Goal: Find specific page/section: Find specific page/section

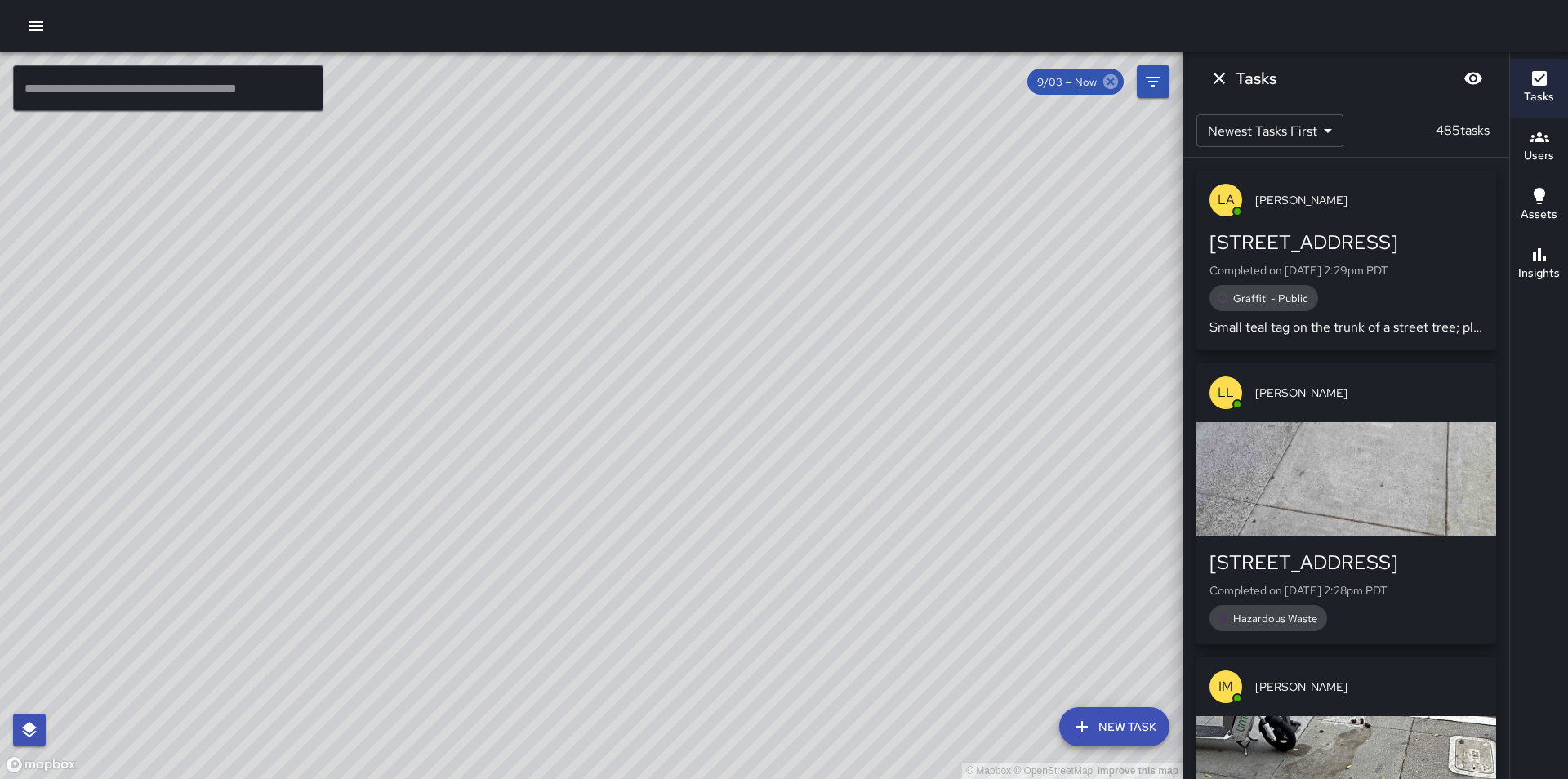
click at [1112, 79] on icon at bounding box center [1111, 82] width 18 height 18
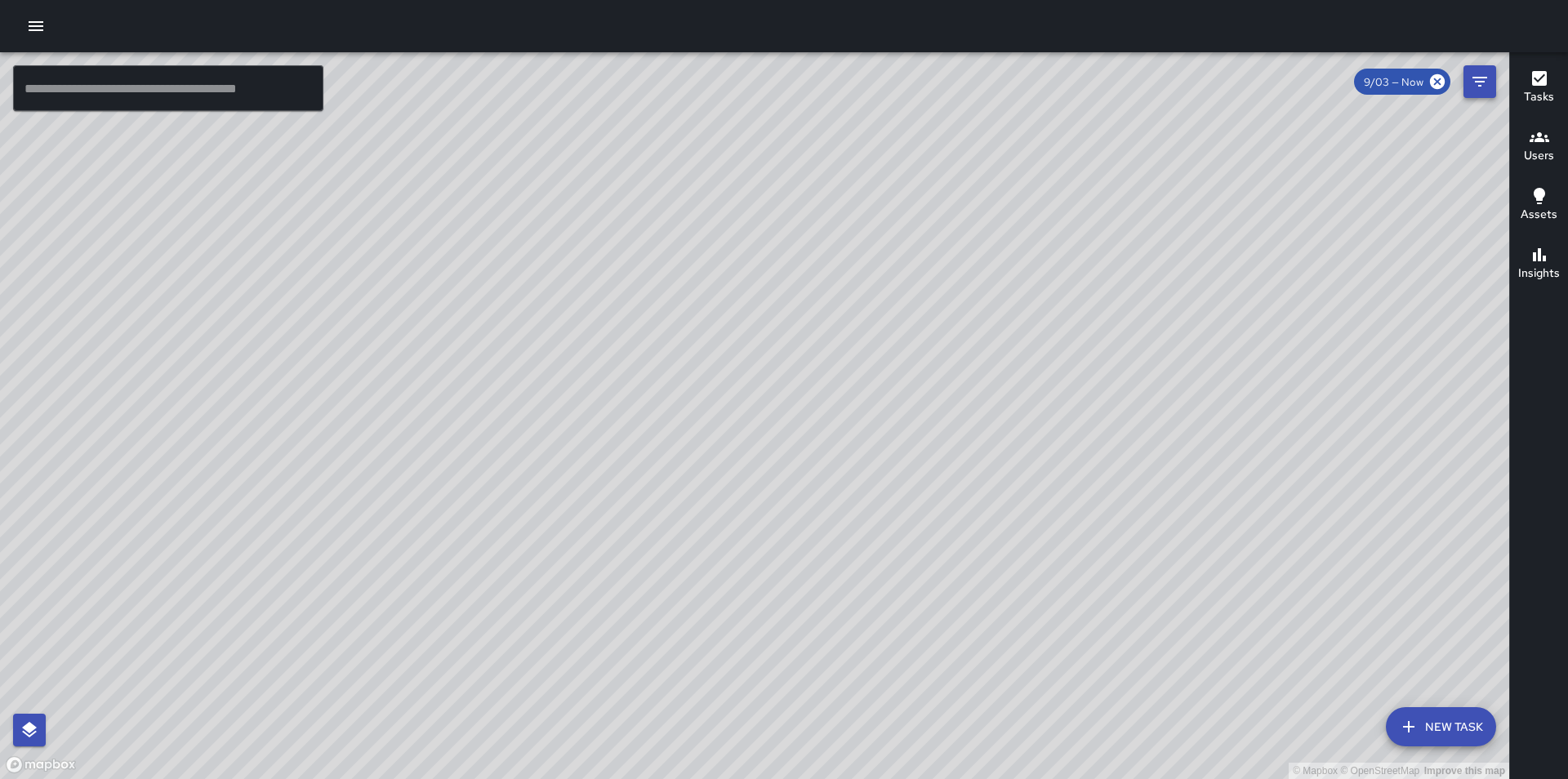
click at [1483, 87] on icon "Filters" at bounding box center [1480, 82] width 20 height 20
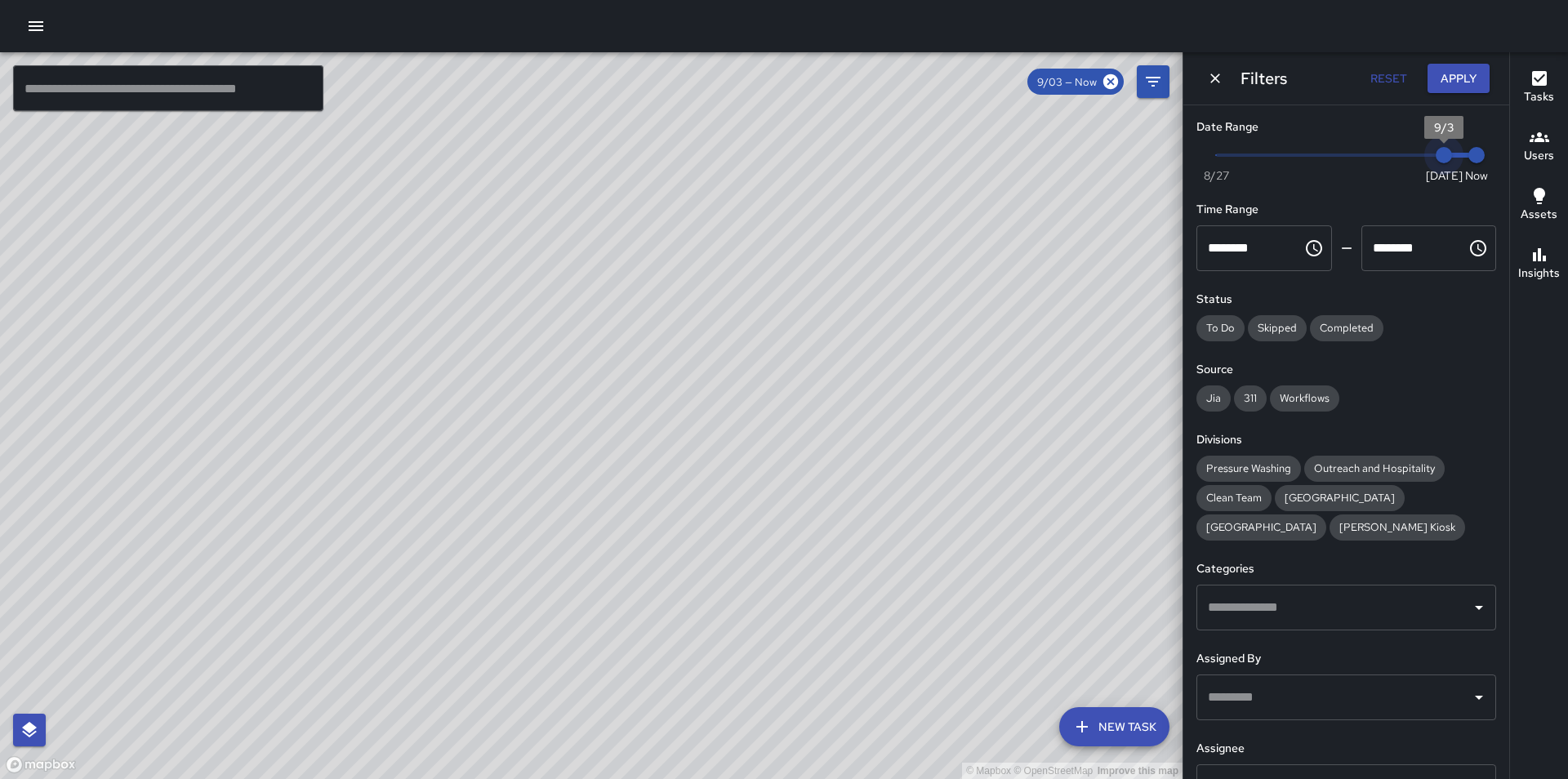
type input "*"
drag, startPoint x: 1430, startPoint y: 155, endPoint x: 1413, endPoint y: 155, distance: 17.0
click at [1413, 155] on span "9/2" at bounding box center [1412, 155] width 16 height 16
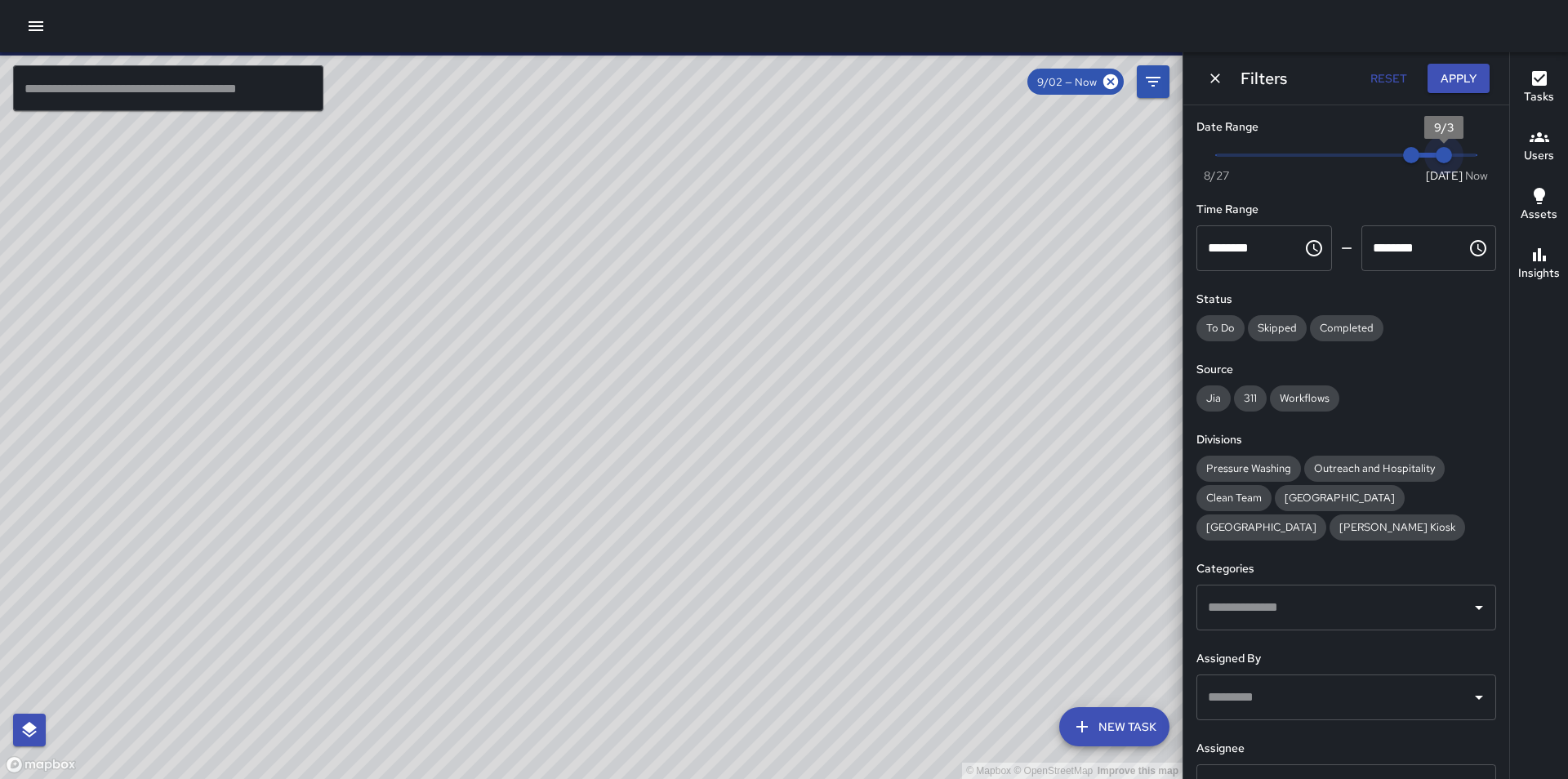
type input "*"
drag, startPoint x: 1469, startPoint y: 155, endPoint x: 1434, endPoint y: 158, distance: 35.1
click at [1434, 158] on span "Now Today 8/27 9/2 9/3" at bounding box center [1346, 155] width 260 height 25
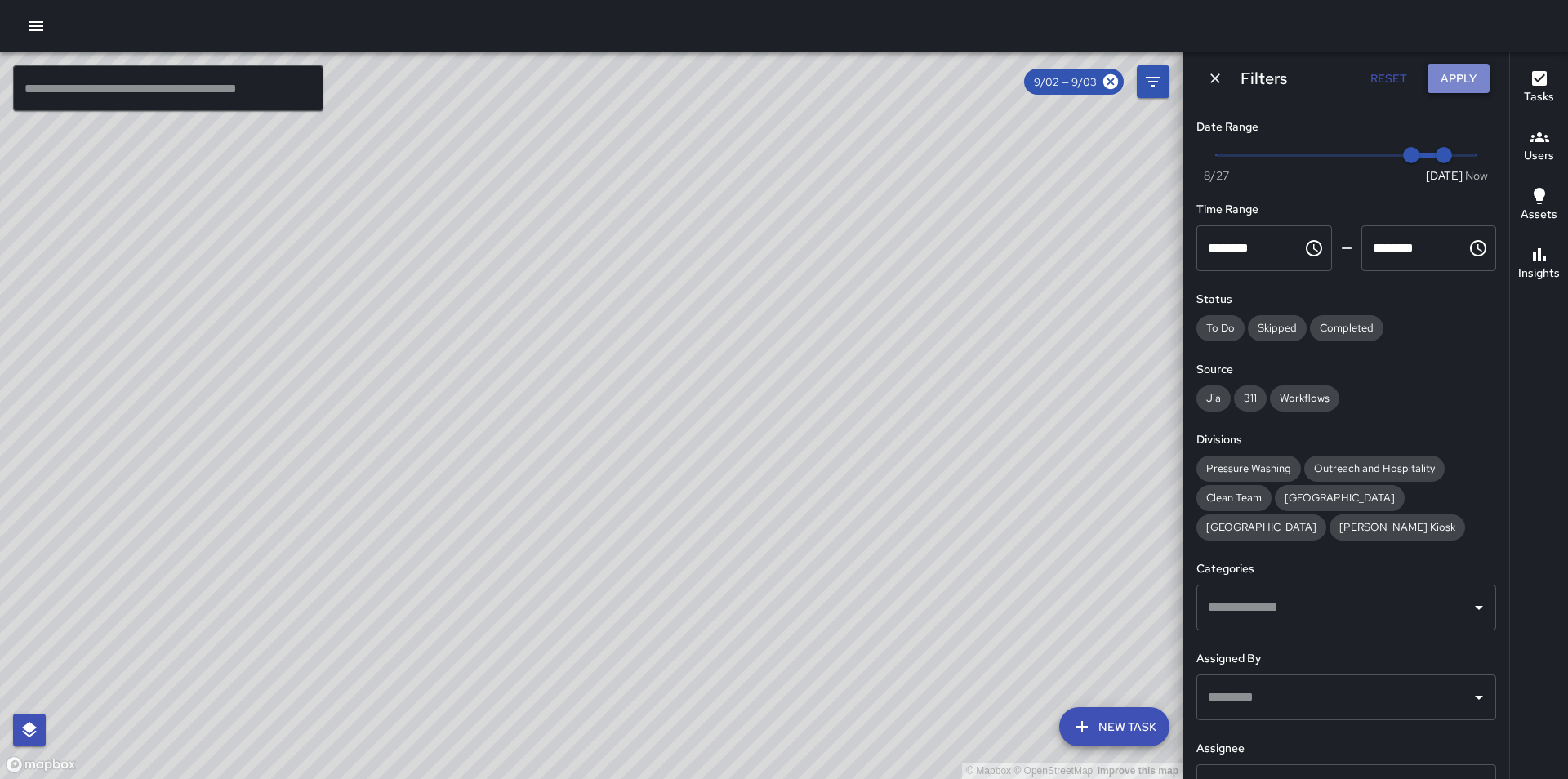
click at [1471, 79] on button "Apply" at bounding box center [1459, 79] width 62 height 30
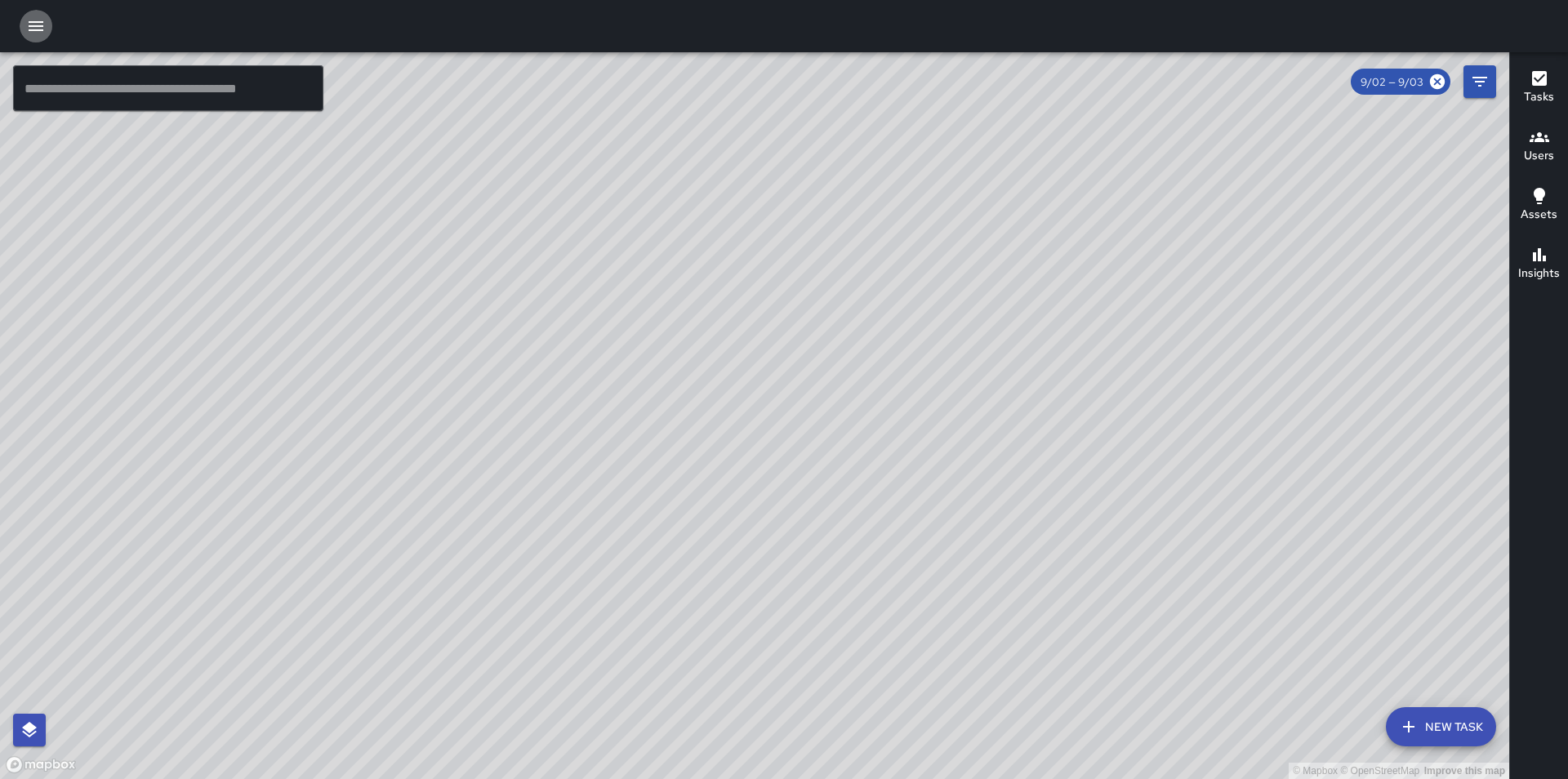
click at [40, 20] on icon "button" at bounding box center [36, 26] width 20 height 20
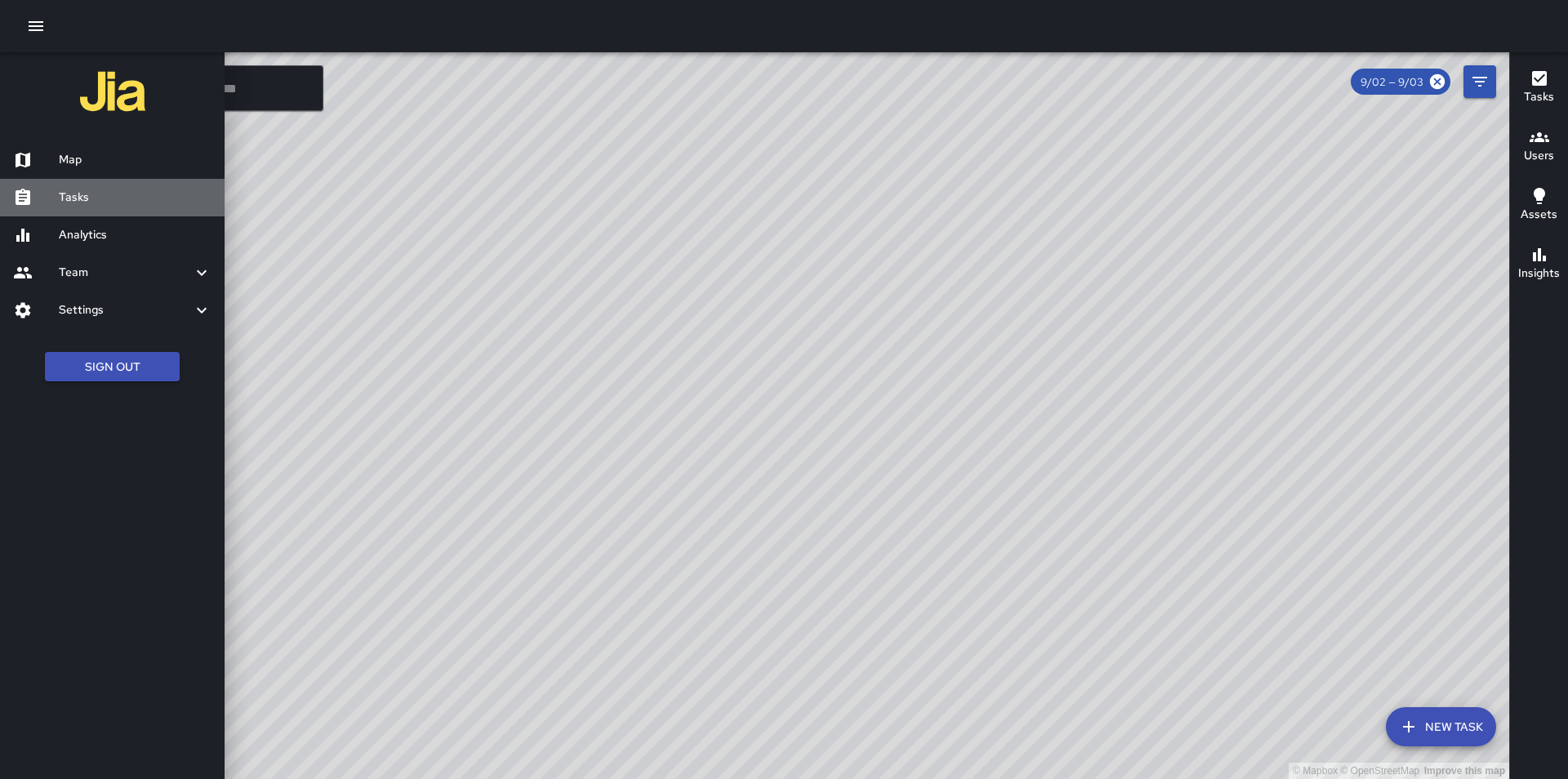
click at [115, 196] on h6 "Tasks" at bounding box center [135, 198] width 153 height 18
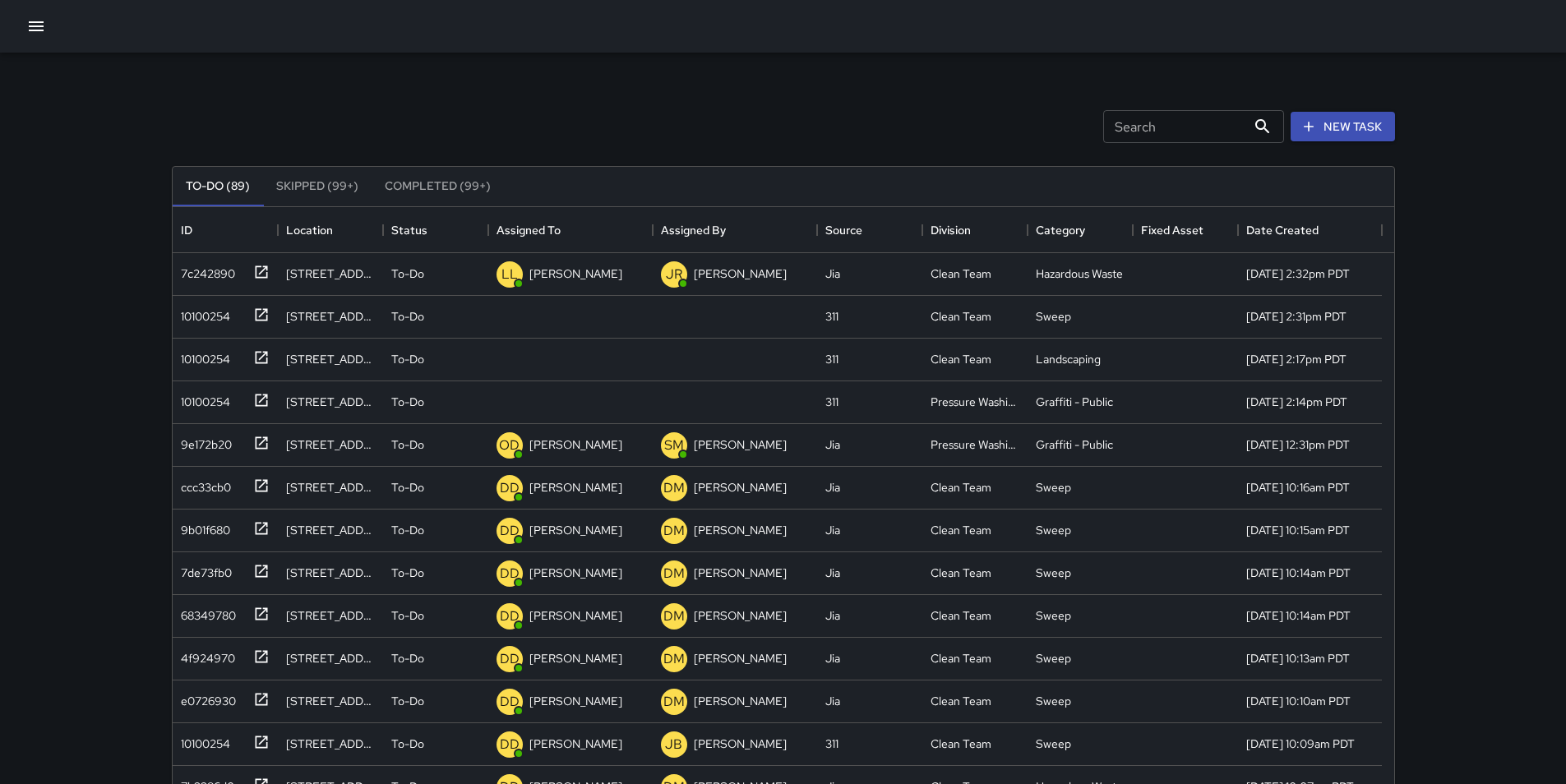
scroll to position [684, 1209]
click at [218, 320] on div "10100254" at bounding box center [203, 313] width 56 height 23
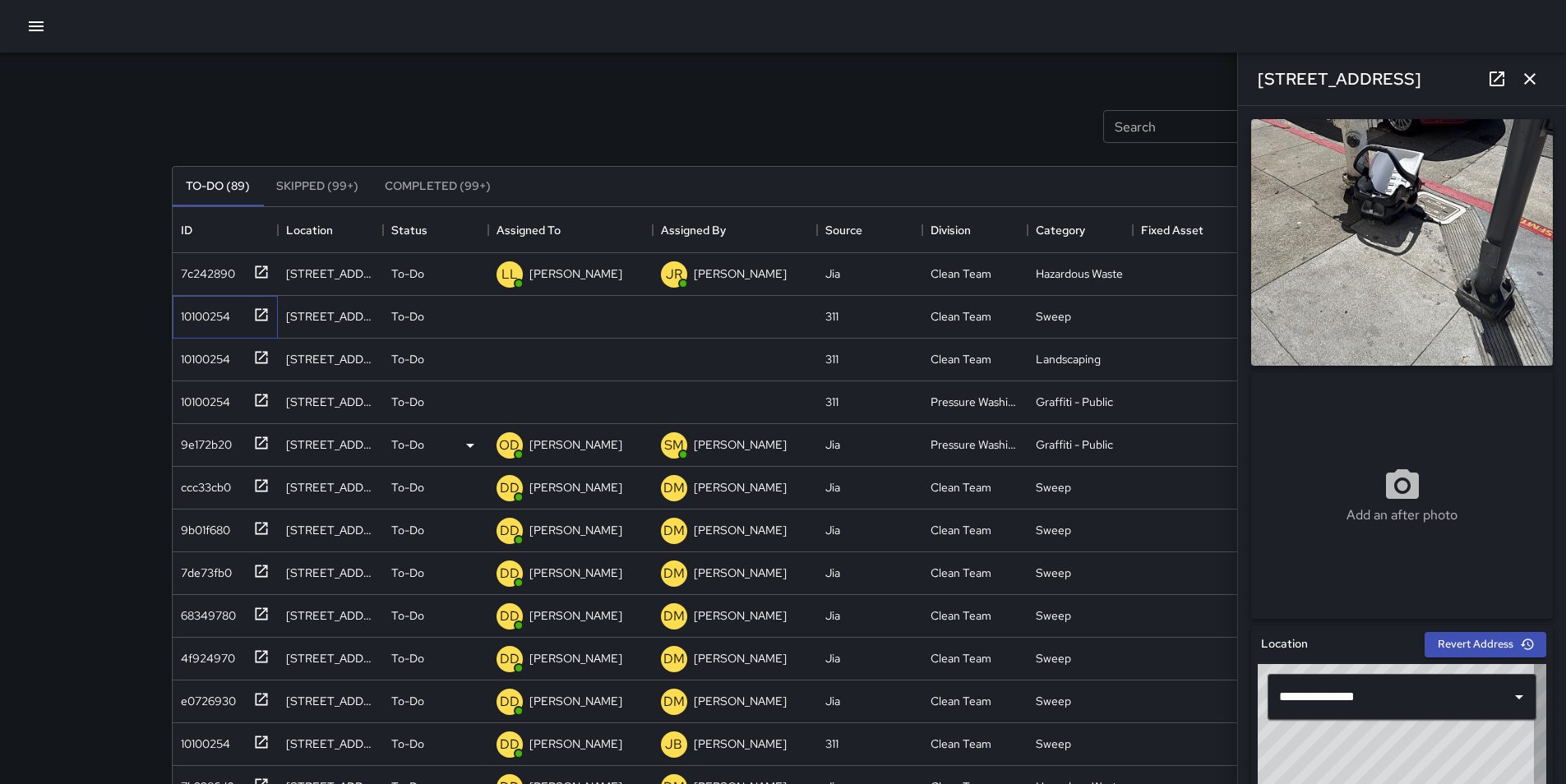
type input "**********"
click at [470, 313] on icon at bounding box center [470, 317] width 20 height 20
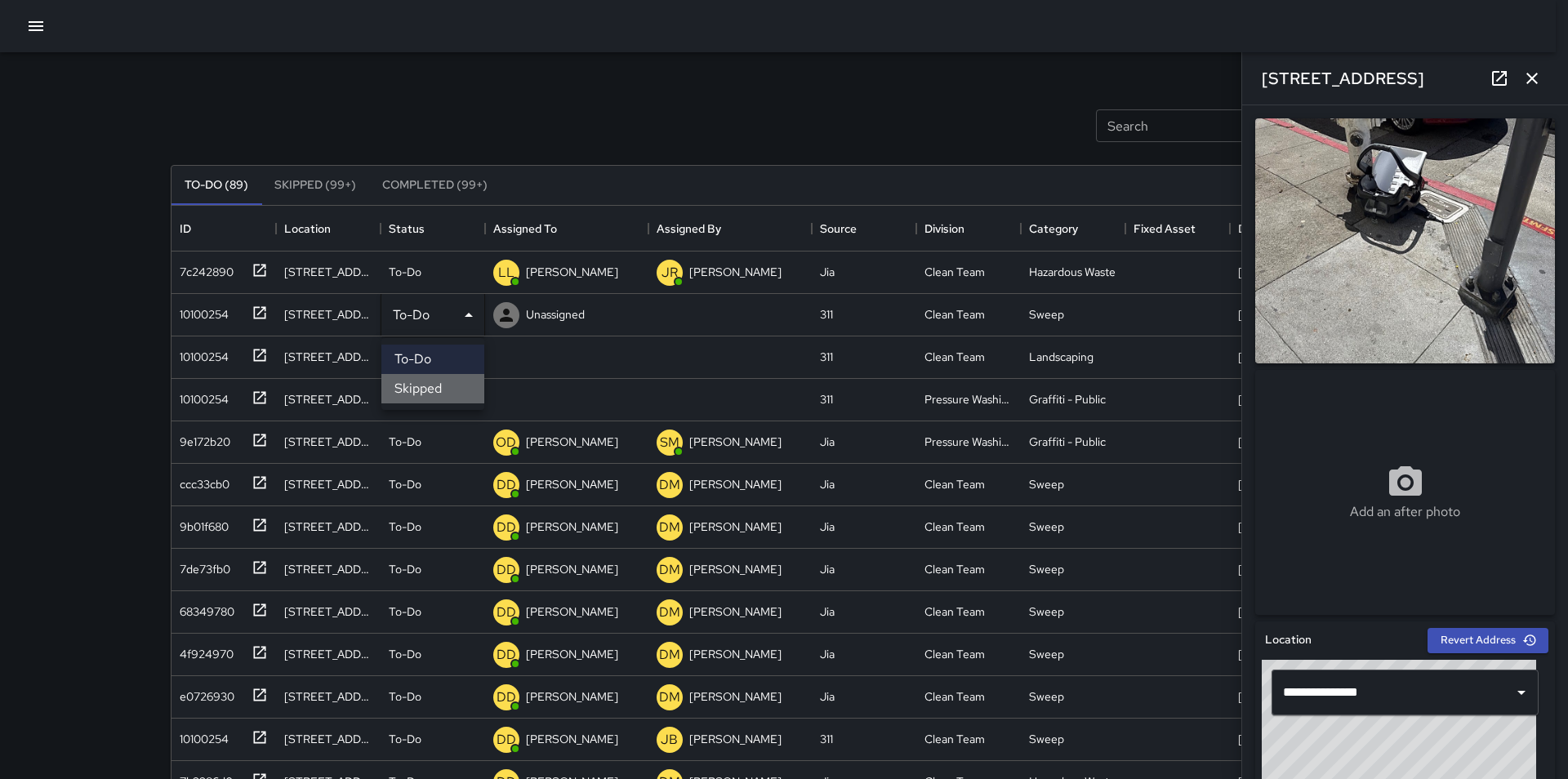
click at [437, 385] on li "Skipped" at bounding box center [433, 389] width 103 height 29
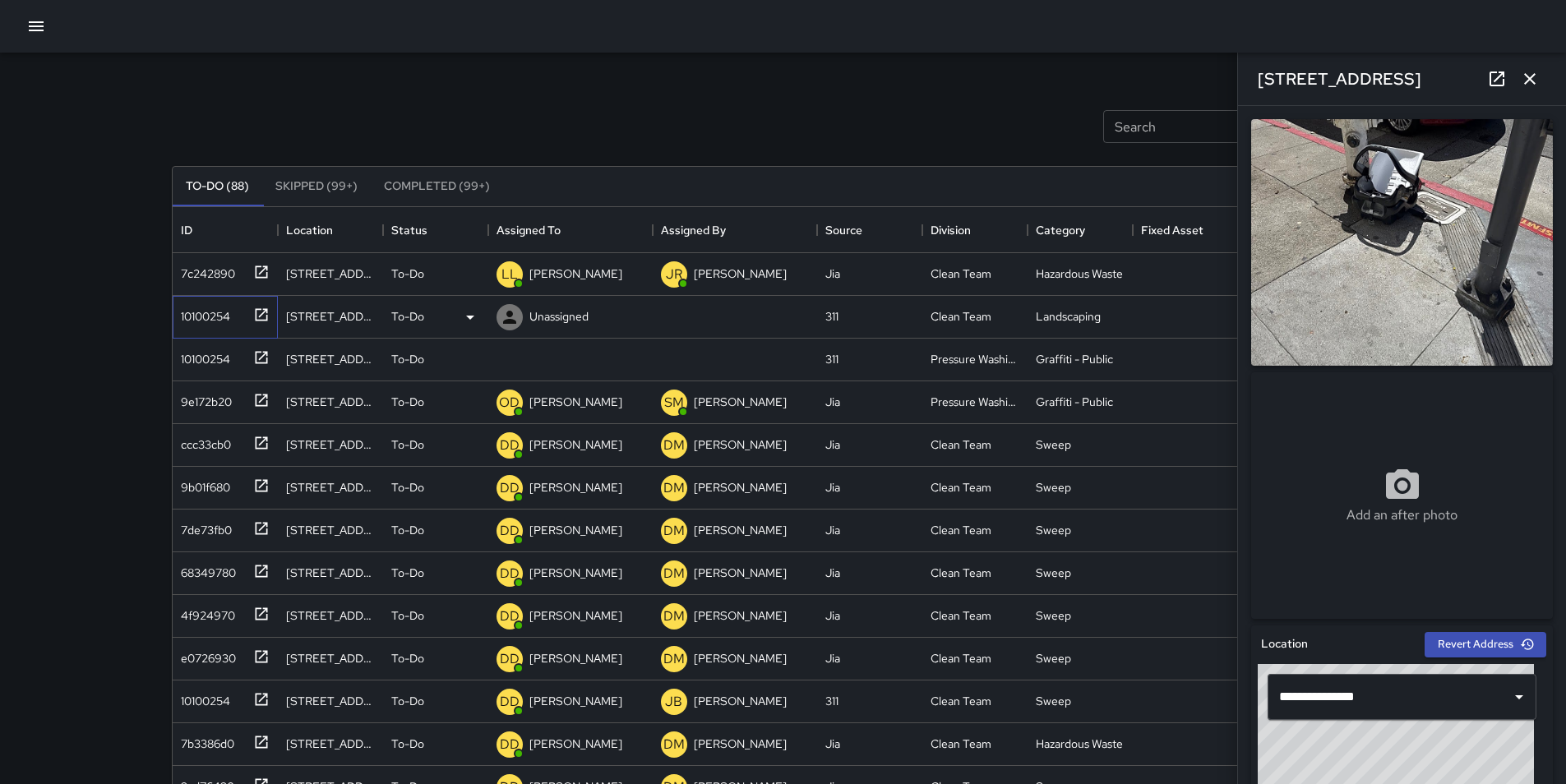
click at [220, 315] on div "10100254" at bounding box center [203, 313] width 56 height 23
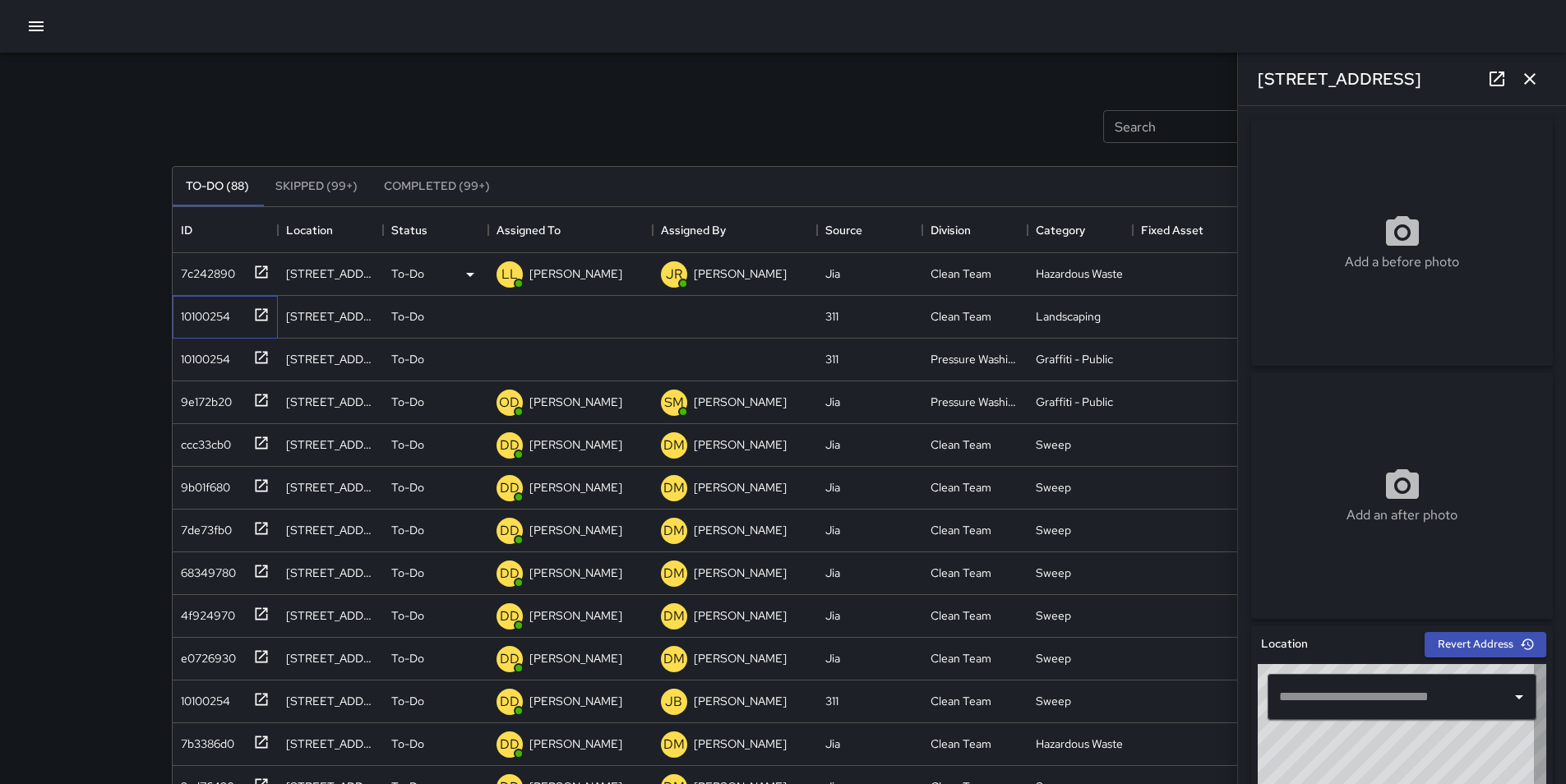
type input "**********"
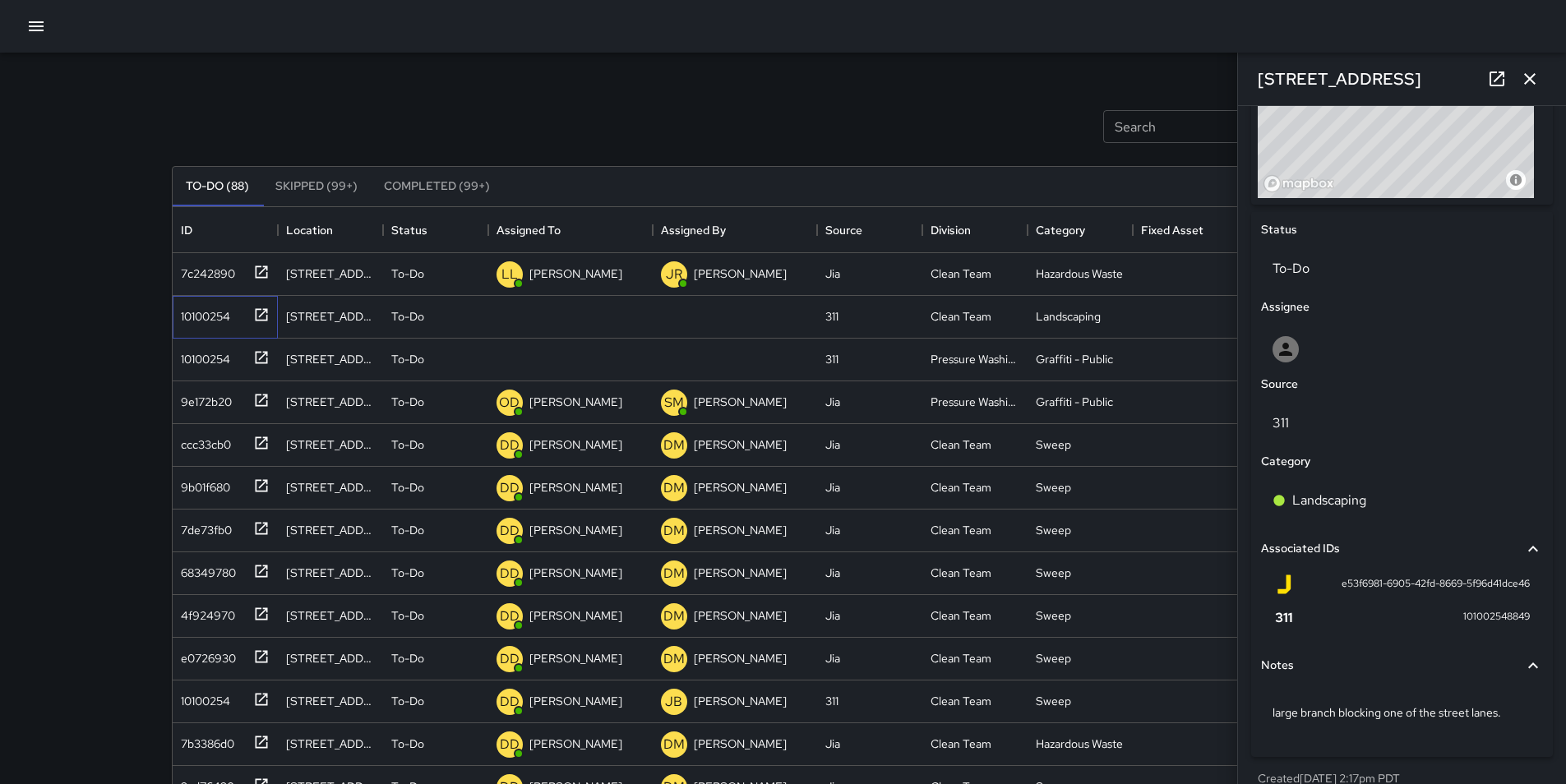
scroll to position [673, 0]
click at [471, 310] on icon at bounding box center [470, 317] width 20 height 20
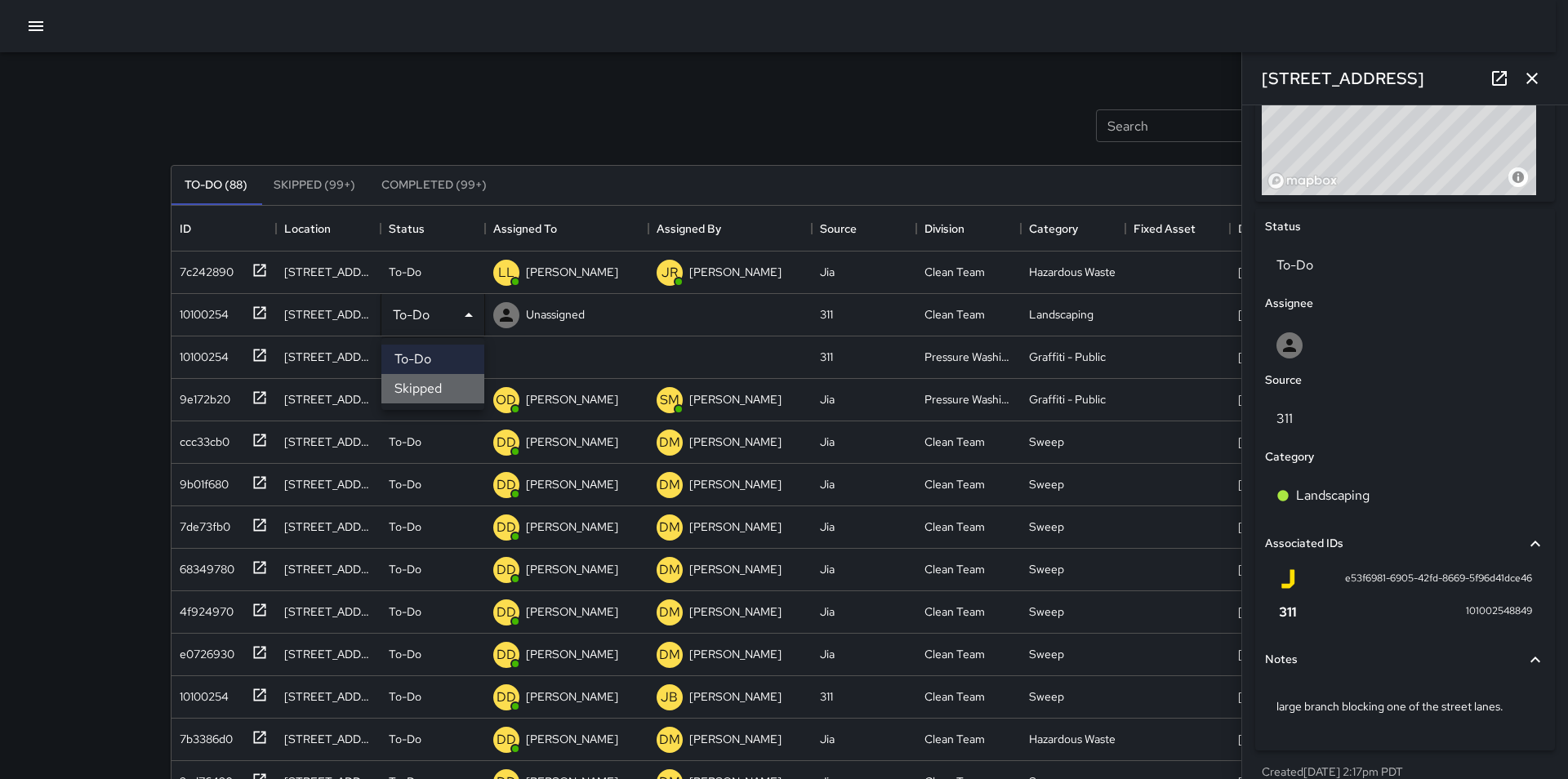
click at [455, 387] on li "Skipped" at bounding box center [433, 389] width 103 height 29
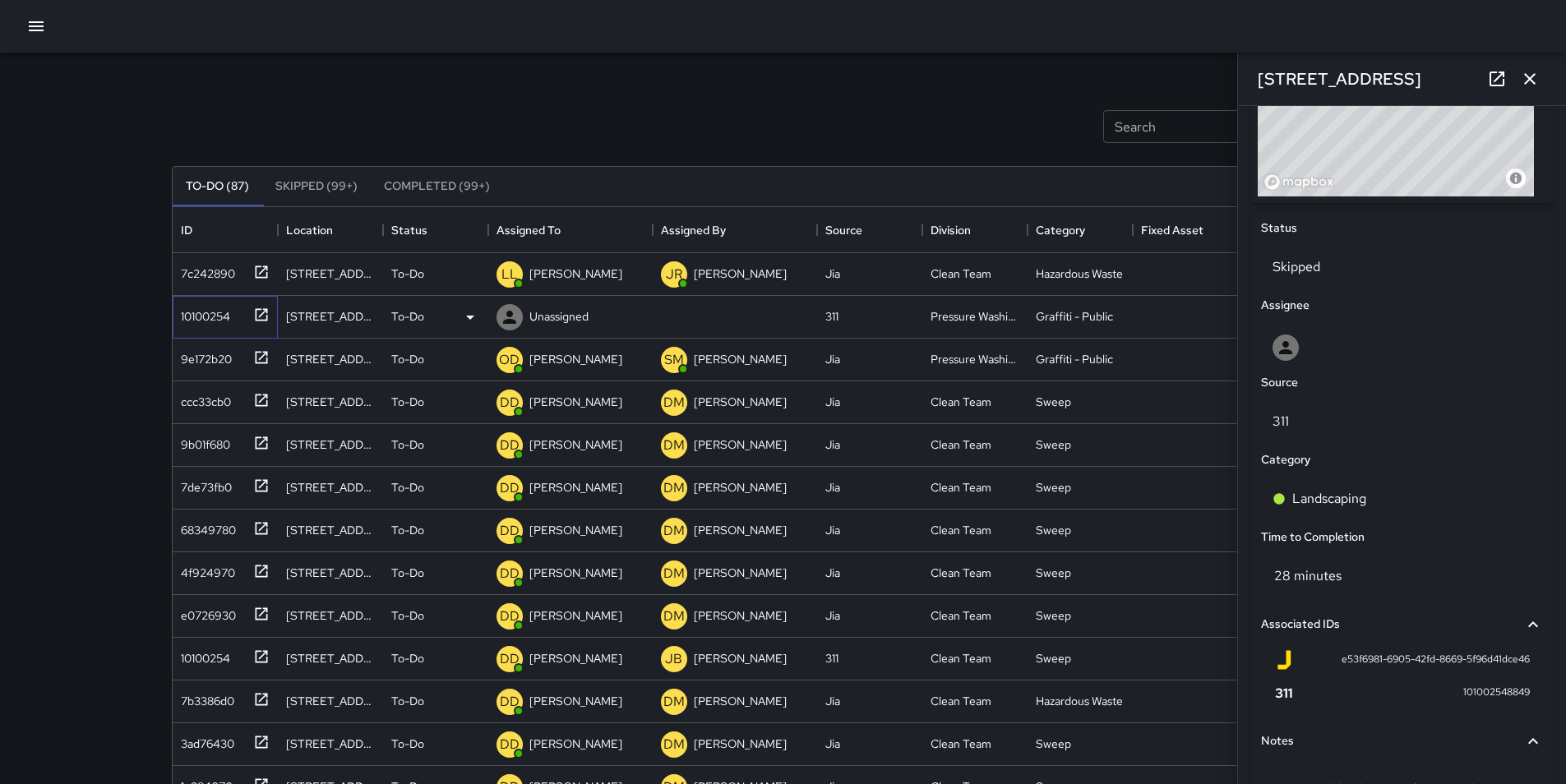
click at [205, 320] on div "10100254" at bounding box center [203, 313] width 56 height 23
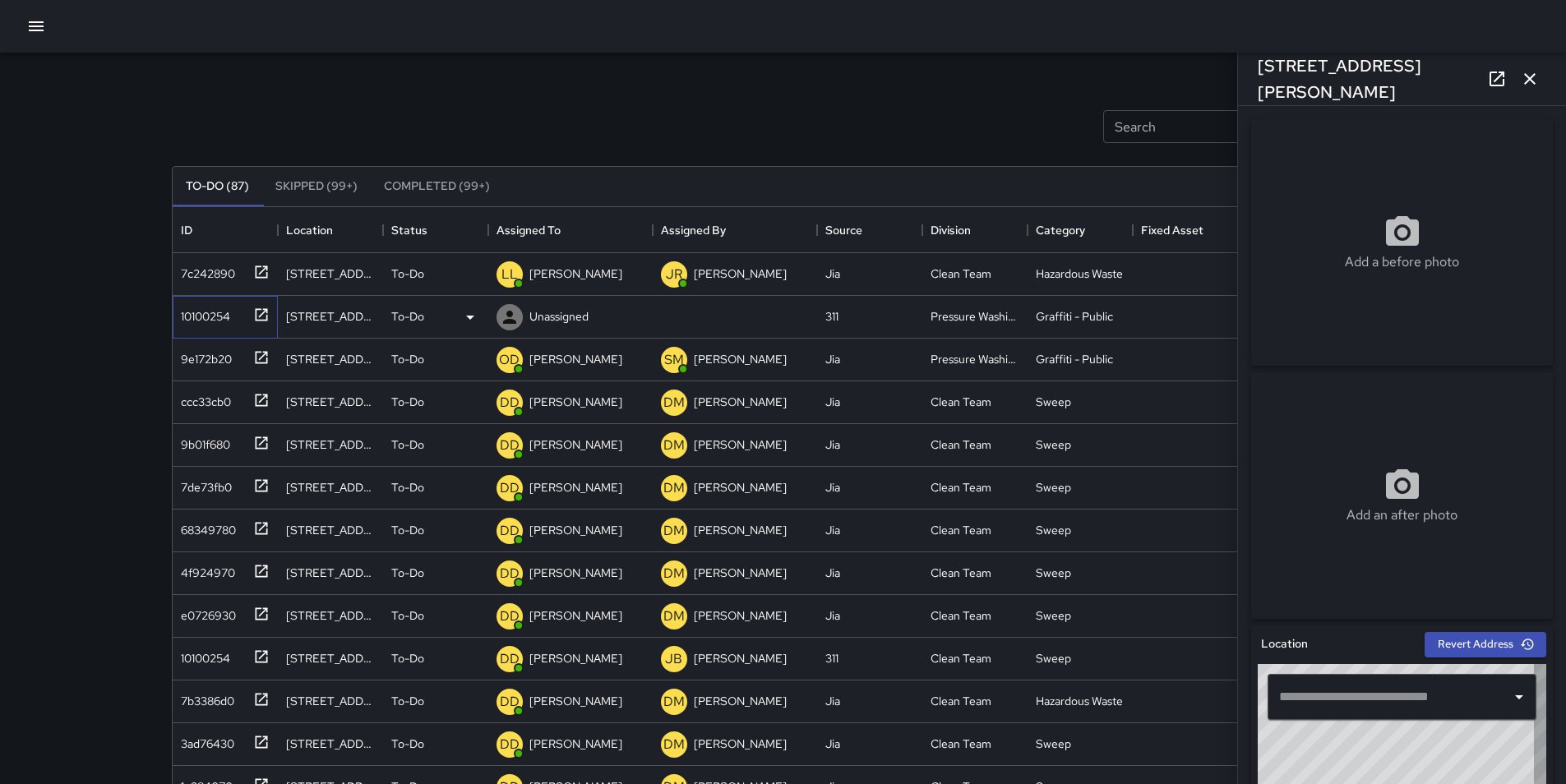
type input "**********"
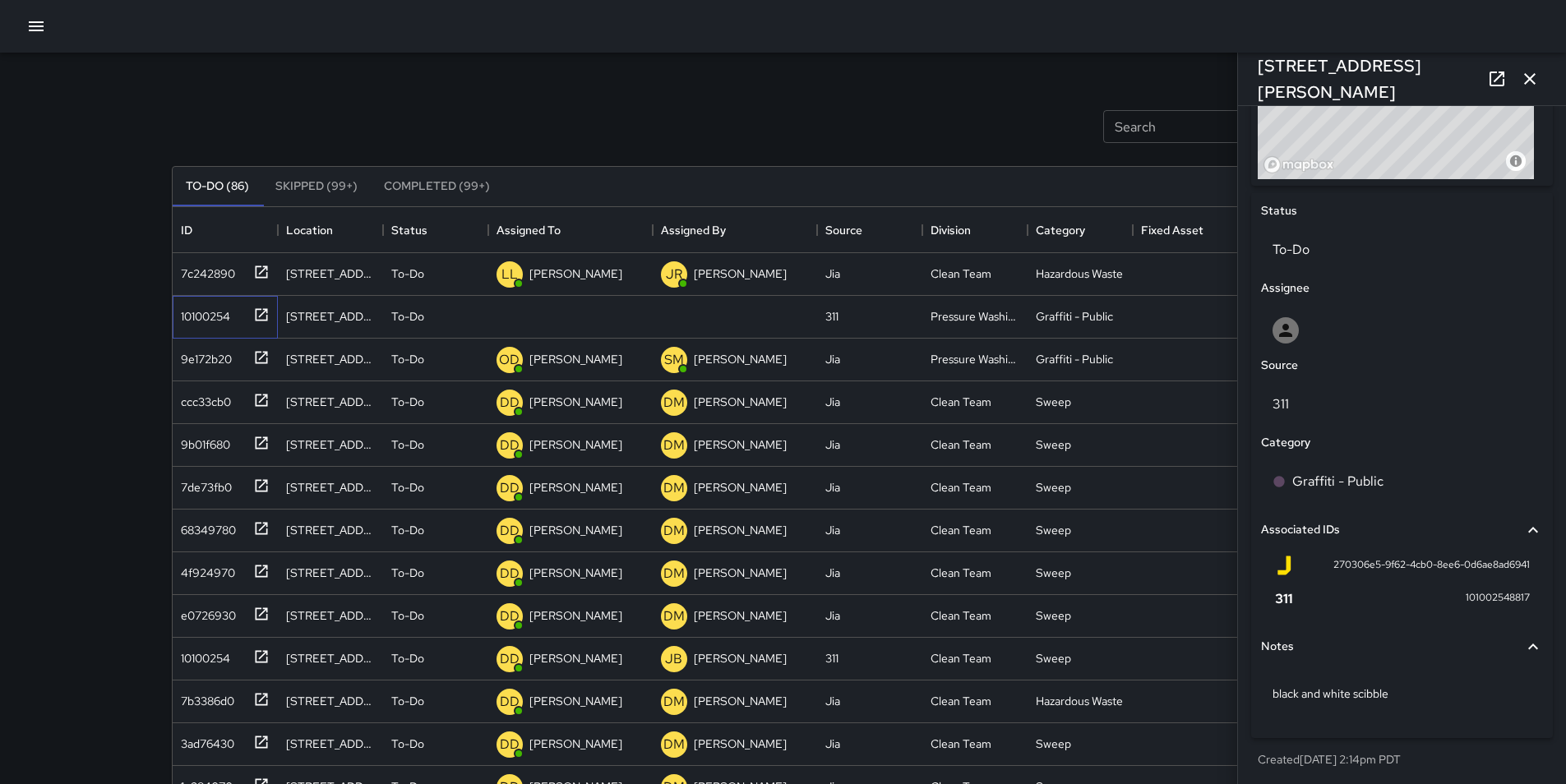
scroll to position [693, 0]
click at [468, 317] on icon at bounding box center [470, 317] width 8 height 4
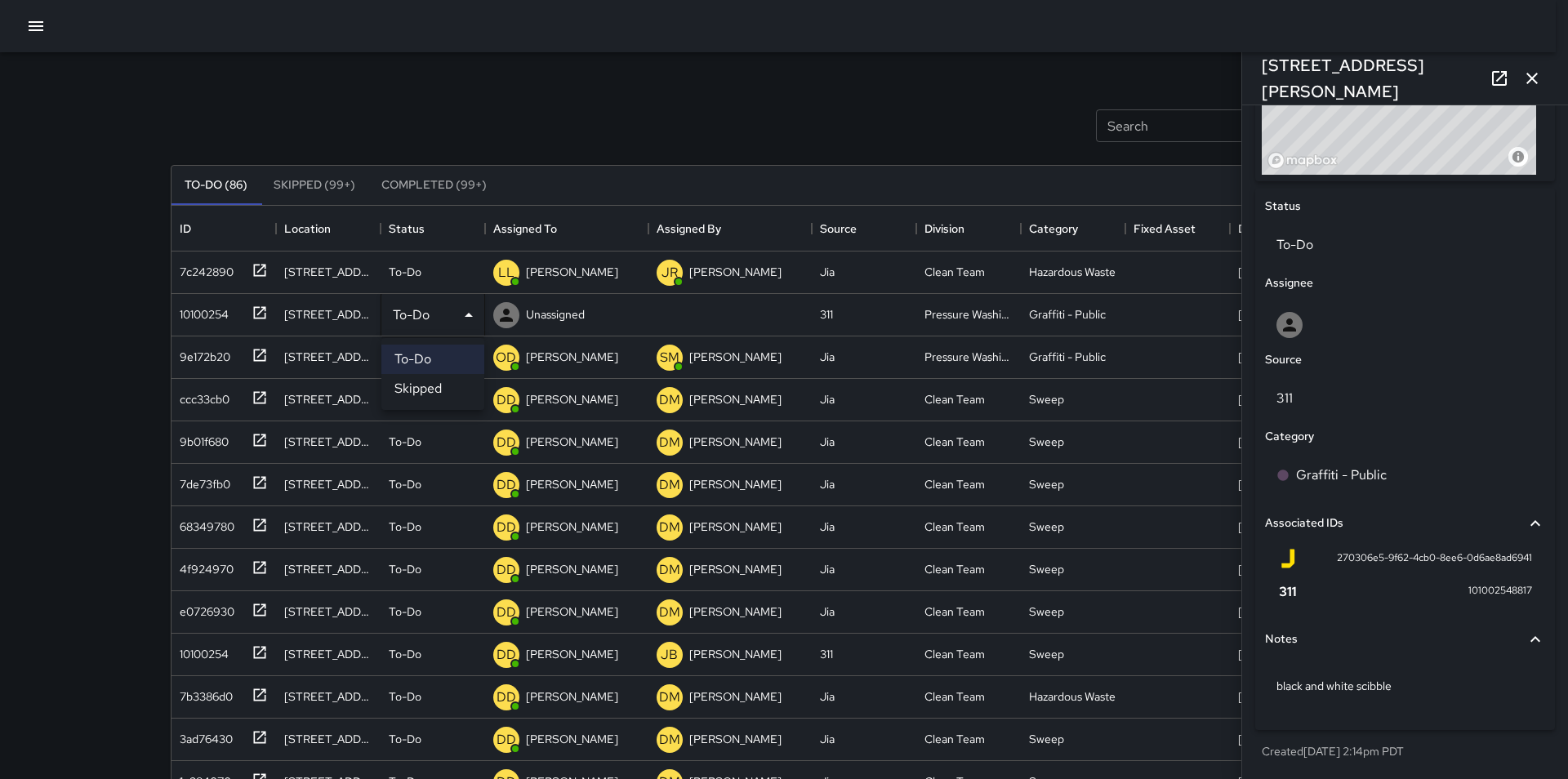
click at [532, 317] on div at bounding box center [784, 390] width 1568 height 779
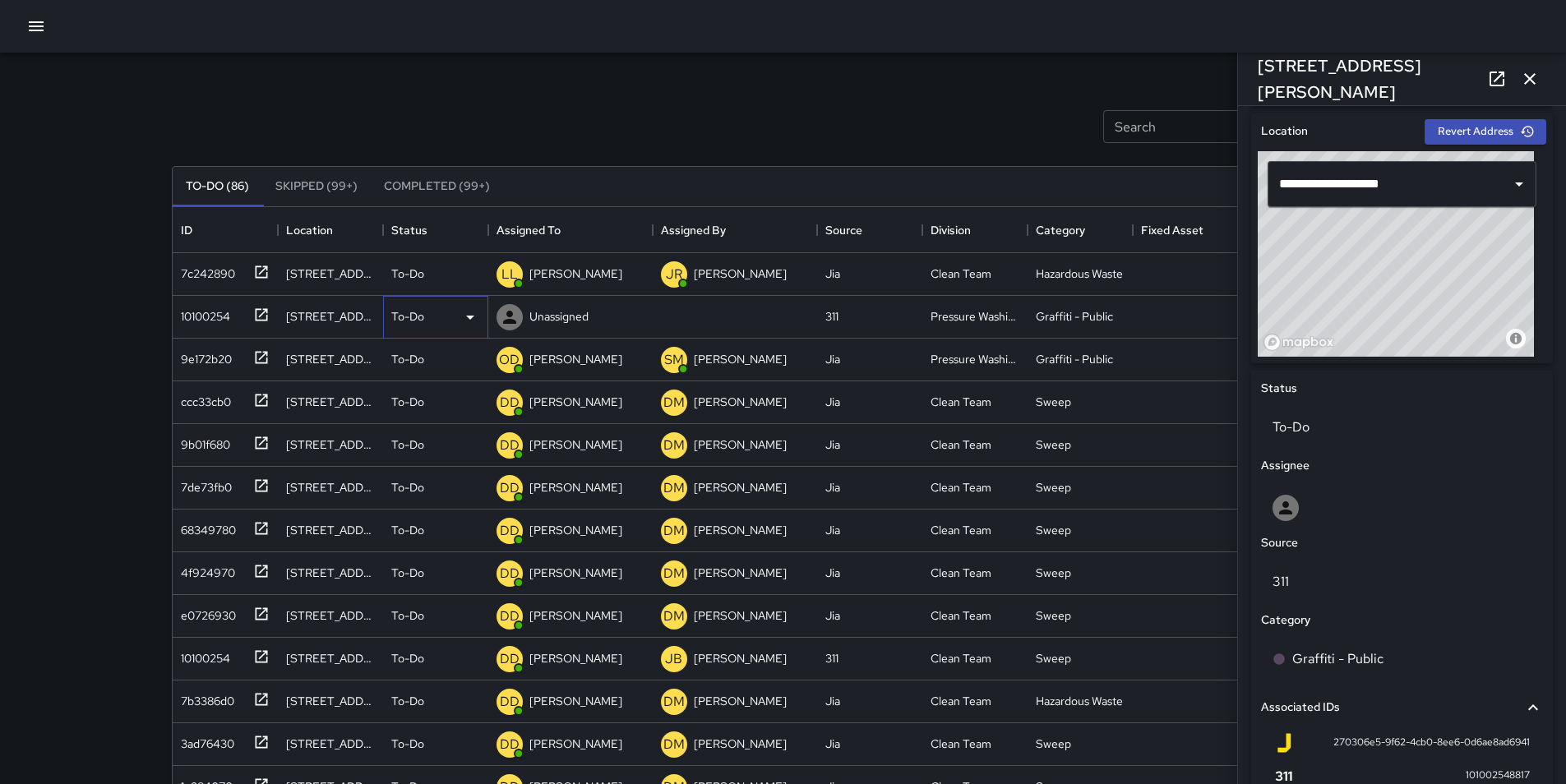
scroll to position [497, 0]
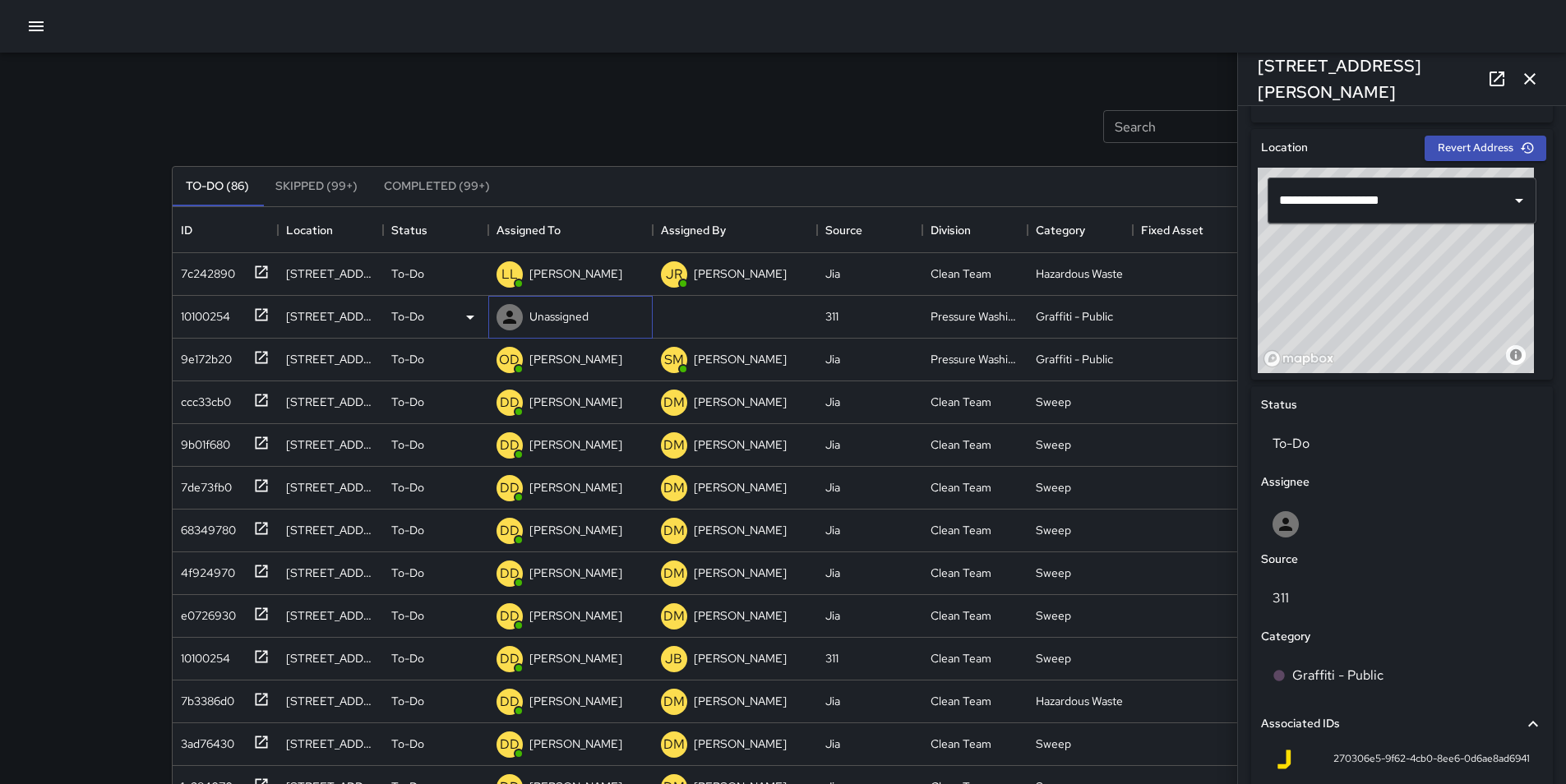
click at [555, 317] on p "Unassigned" at bounding box center [559, 316] width 59 height 16
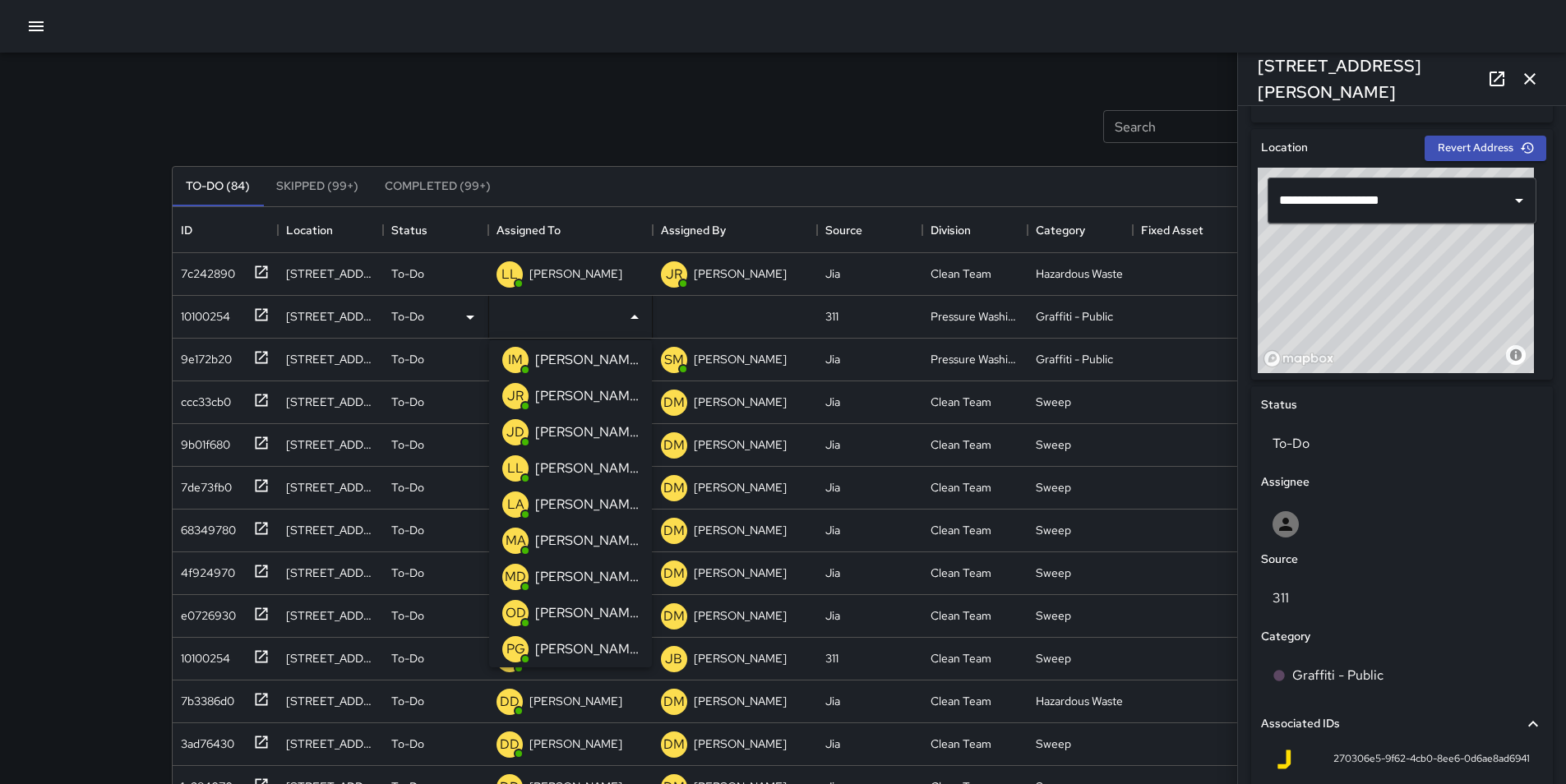
scroll to position [198, 0]
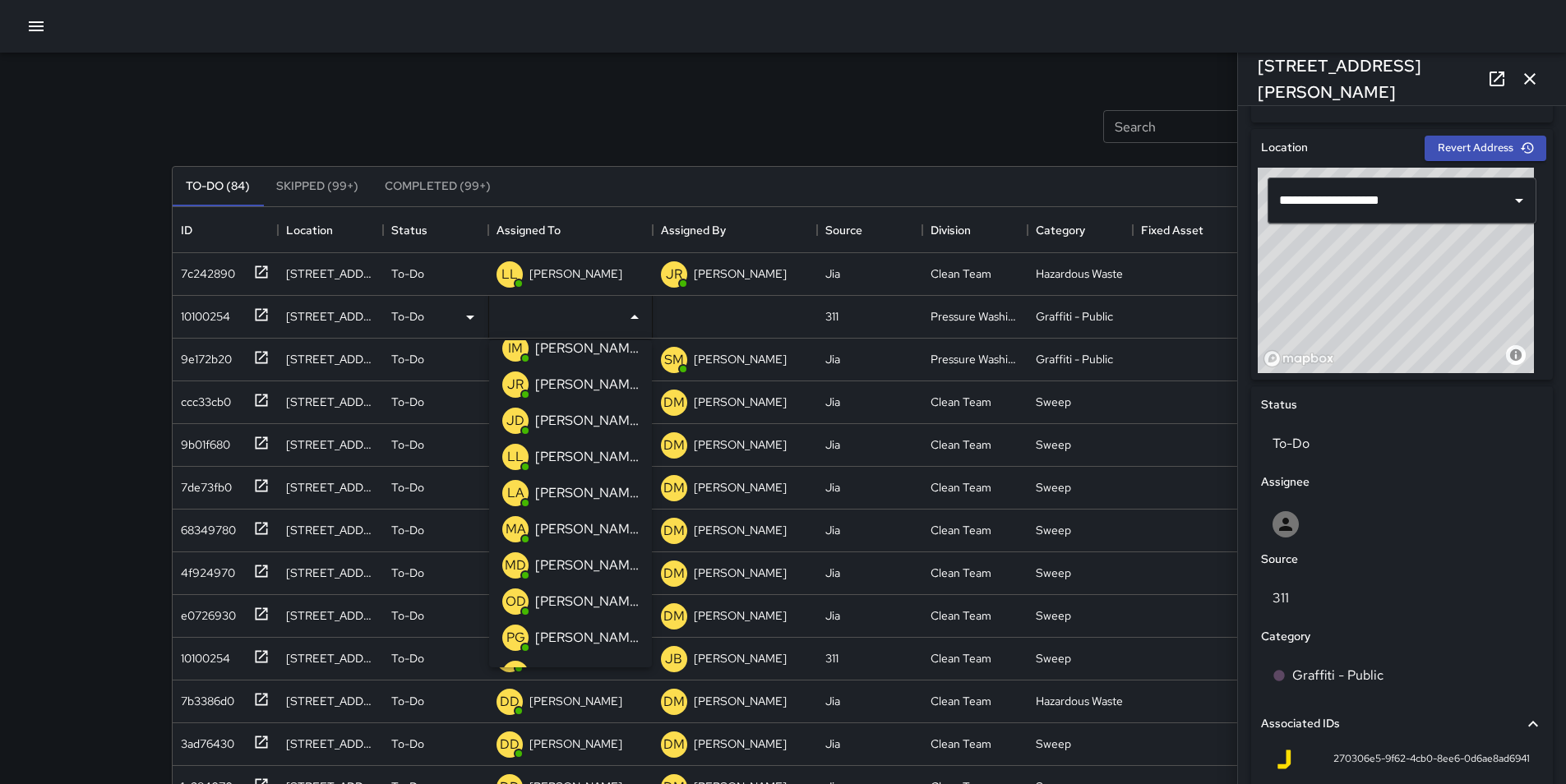
click at [594, 591] on div "[PERSON_NAME]" at bounding box center [587, 602] width 110 height 26
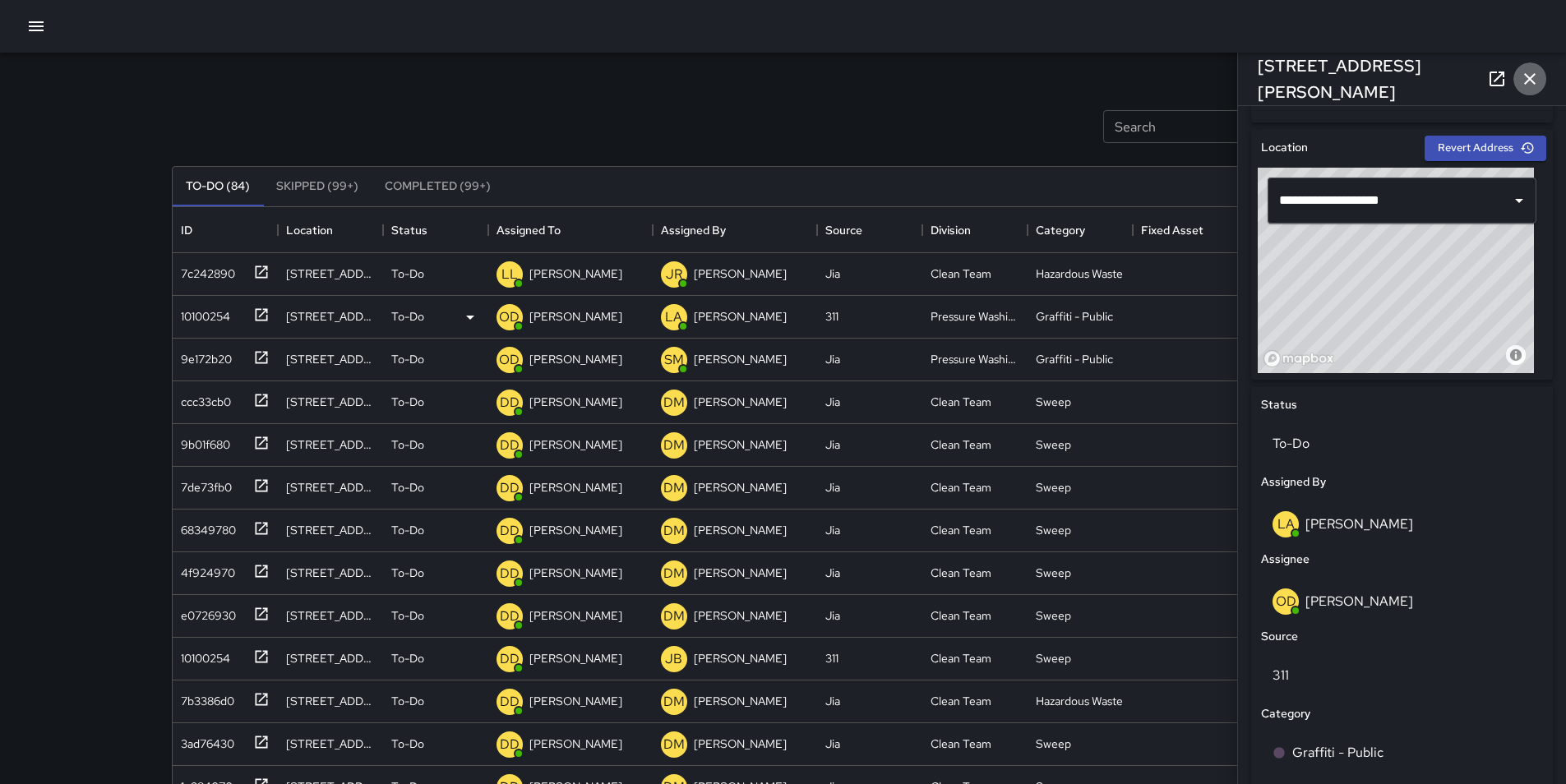
click at [1535, 82] on icon "button" at bounding box center [1531, 79] width 12 height 12
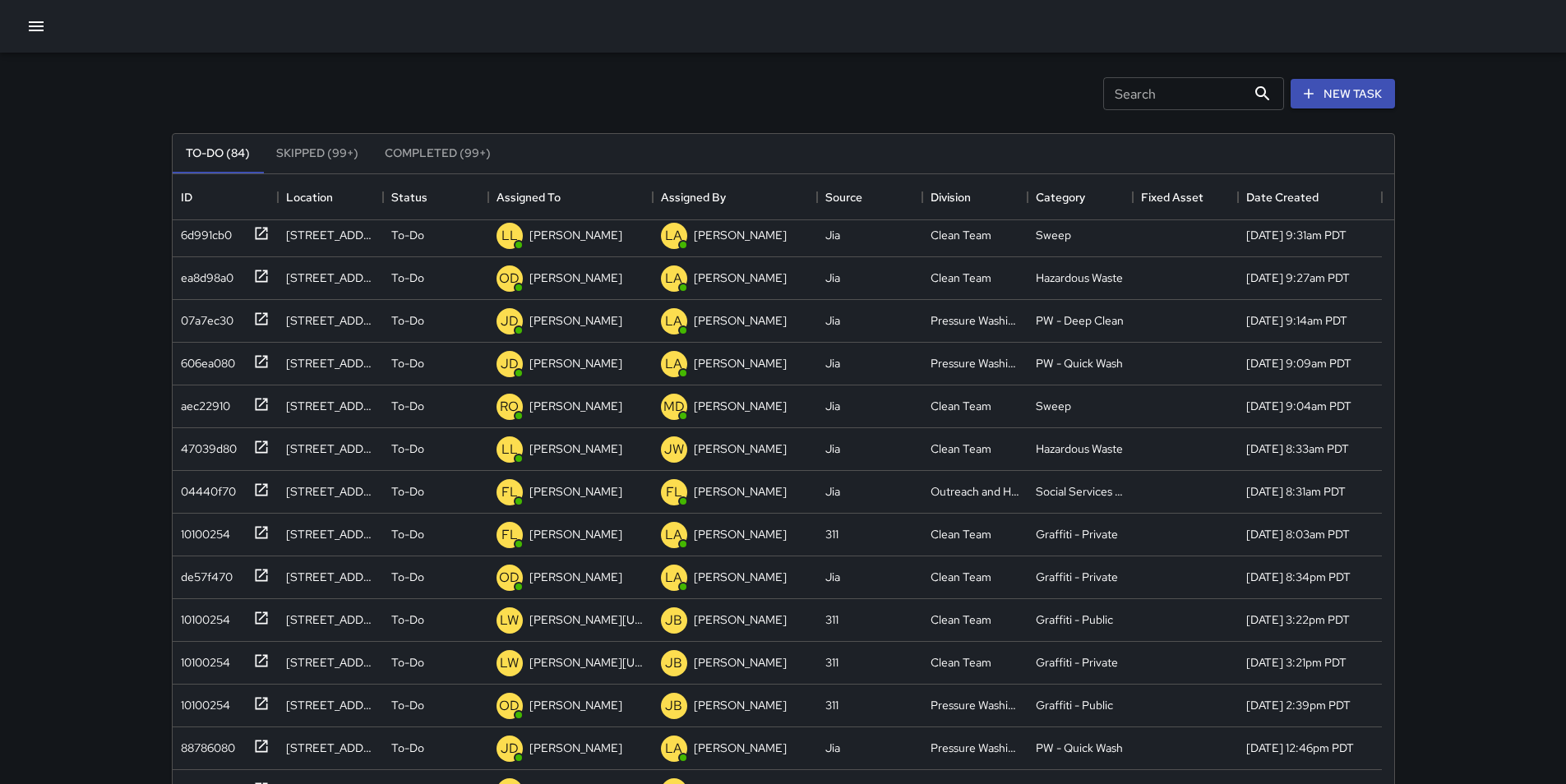
scroll to position [0, 0]
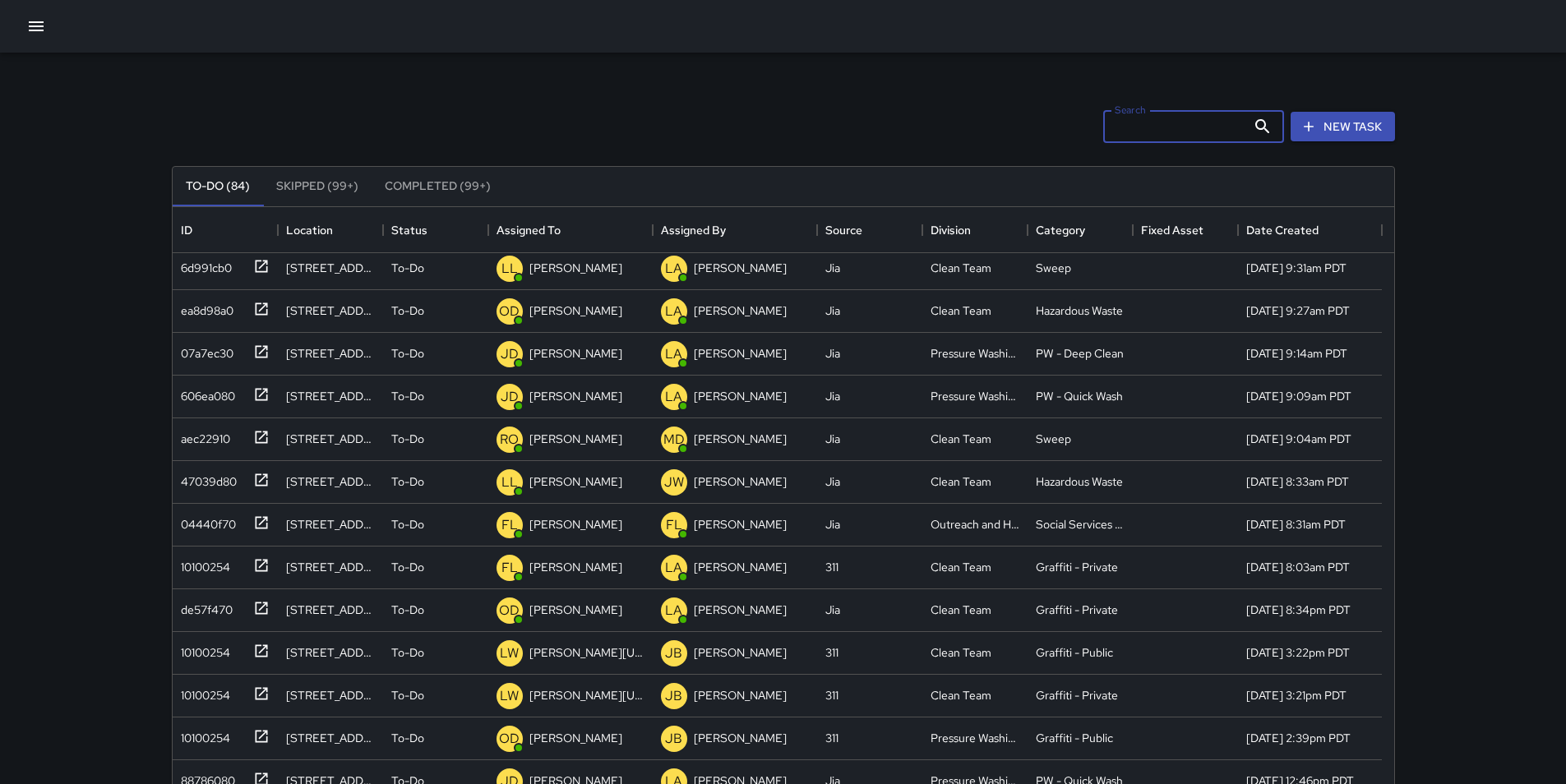
click at [1170, 128] on input "Search" at bounding box center [1176, 127] width 143 height 33
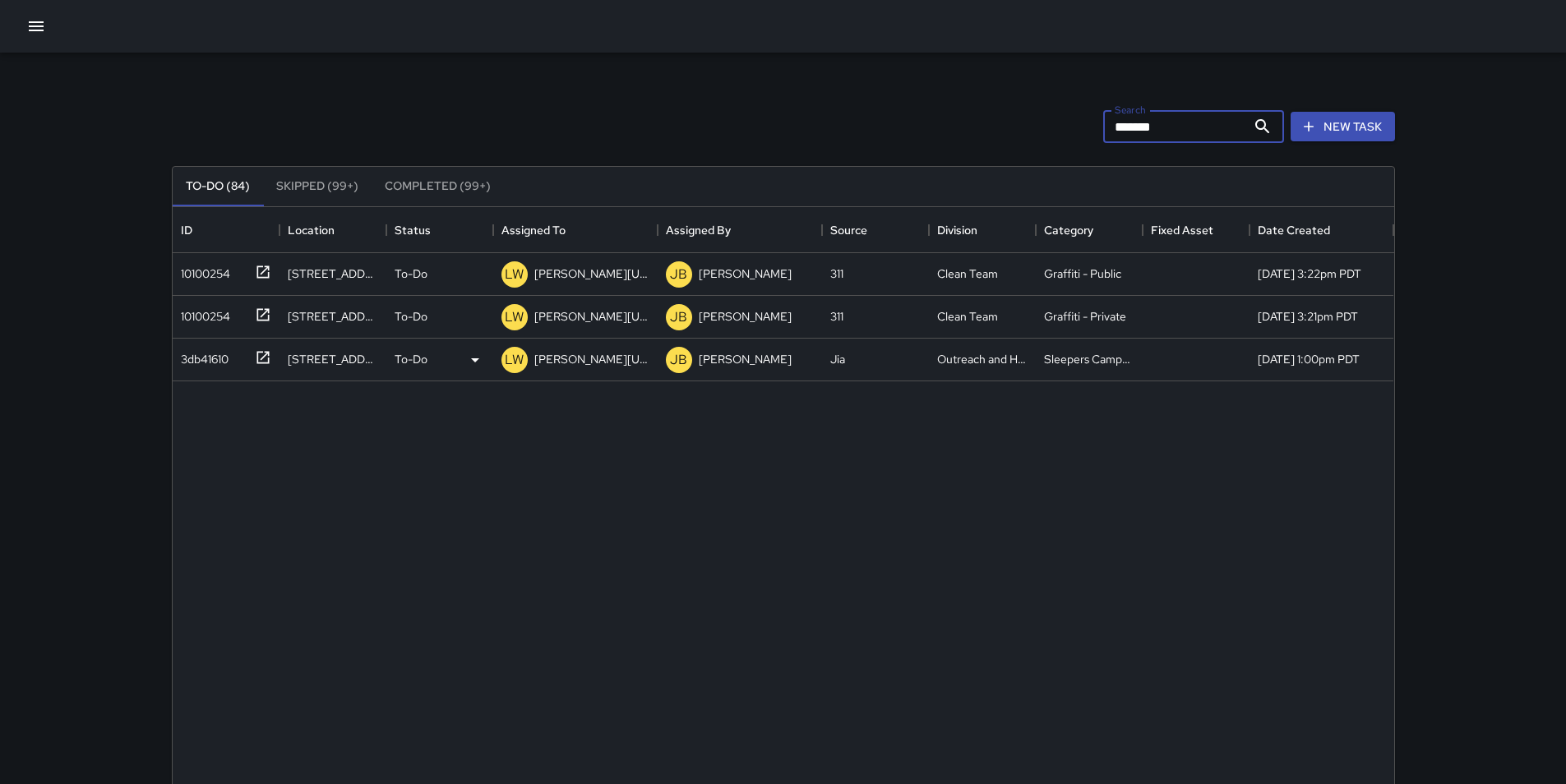
type input "*******"
click at [198, 363] on div "3db41610" at bounding box center [202, 356] width 54 height 23
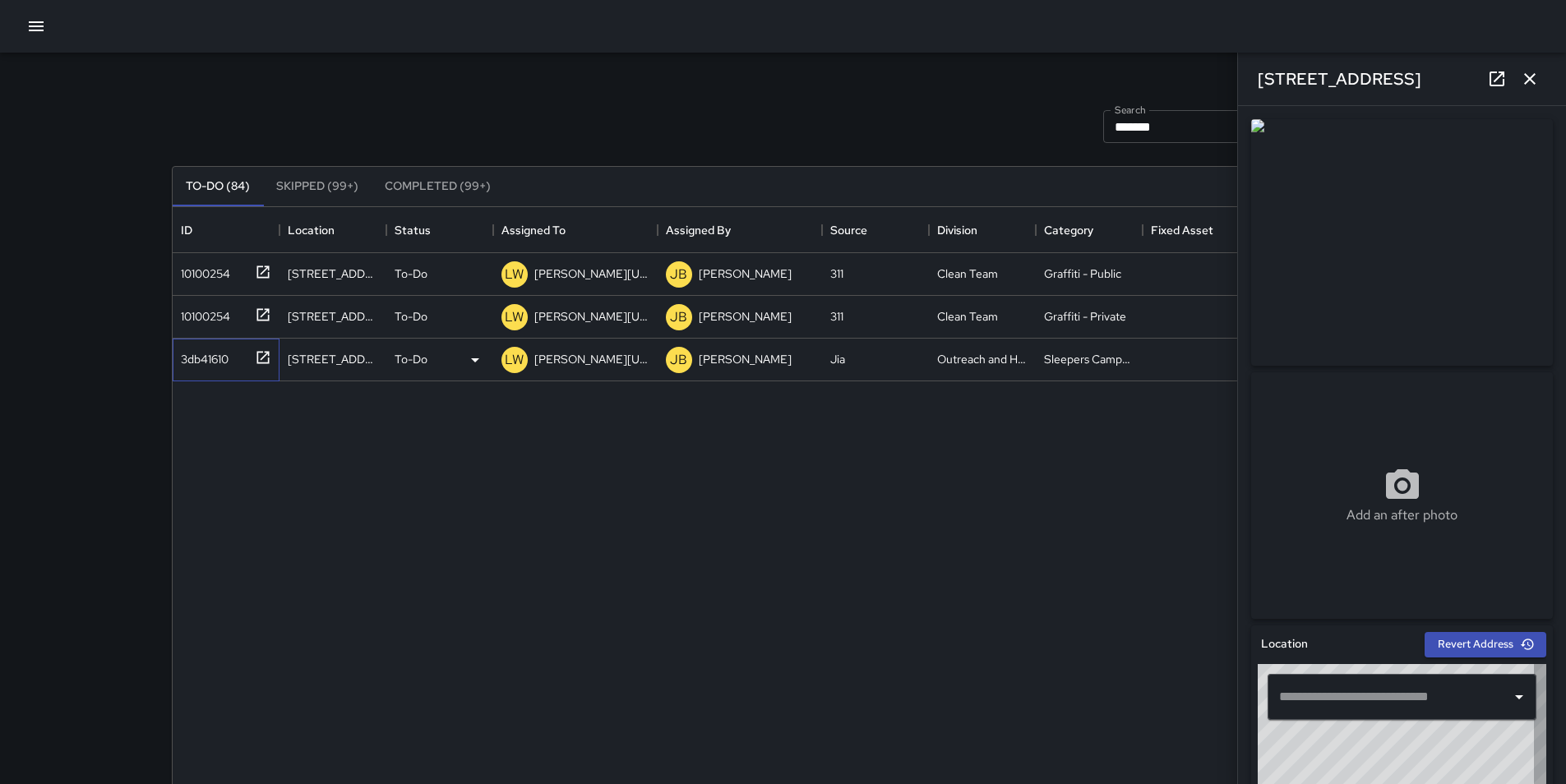
type input "**********"
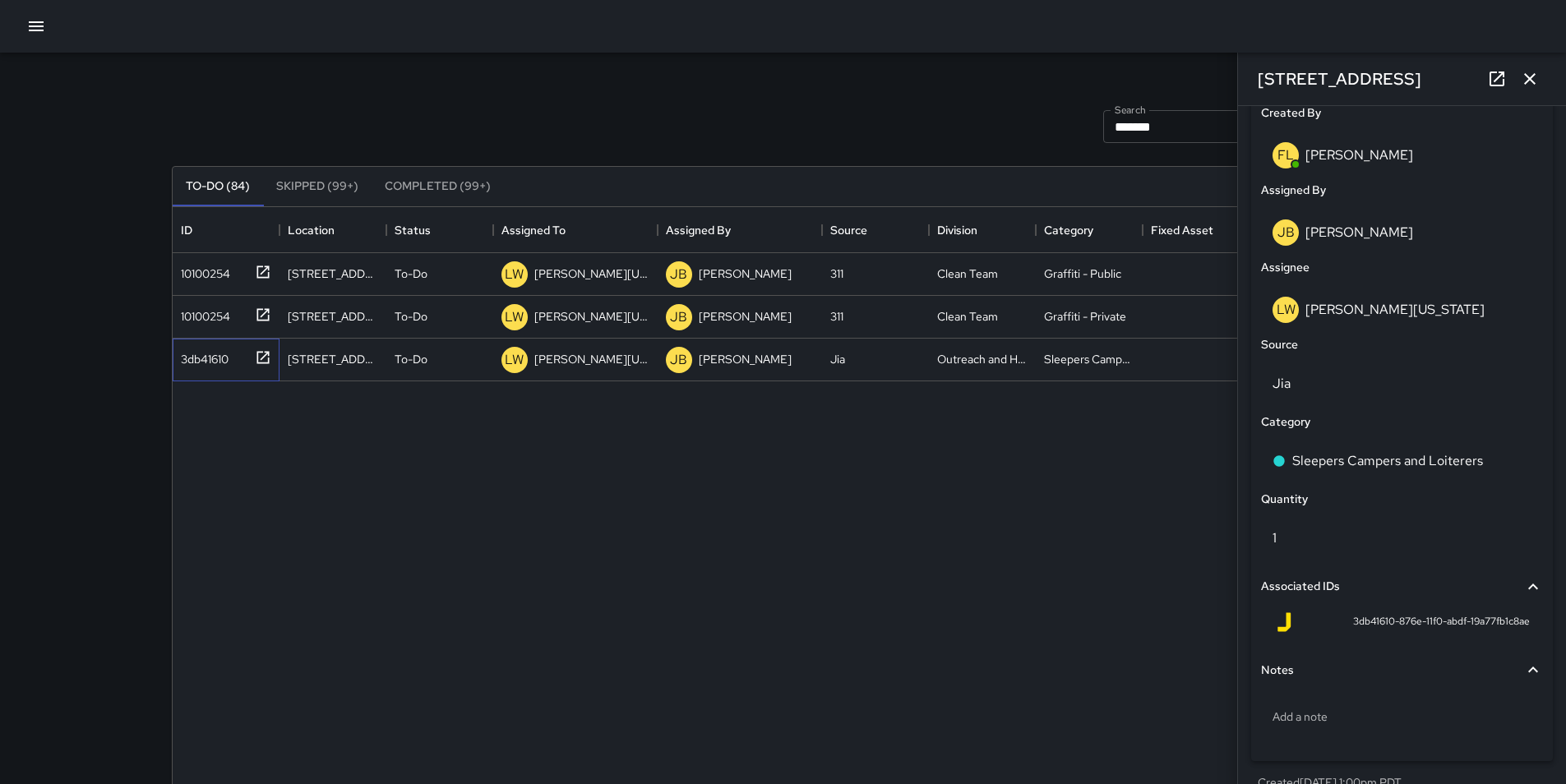
scroll to position [893, 0]
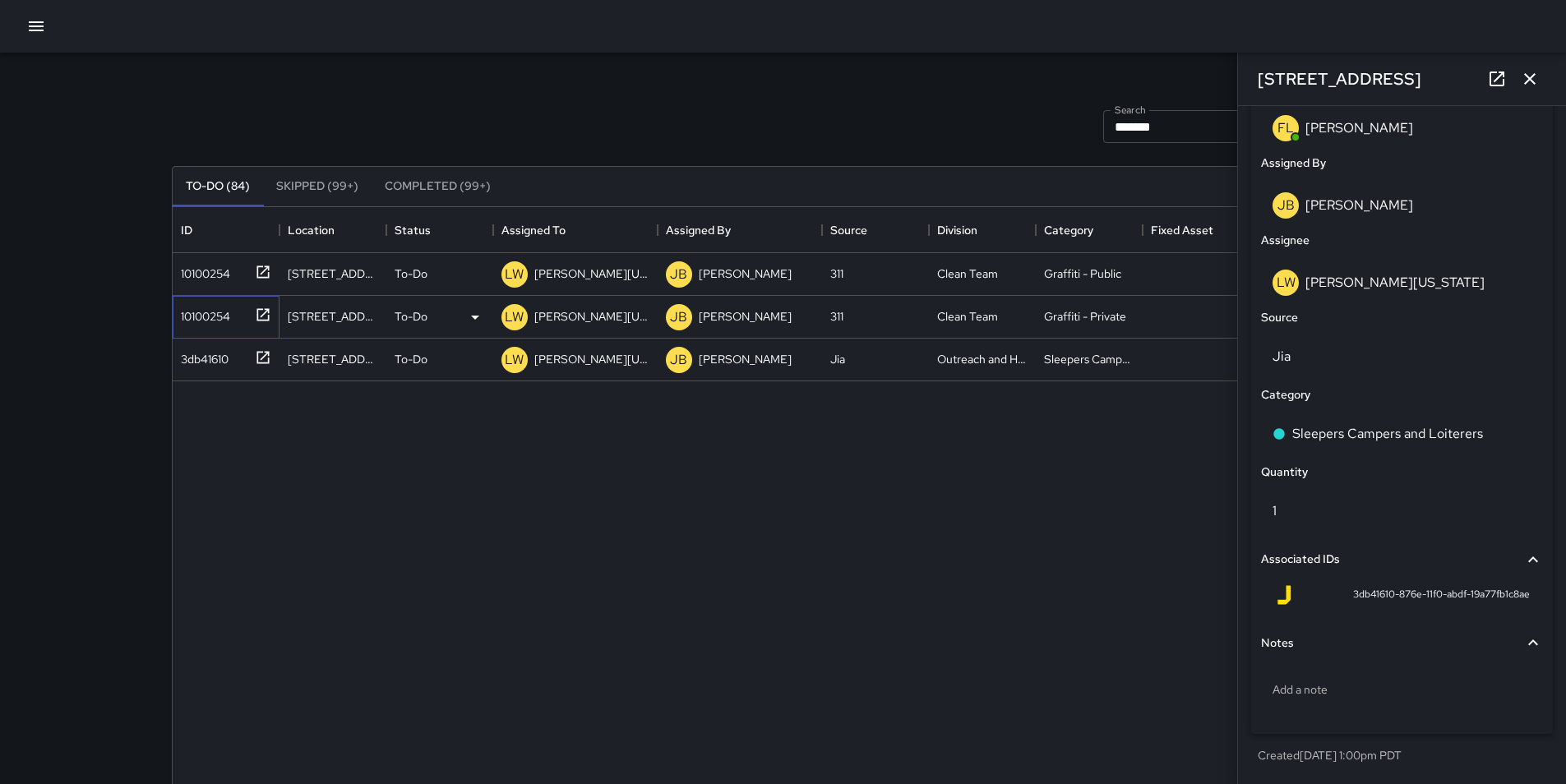
click at [207, 317] on div "10100254" at bounding box center [203, 313] width 56 height 23
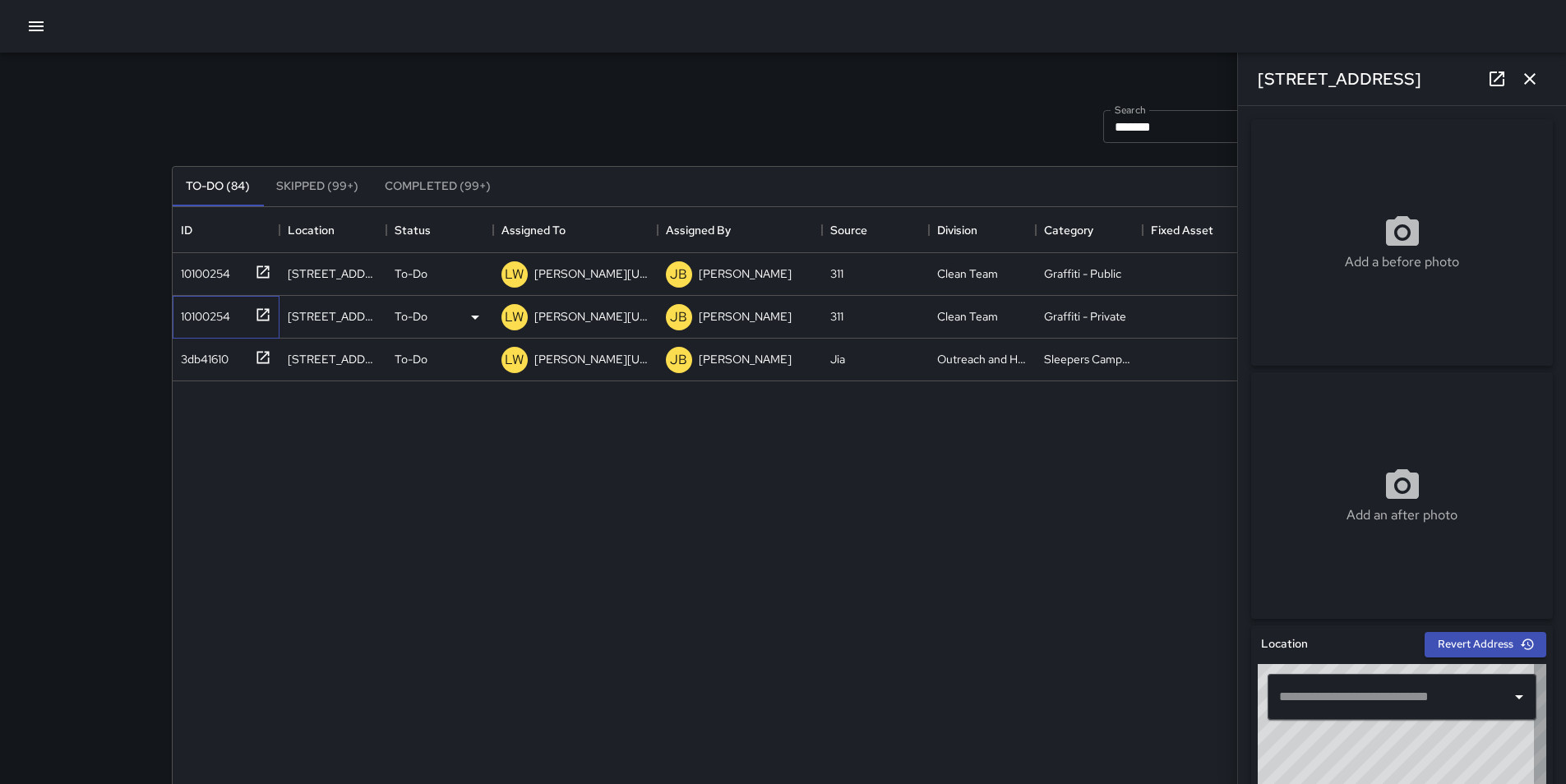
type input "**********"
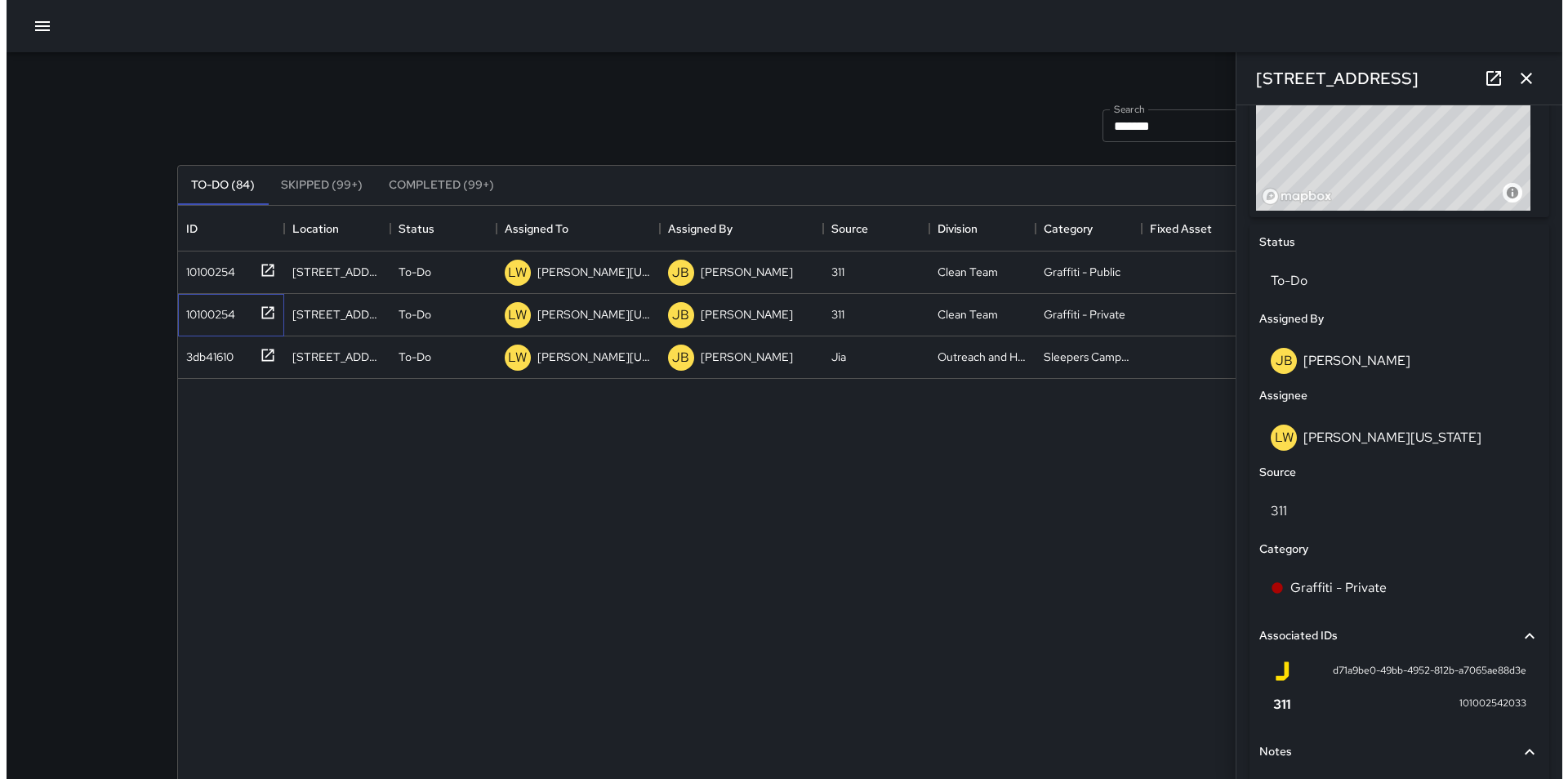
scroll to position [799, 0]
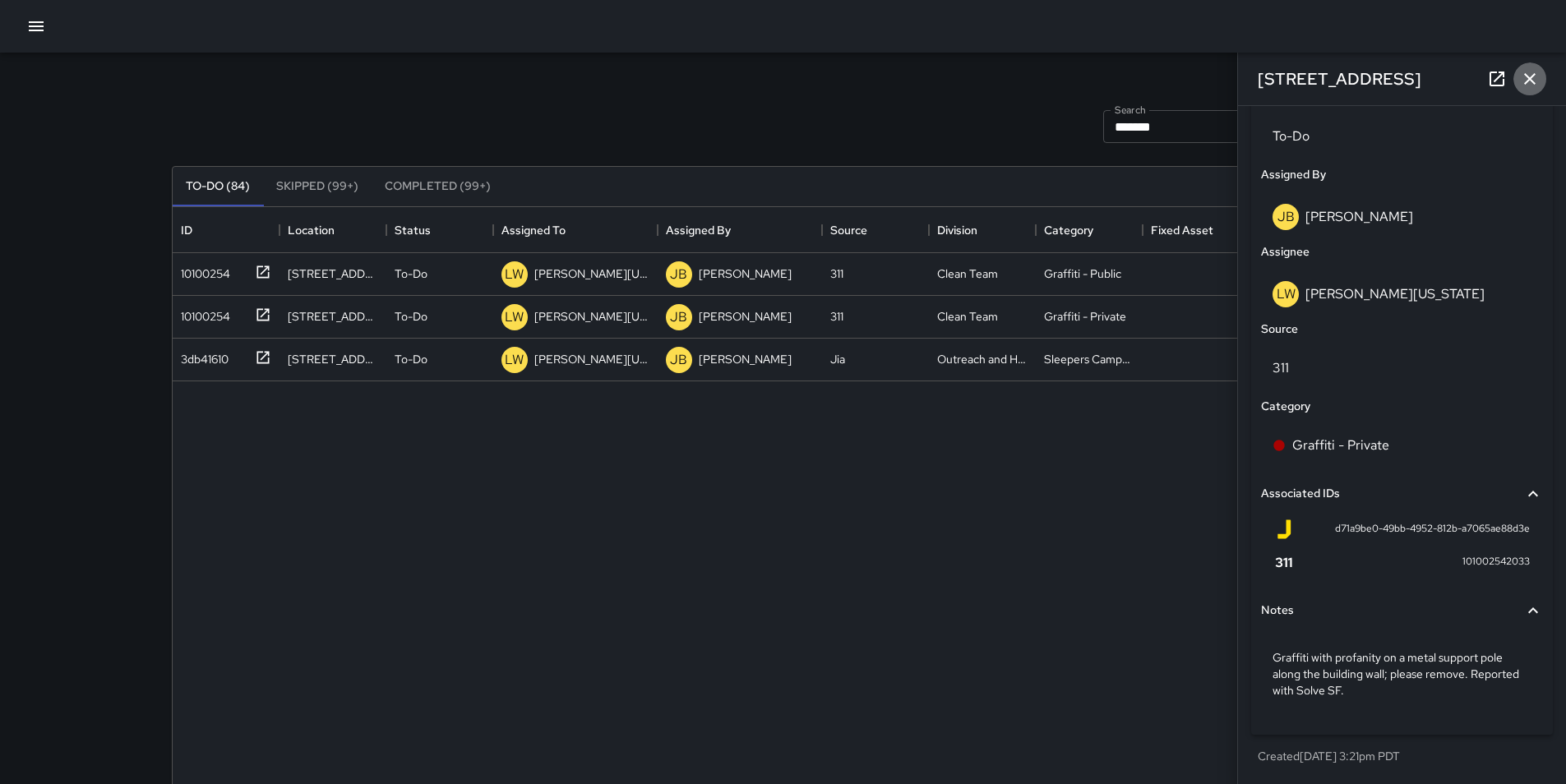
click at [1539, 72] on icon "button" at bounding box center [1531, 79] width 20 height 20
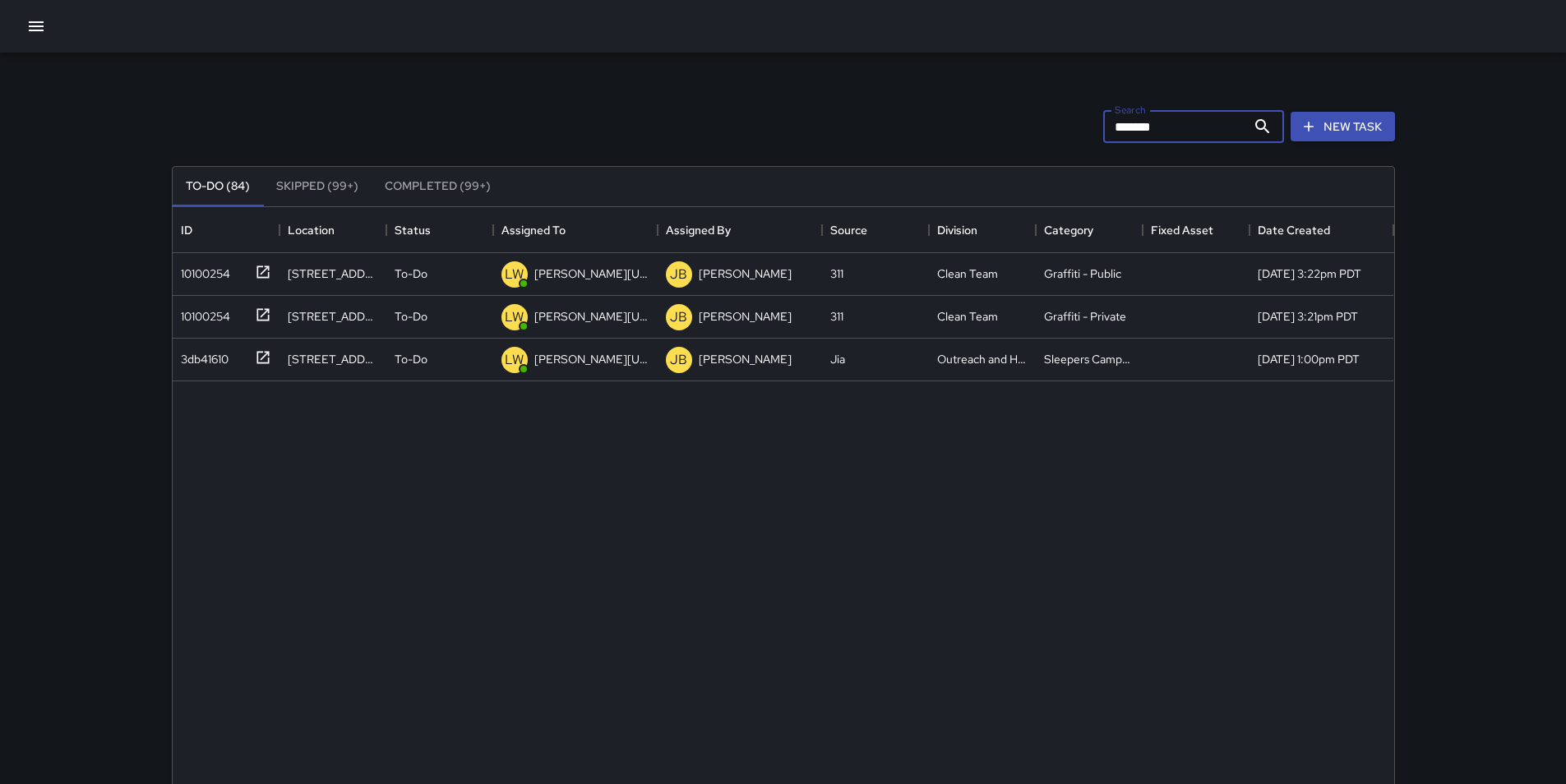
click at [1180, 124] on input "*******" at bounding box center [1176, 127] width 143 height 33
type input "*"
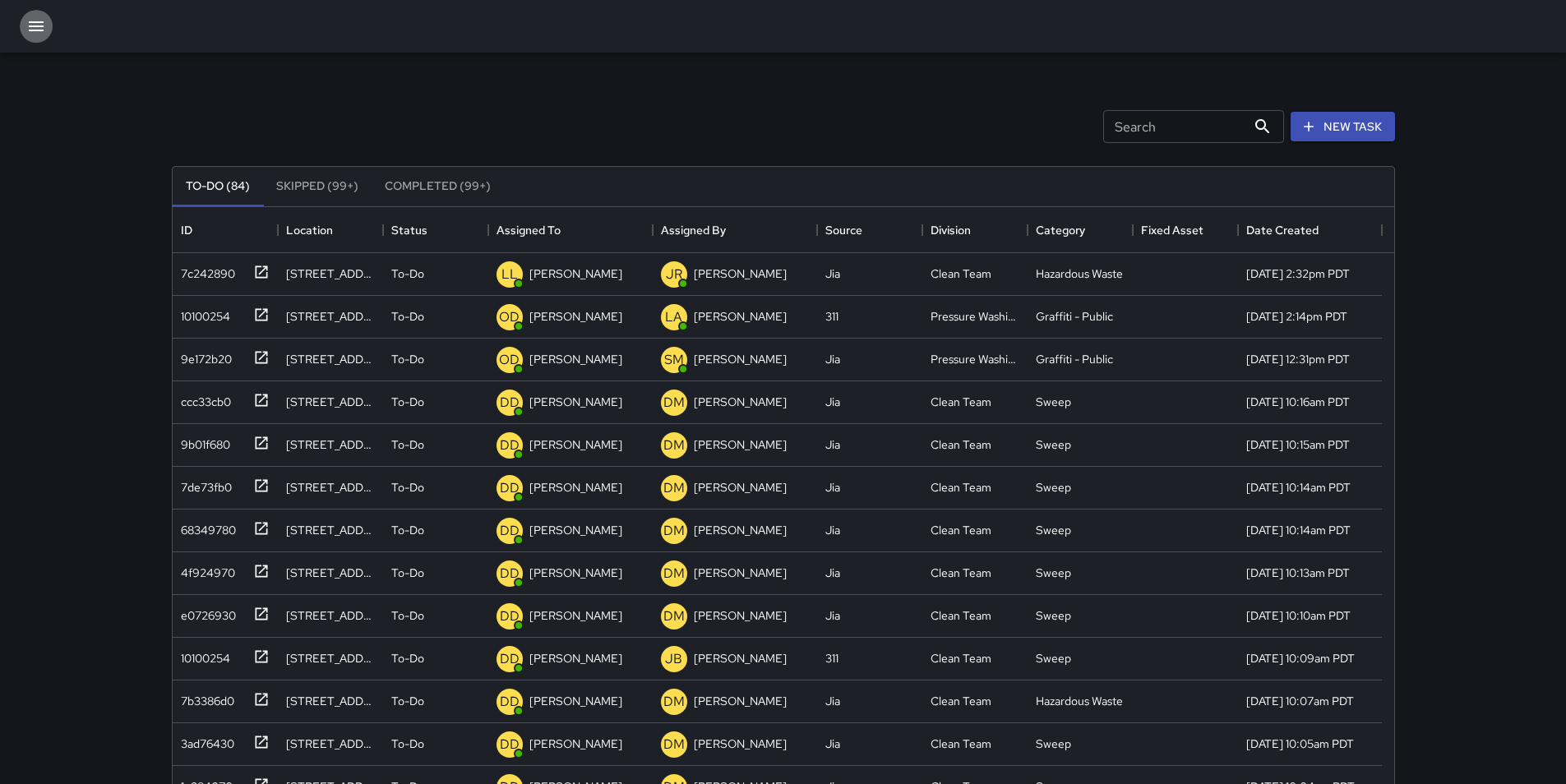
click at [42, 26] on icon "button" at bounding box center [36, 26] width 15 height 10
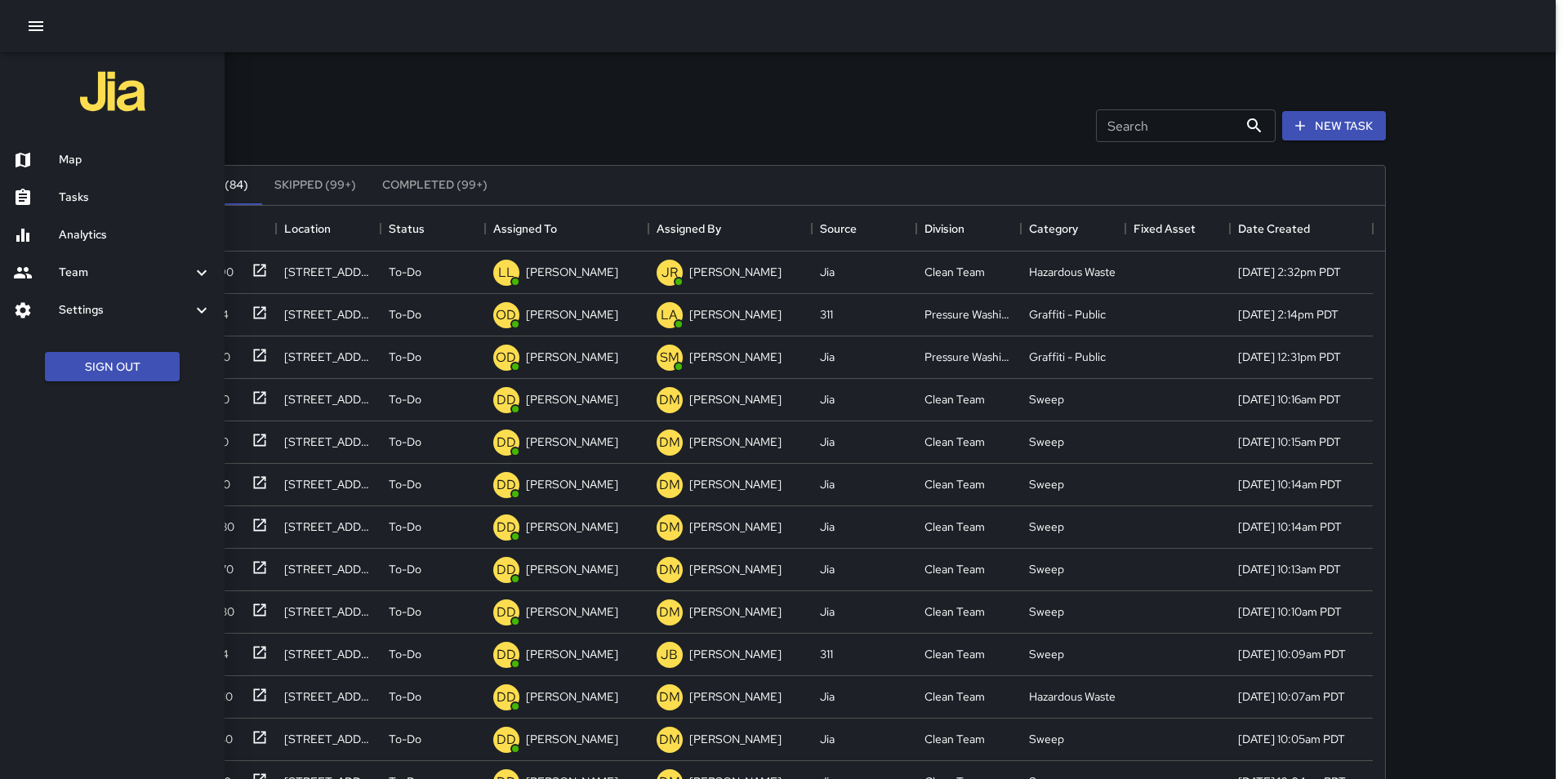
click at [123, 166] on h6 "Map" at bounding box center [135, 160] width 153 height 18
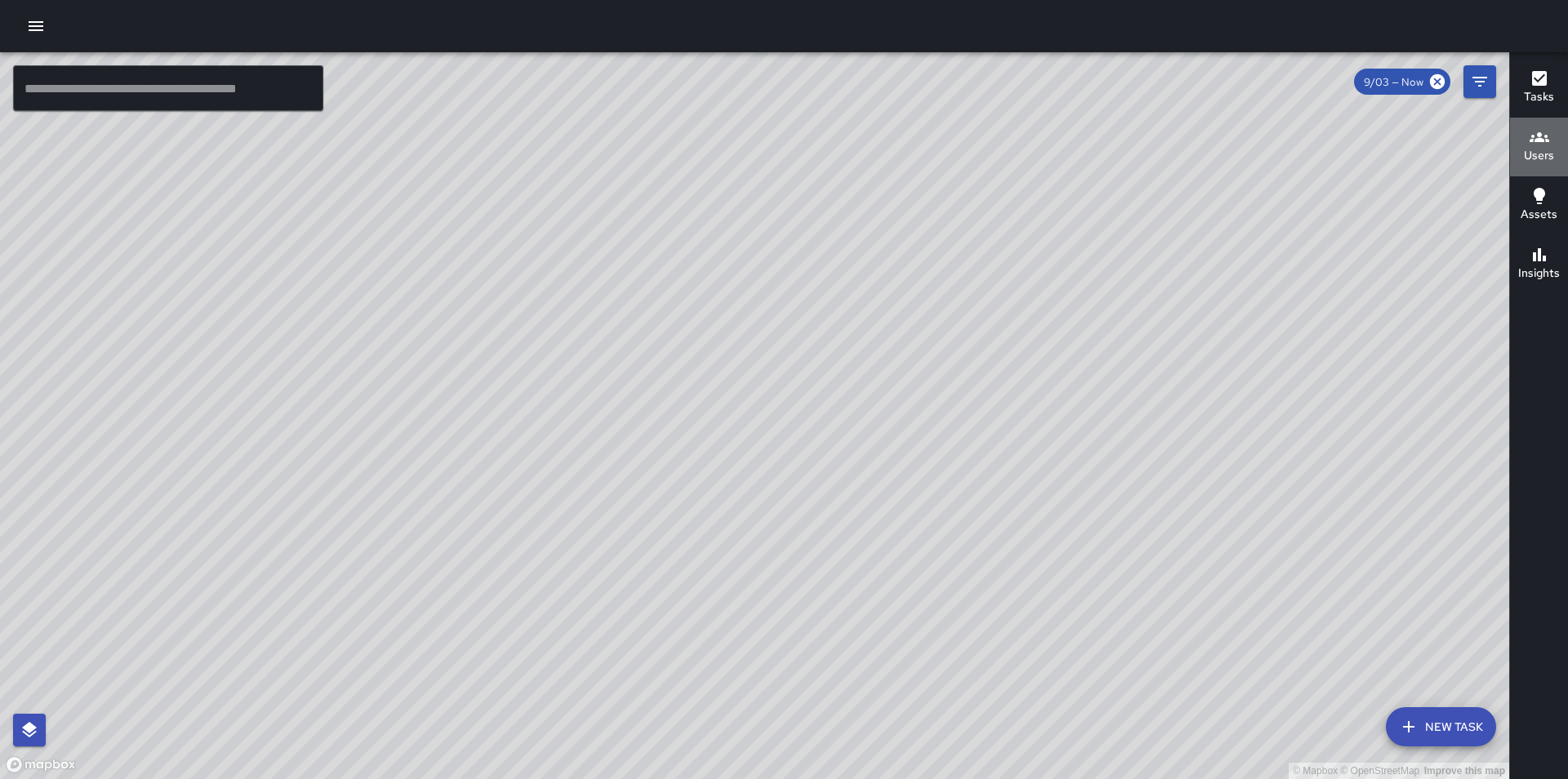
click at [1530, 147] on h6 "Users" at bounding box center [1539, 156] width 30 height 18
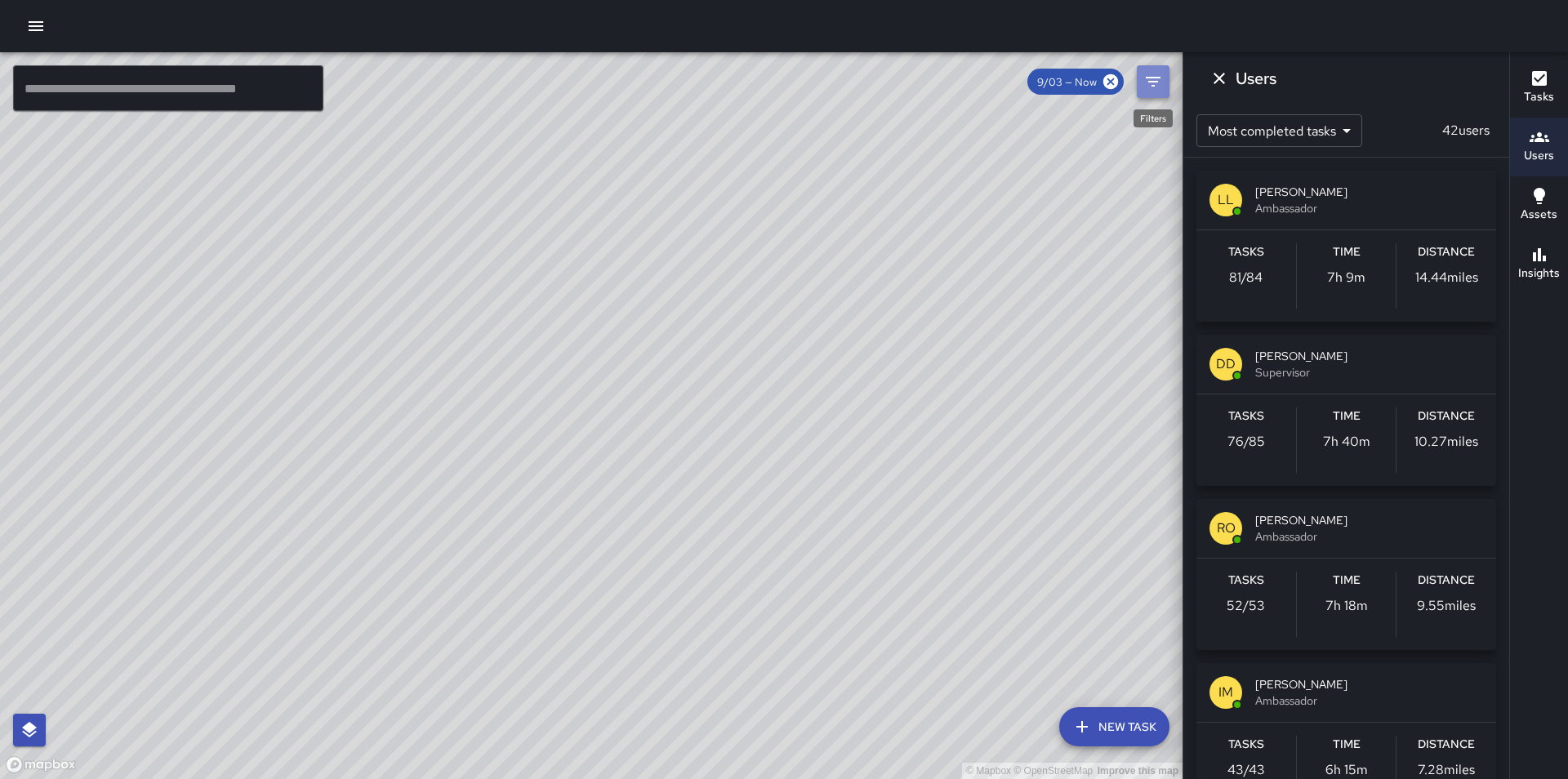
click at [1159, 84] on icon "Filters" at bounding box center [1153, 82] width 20 height 20
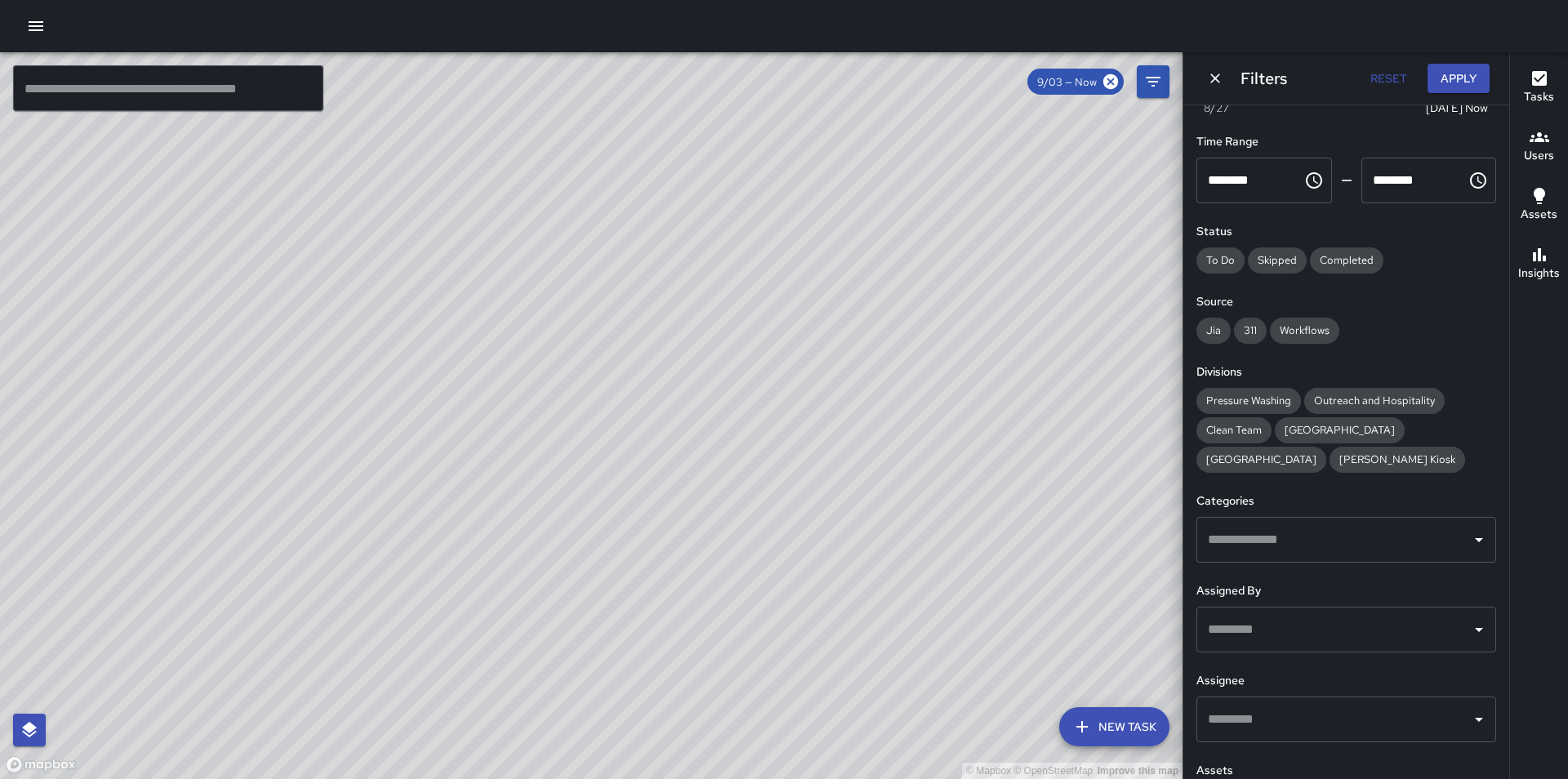
scroll to position [98, 0]
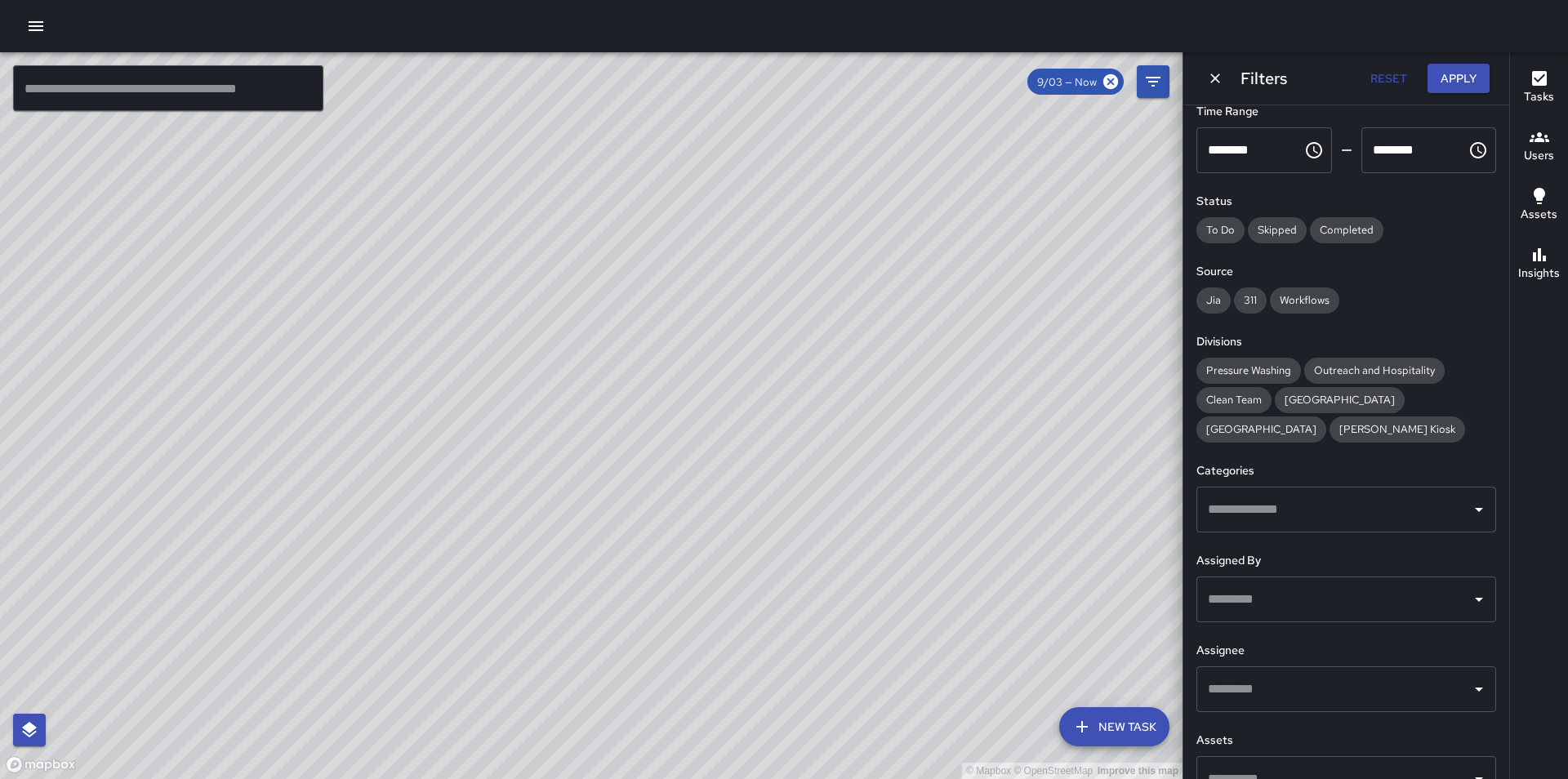
click at [1288, 696] on input "text" at bounding box center [1334, 689] width 260 height 31
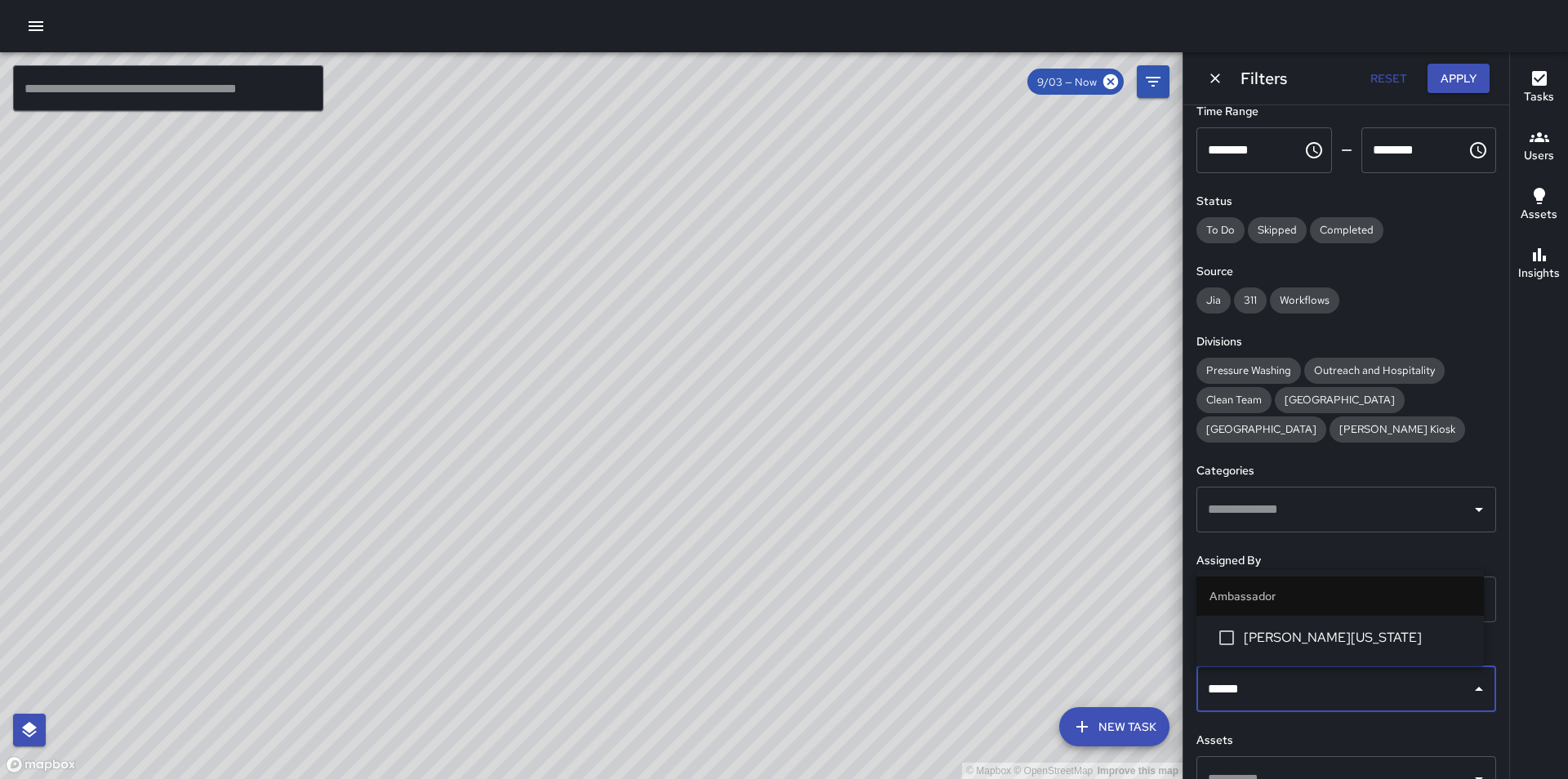
type input "*******"
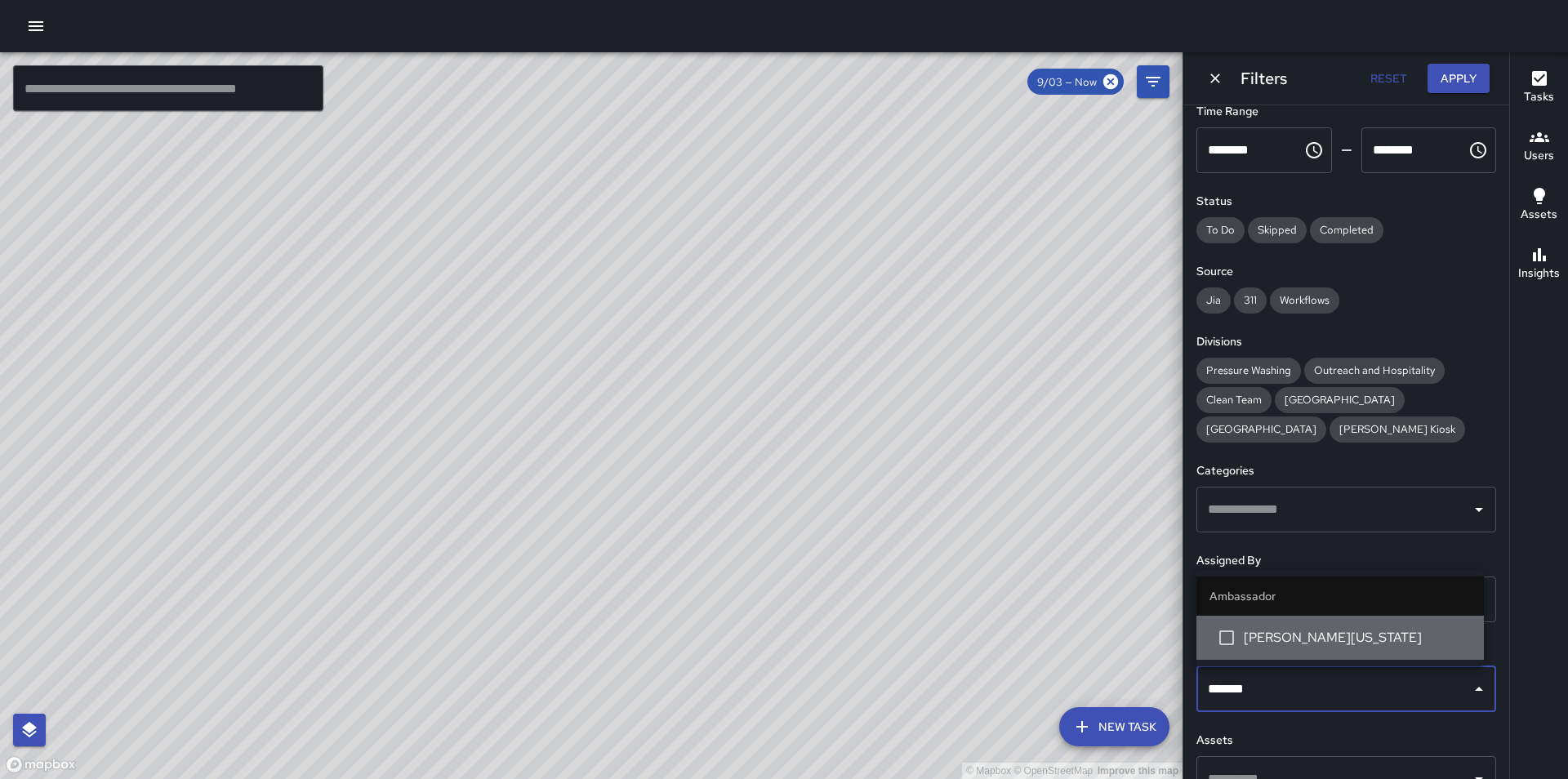
click at [1342, 642] on span "[PERSON_NAME][US_STATE]" at bounding box center [1357, 638] width 227 height 20
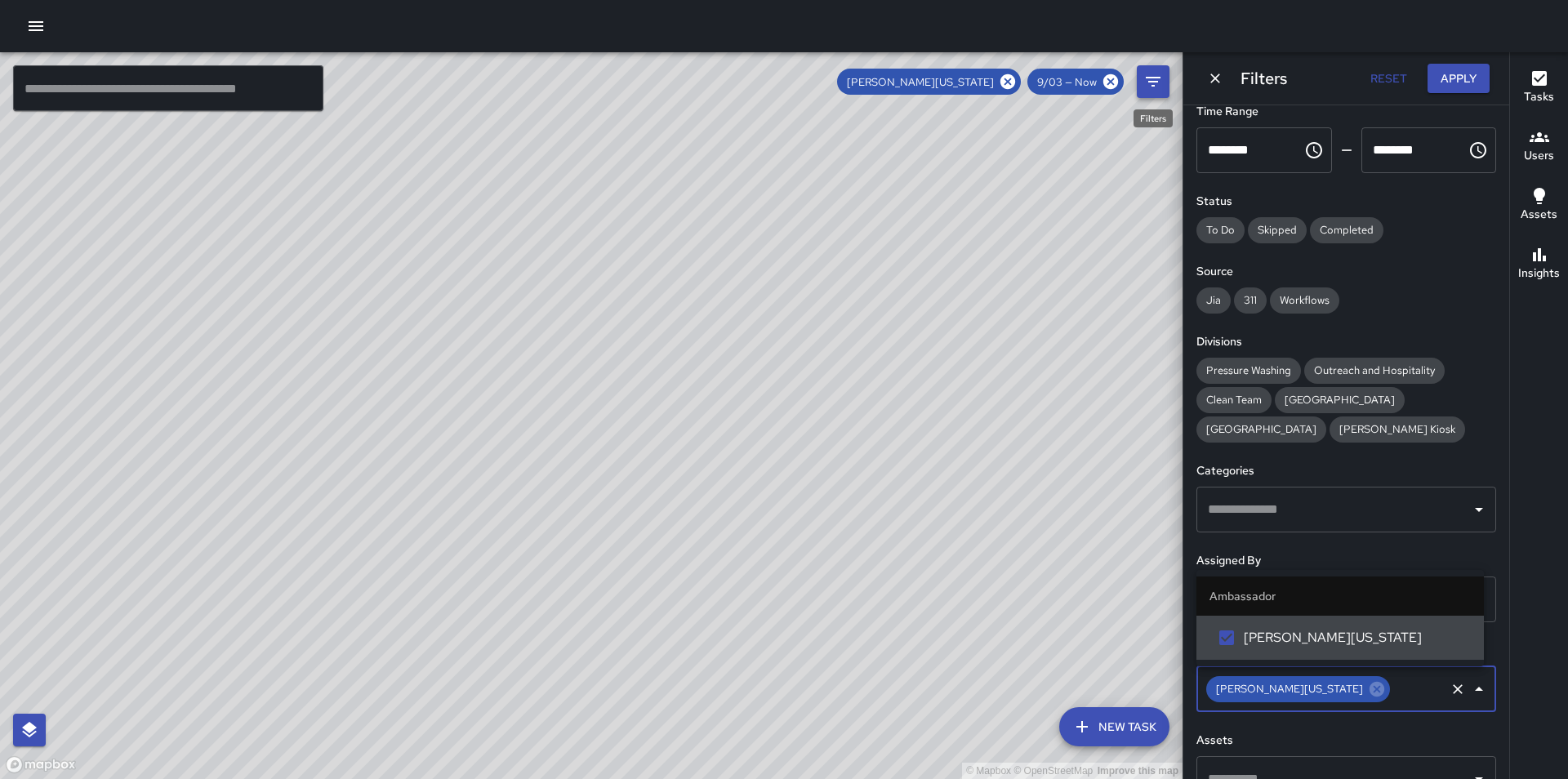
click at [1156, 80] on icon "Filters" at bounding box center [1153, 82] width 20 height 20
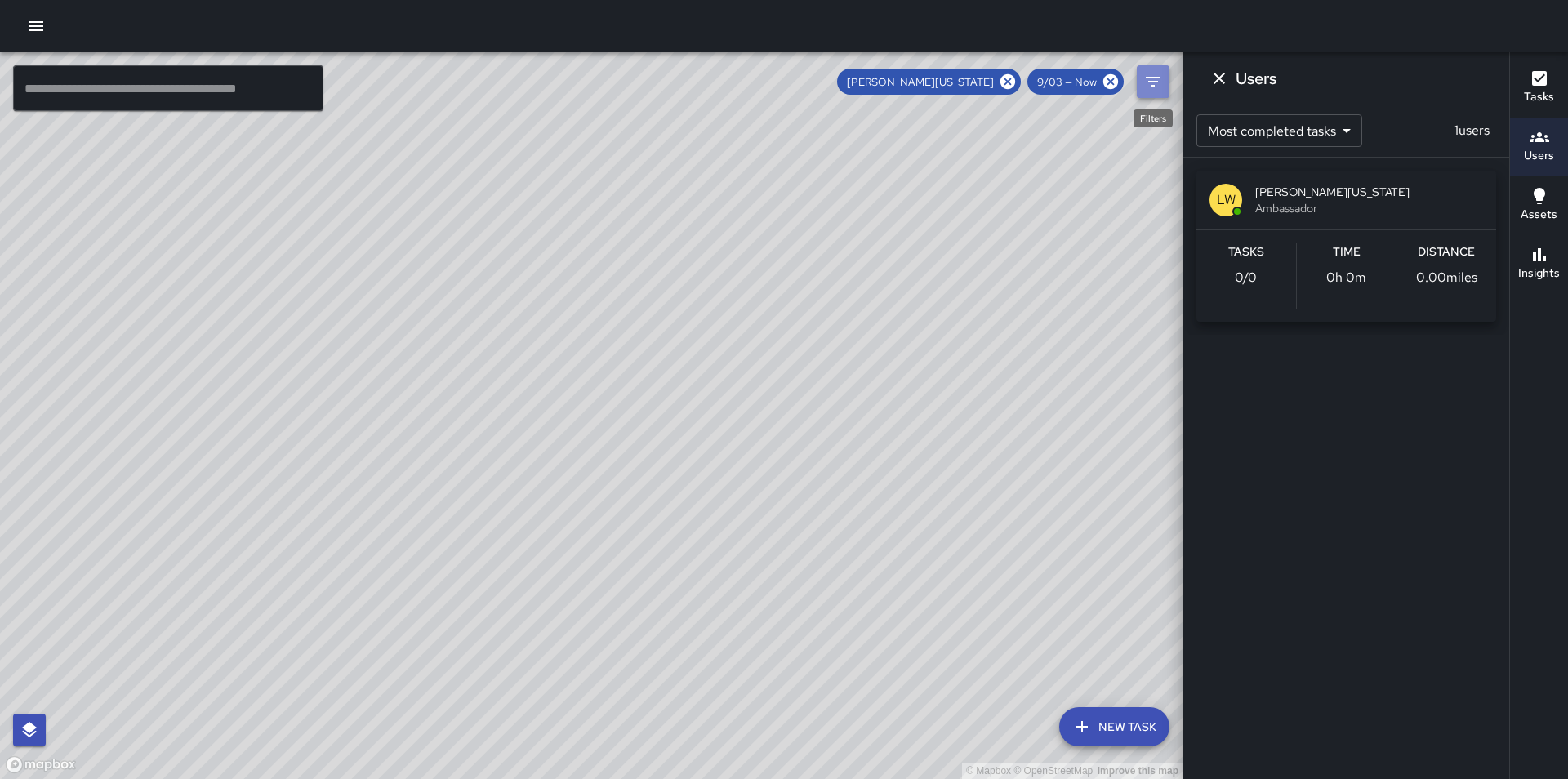
click at [1144, 80] on icon "Filters" at bounding box center [1153, 82] width 20 height 20
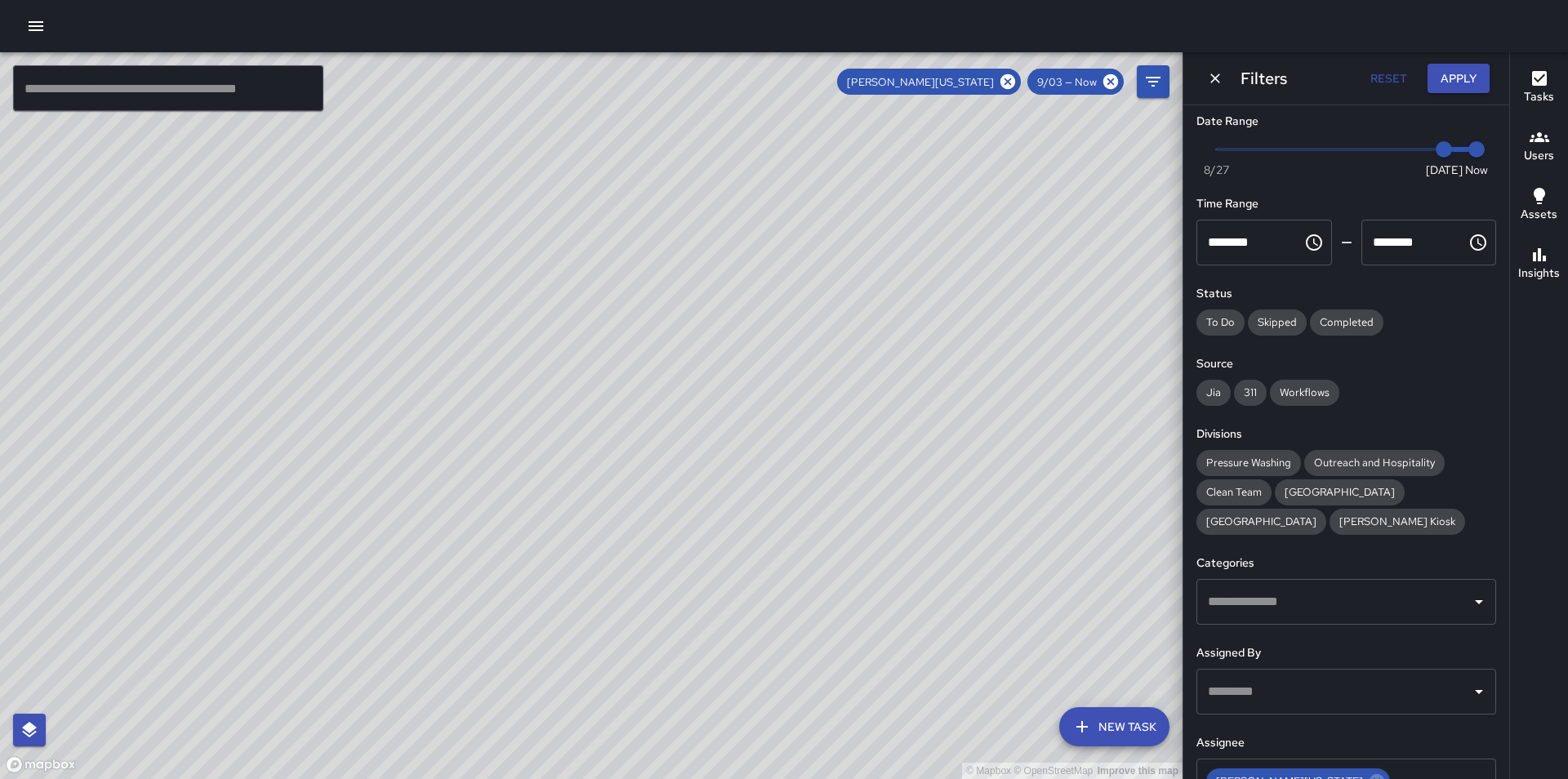
scroll to position [0, 0]
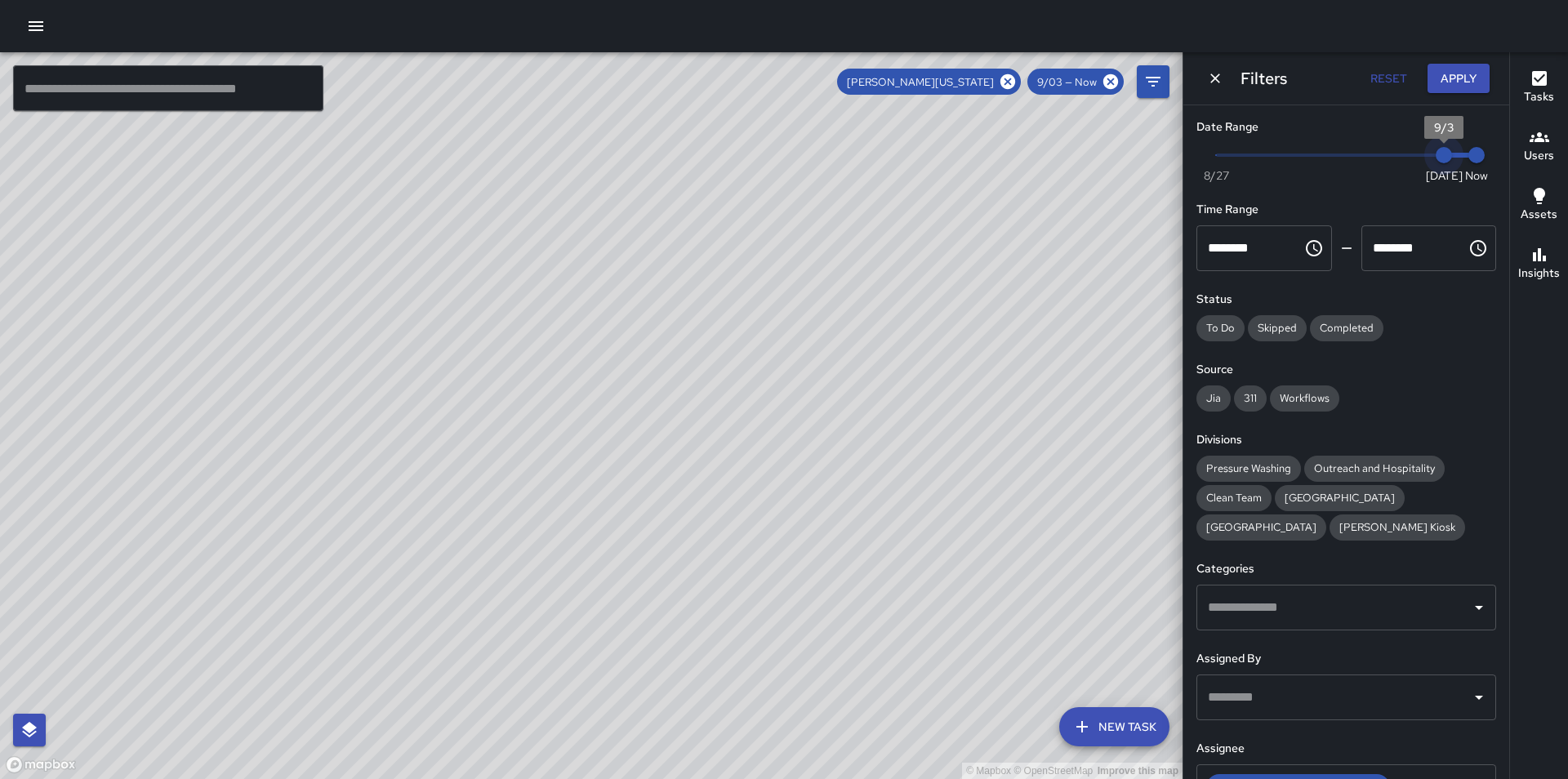
type input "*"
drag, startPoint x: 1432, startPoint y: 154, endPoint x: 1408, endPoint y: 153, distance: 24.0
click at [1408, 153] on span "9/2" at bounding box center [1412, 155] width 16 height 16
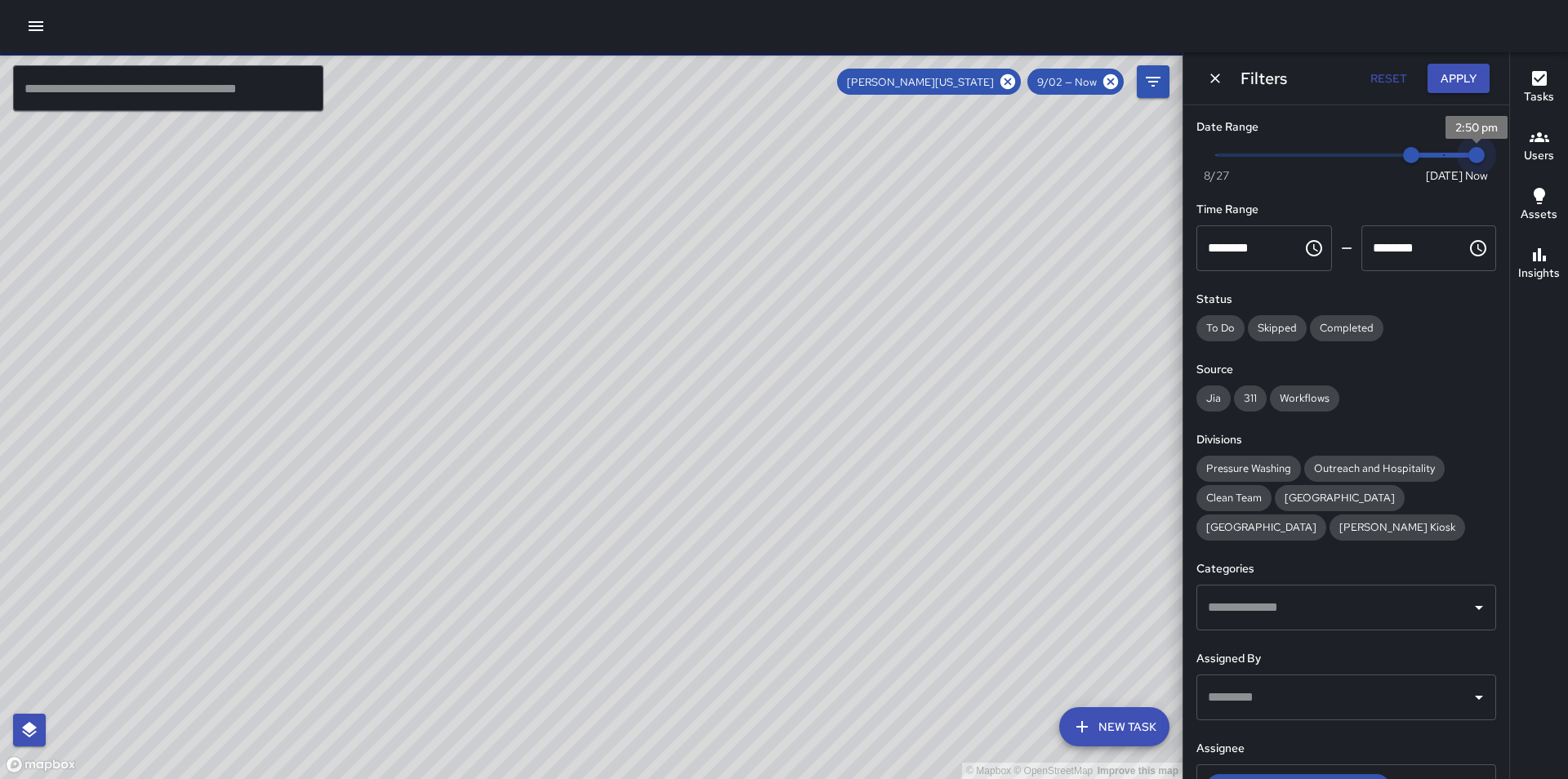
type input "*"
drag, startPoint x: 1468, startPoint y: 160, endPoint x: 1439, endPoint y: 158, distance: 29.1
click at [1439, 158] on span "9/3" at bounding box center [1444, 155] width 16 height 16
click at [1470, 74] on button "Apply" at bounding box center [1459, 79] width 62 height 30
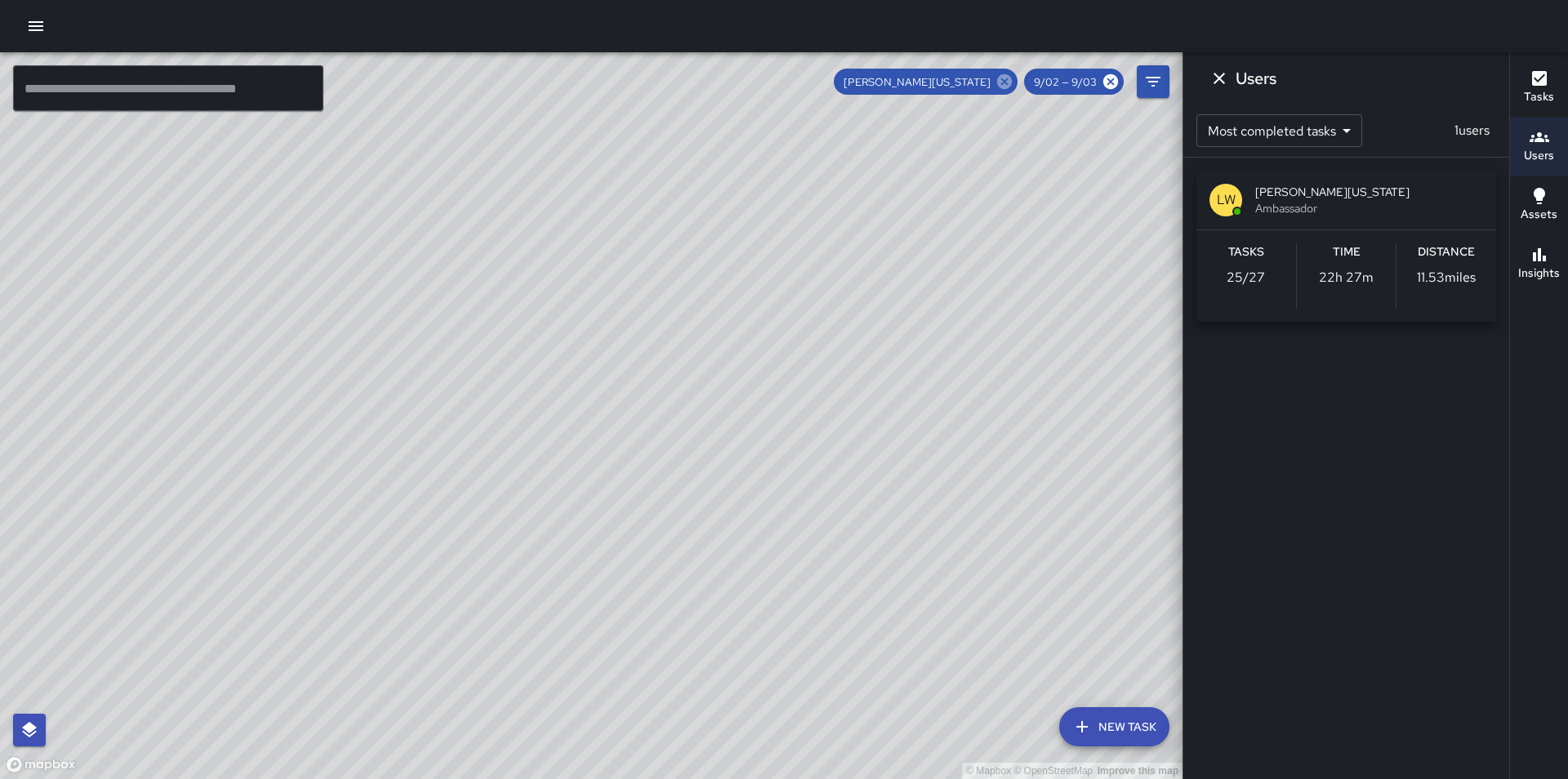
click at [1004, 79] on icon at bounding box center [1005, 82] width 18 height 18
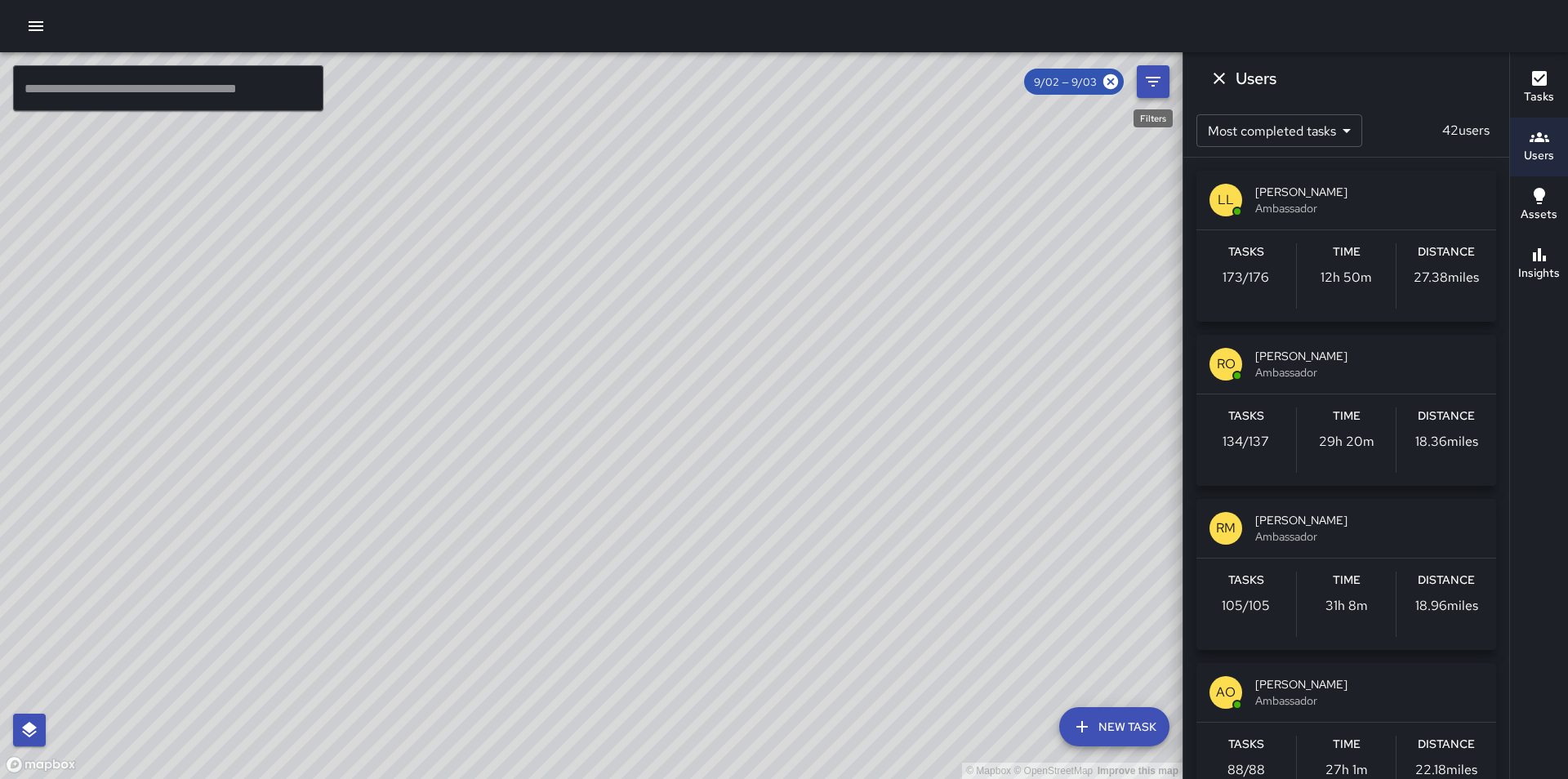
click at [1151, 84] on icon "Filters" at bounding box center [1153, 82] width 20 height 20
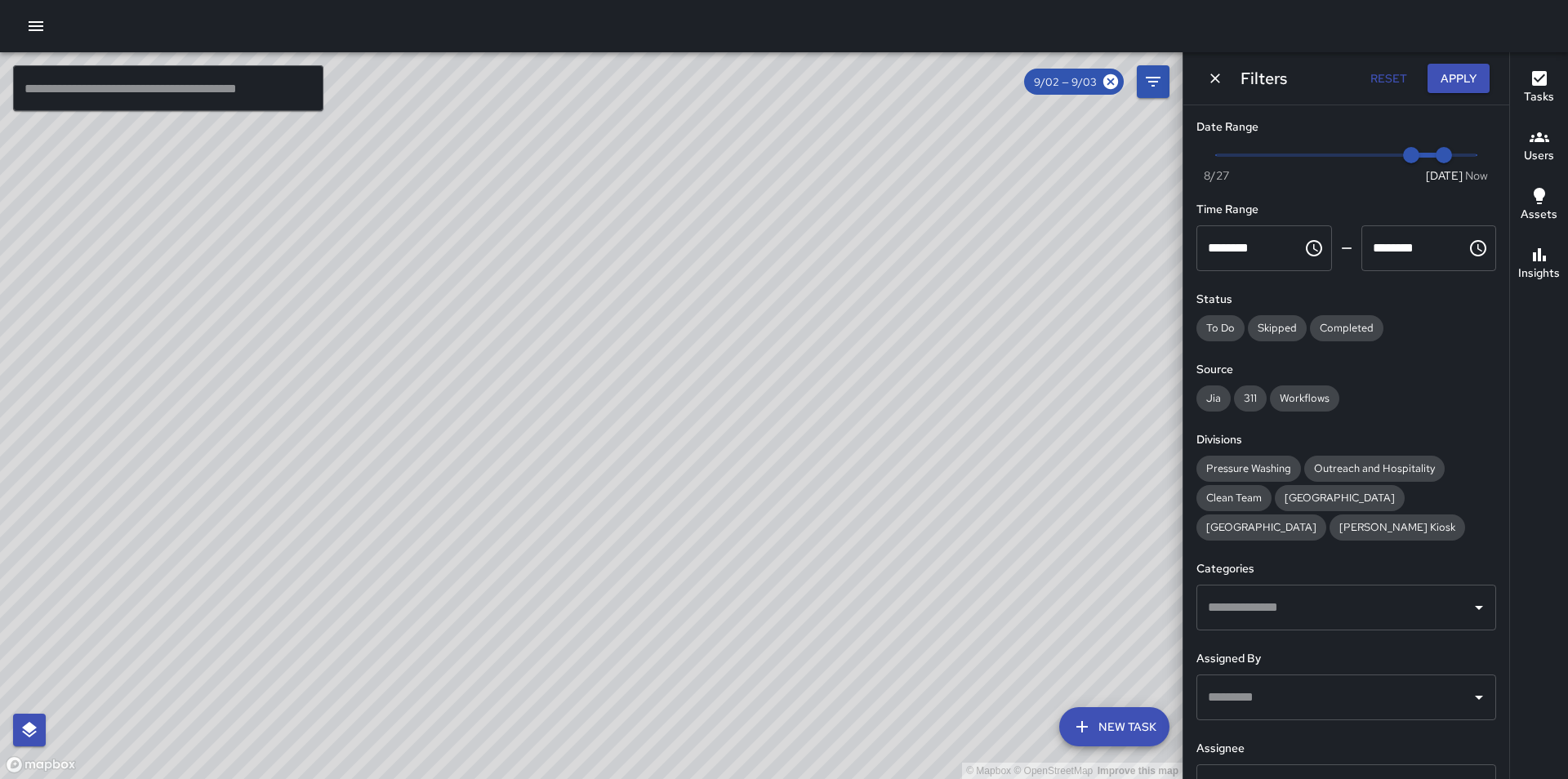
click at [1327, 772] on input "text" at bounding box center [1334, 787] width 260 height 31
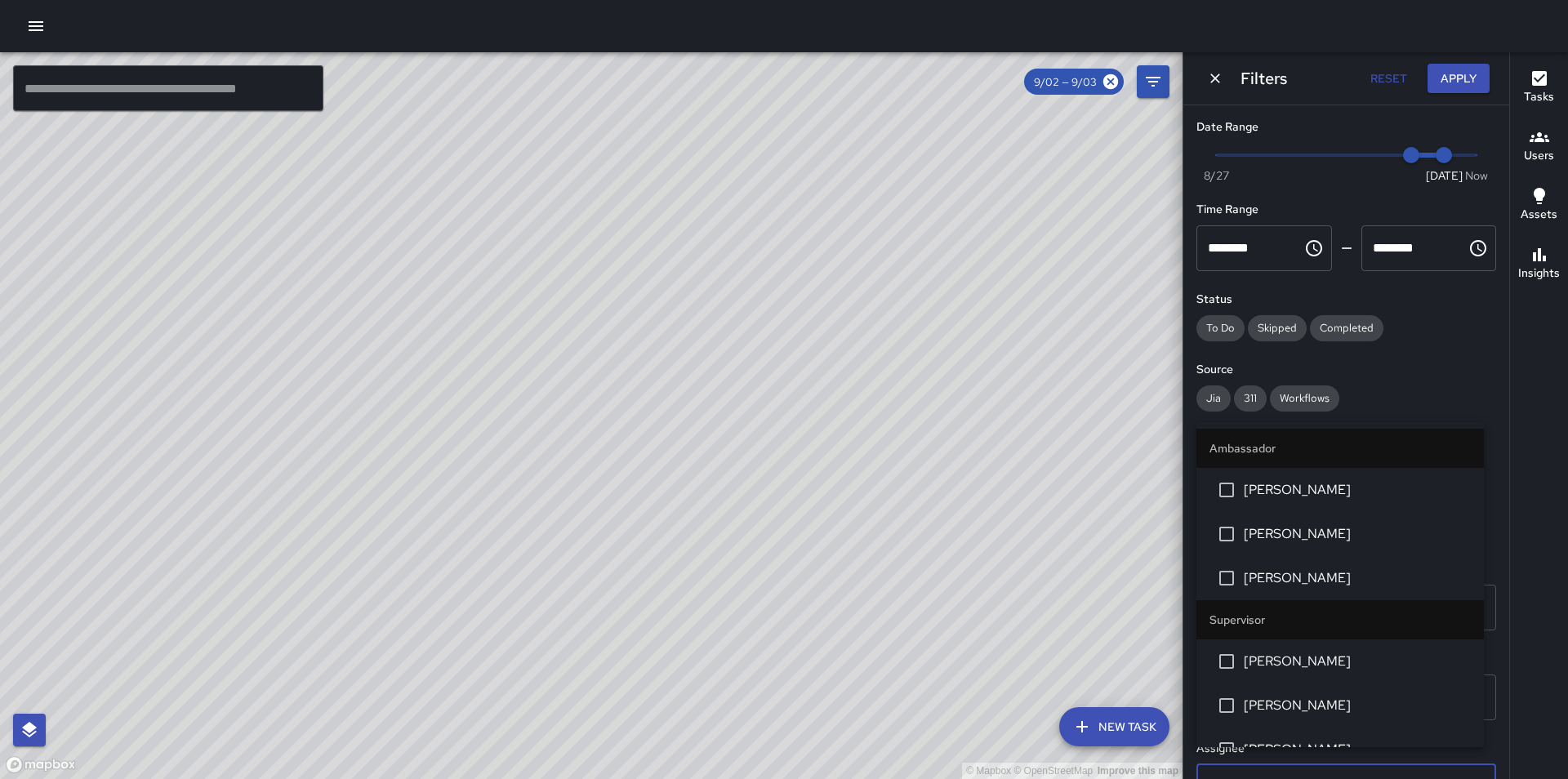
scroll to position [17, 0]
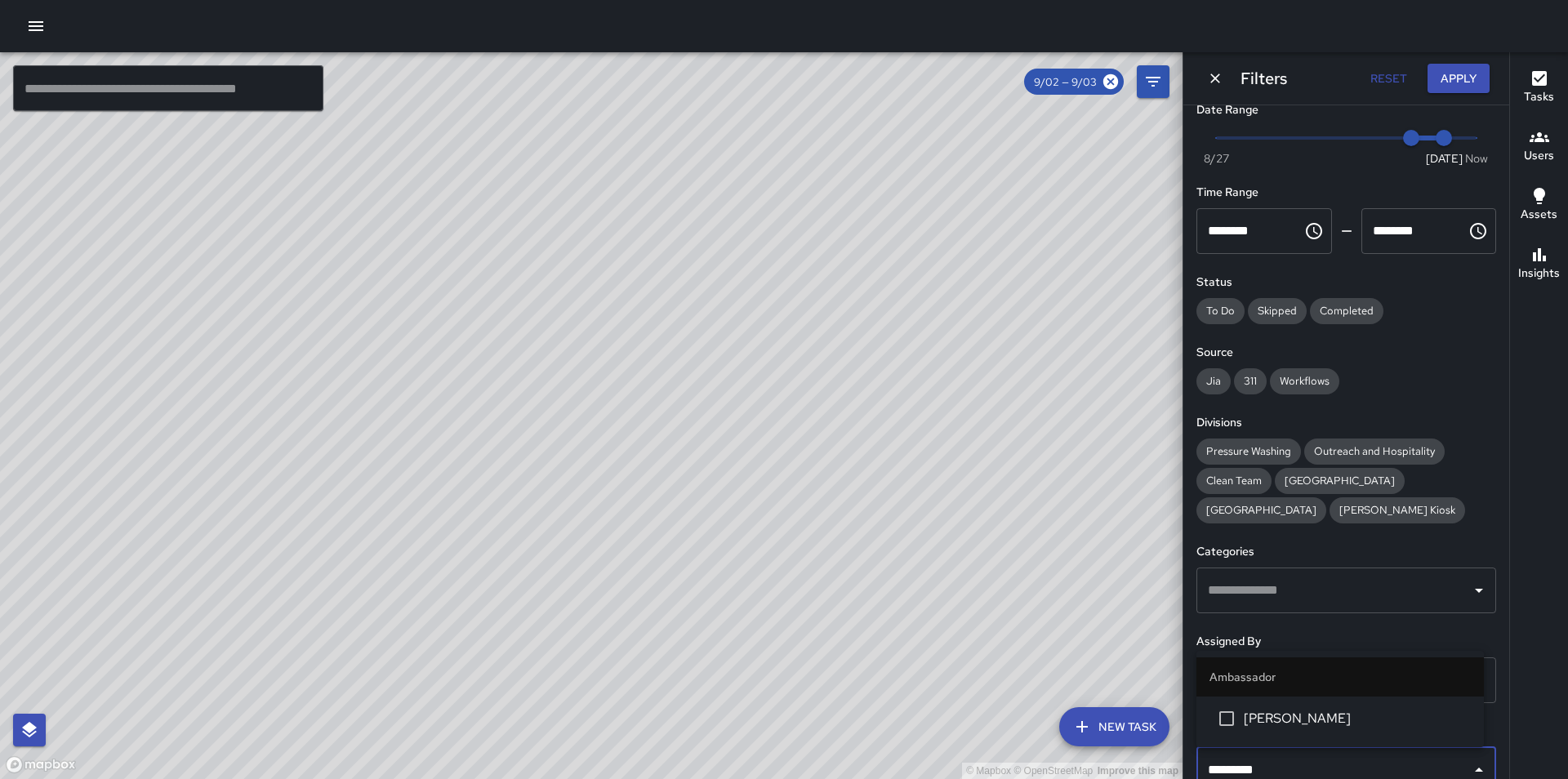
type input "**********"
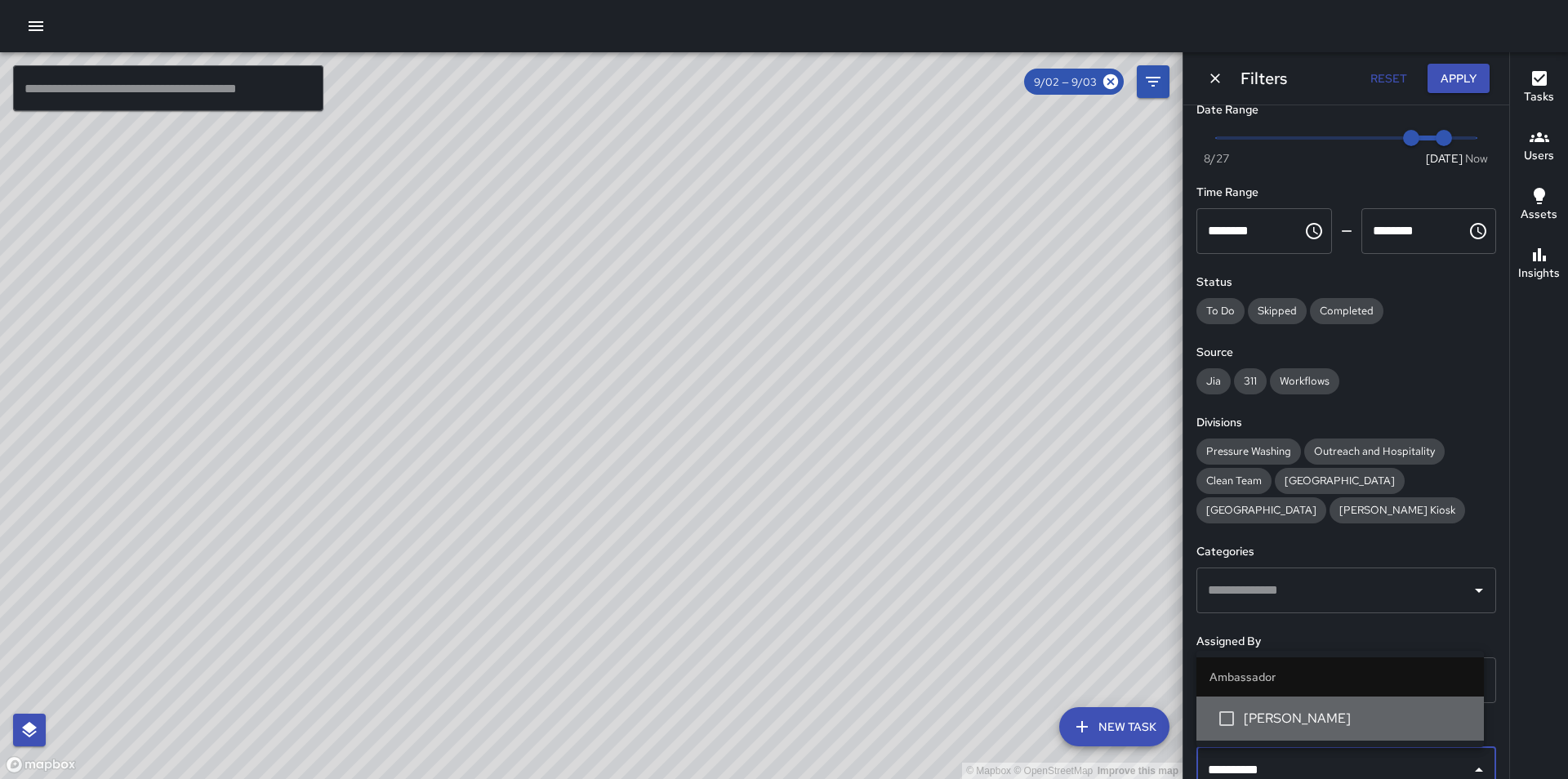
click at [1325, 716] on span "[PERSON_NAME]" at bounding box center [1357, 718] width 227 height 20
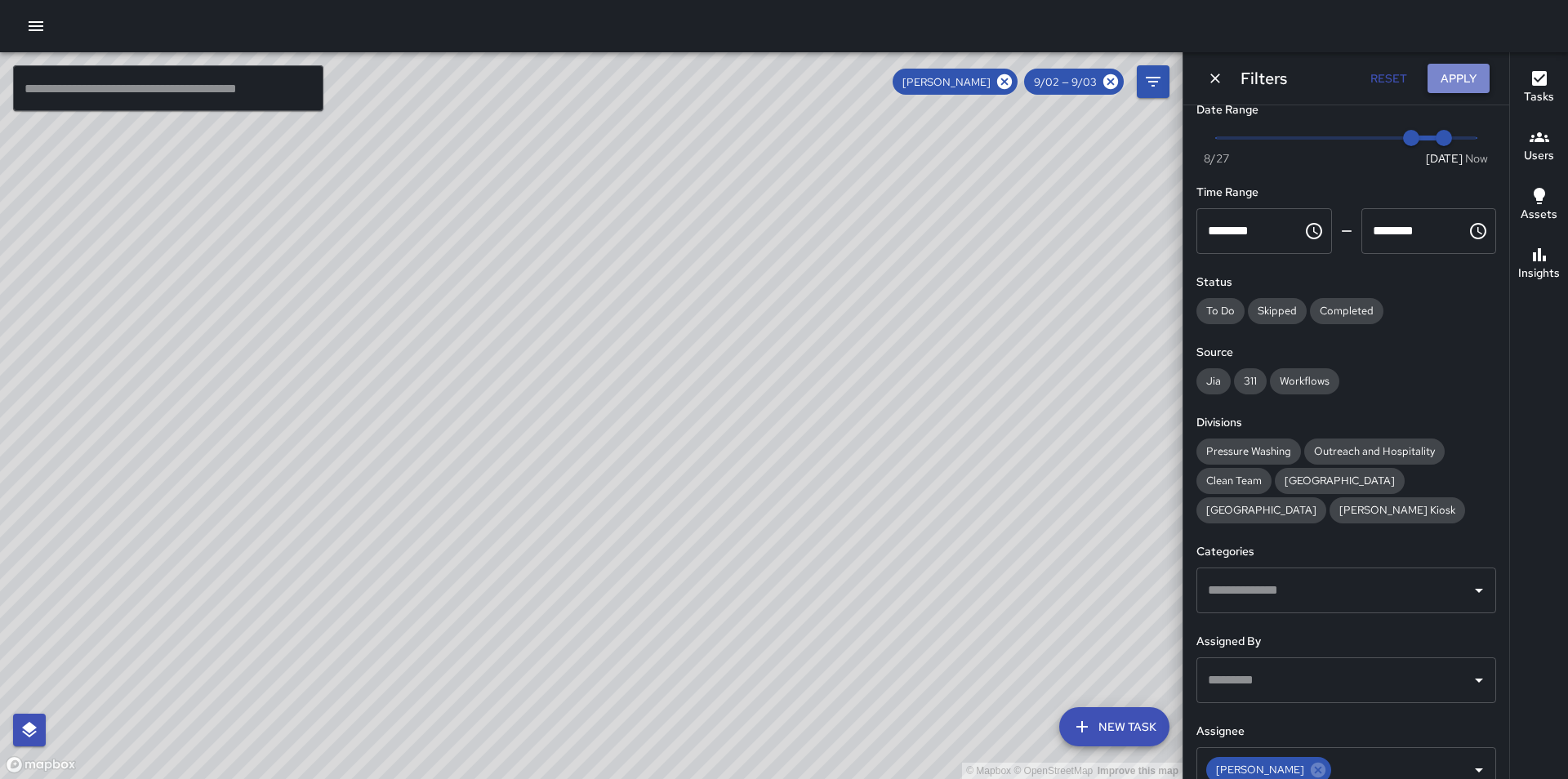
click at [1472, 76] on button "Apply" at bounding box center [1459, 79] width 62 height 30
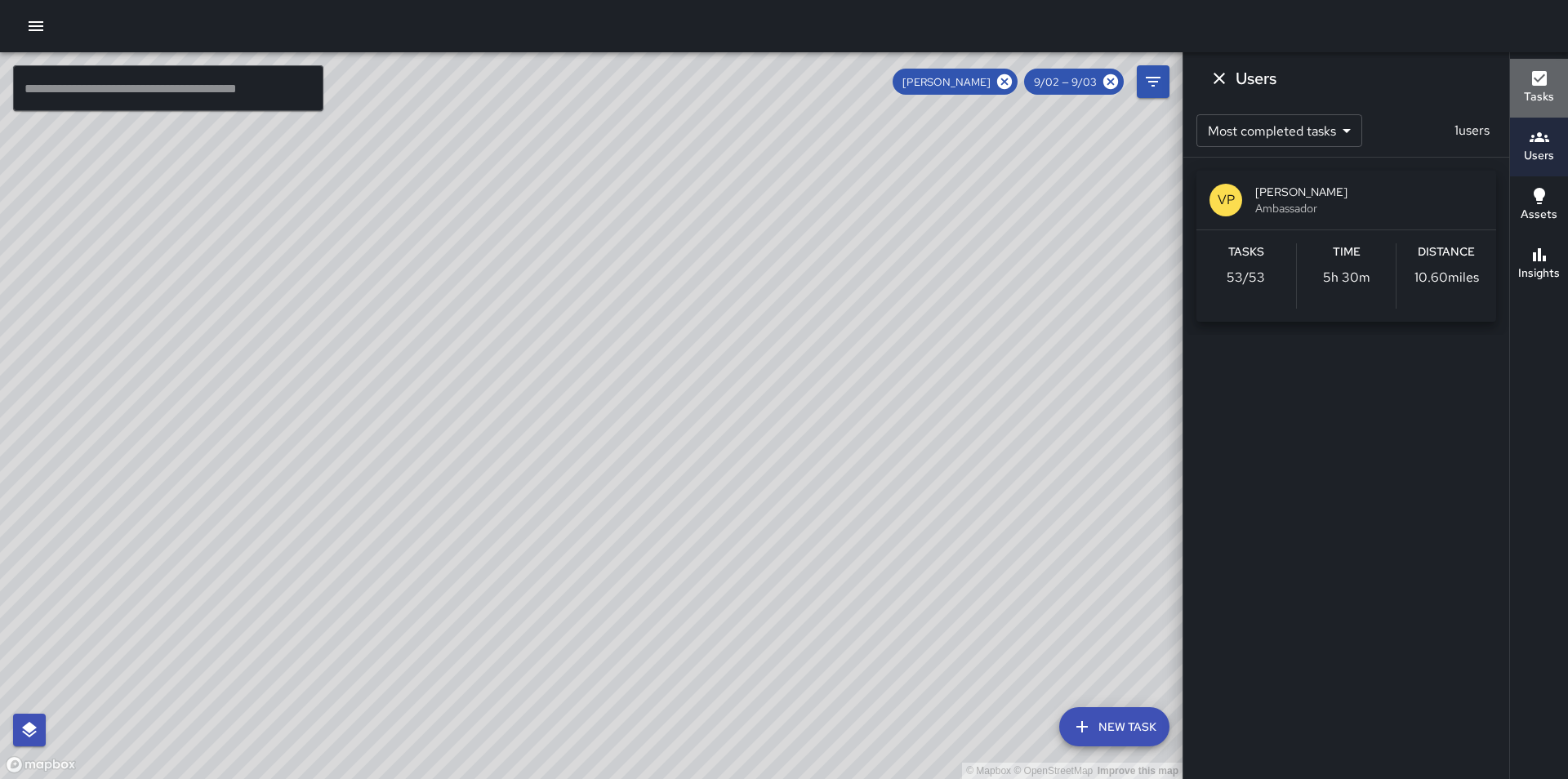
click at [1552, 97] on h6 "Tasks" at bounding box center [1539, 97] width 30 height 18
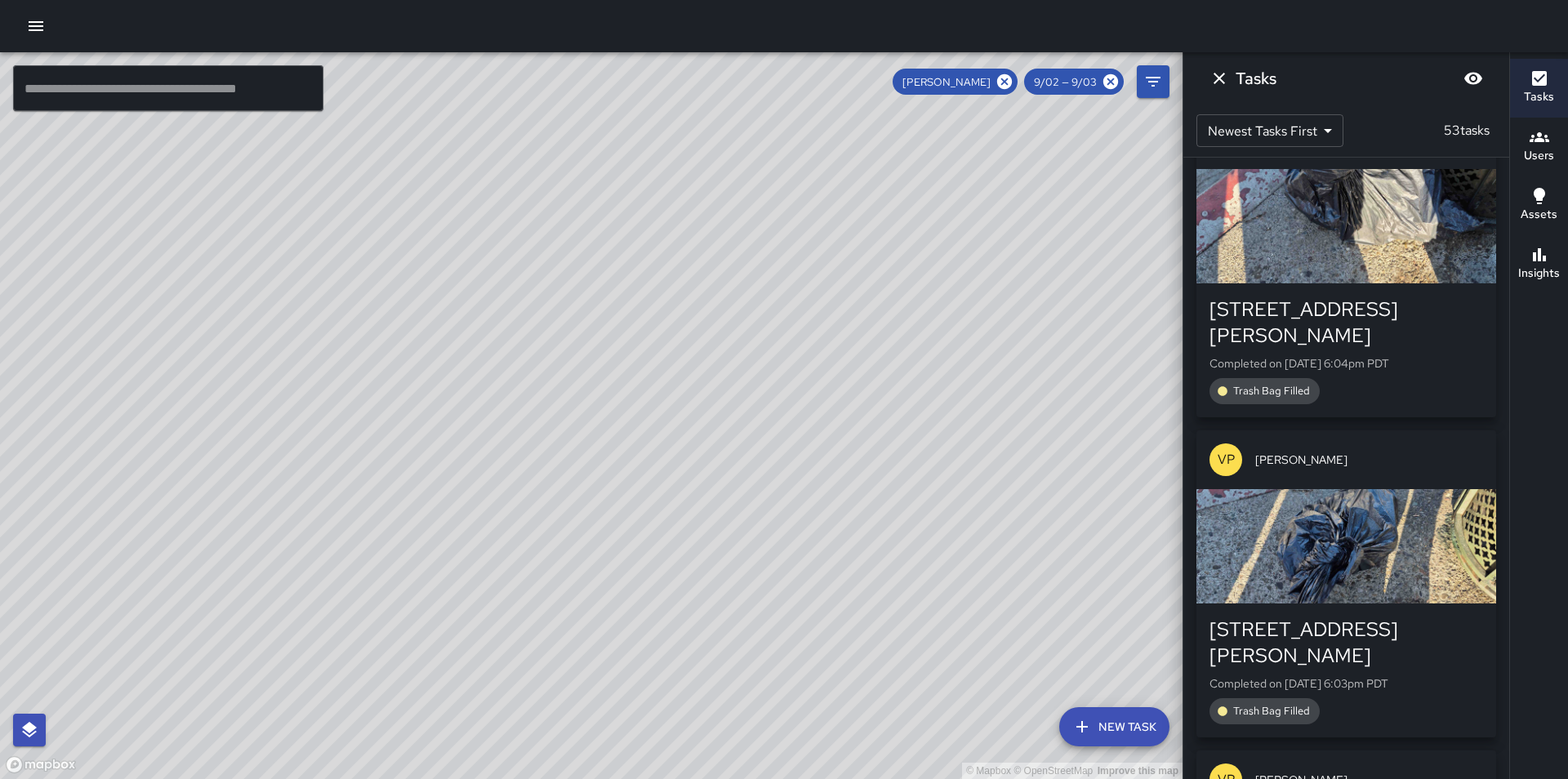
scroll to position [2640, 0]
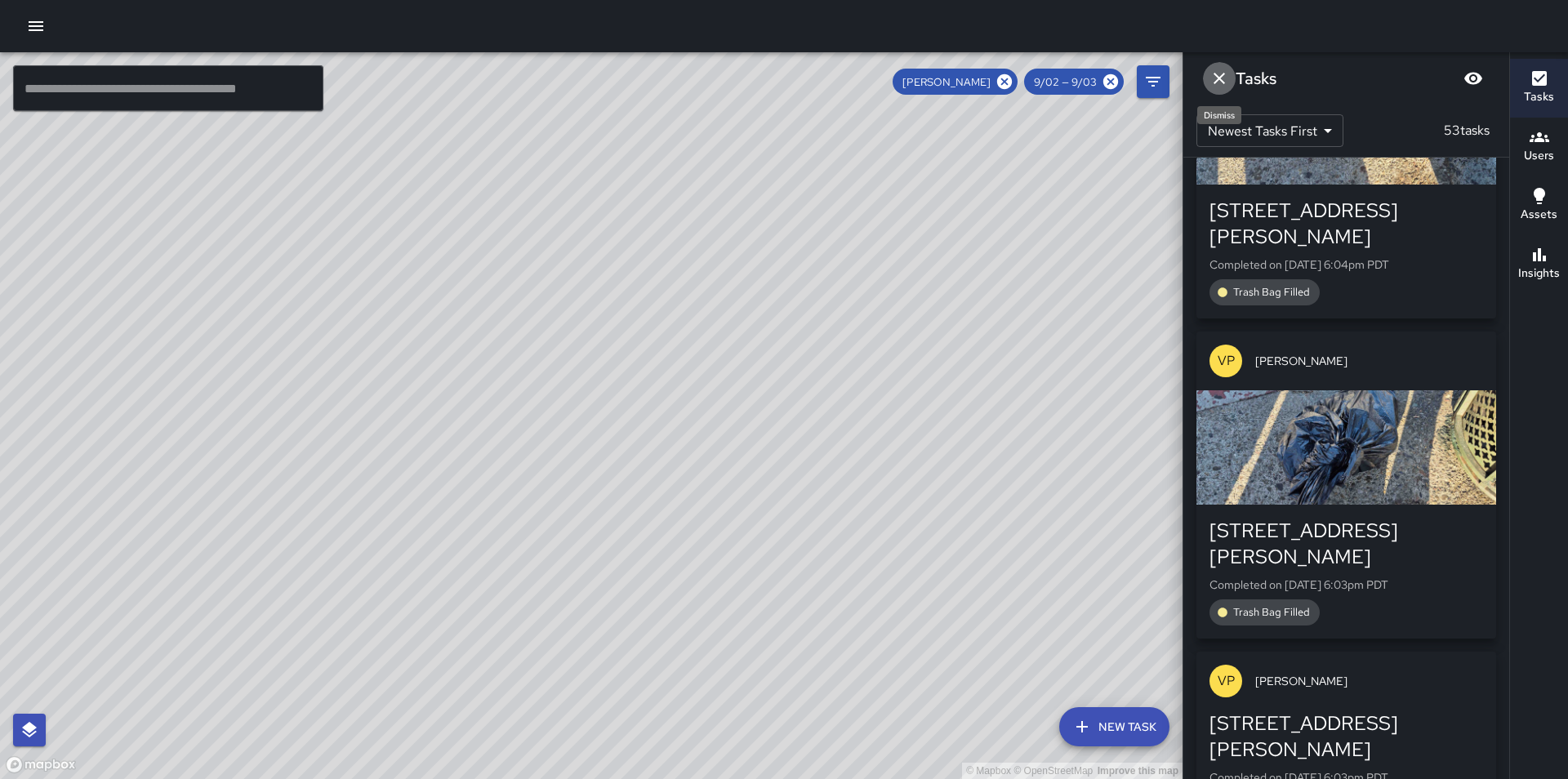
click at [1225, 77] on icon "Dismiss" at bounding box center [1219, 79] width 20 height 20
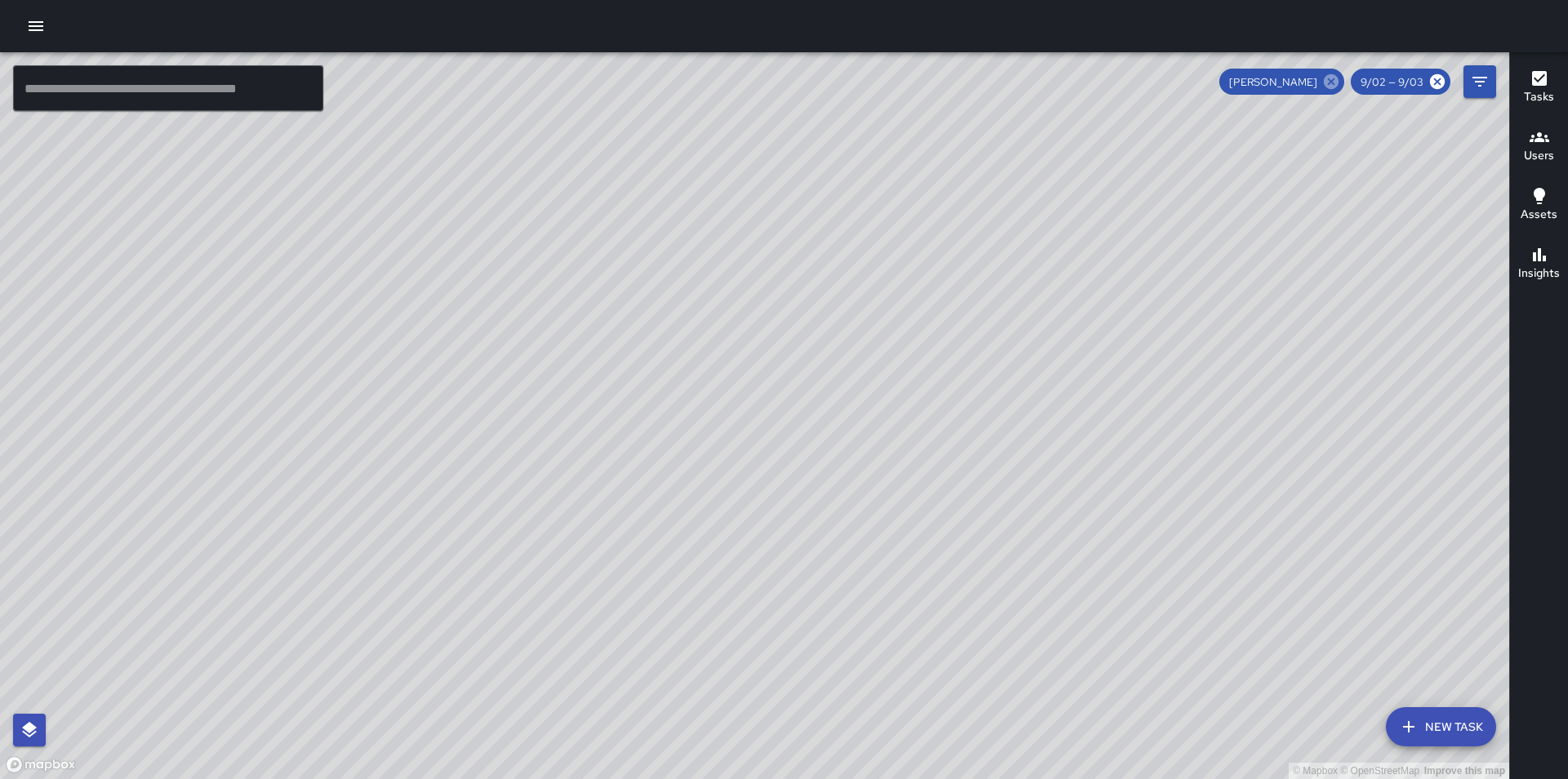
click at [1333, 81] on icon at bounding box center [1331, 82] width 18 height 18
click at [1493, 83] on button "Filters" at bounding box center [1480, 82] width 33 height 33
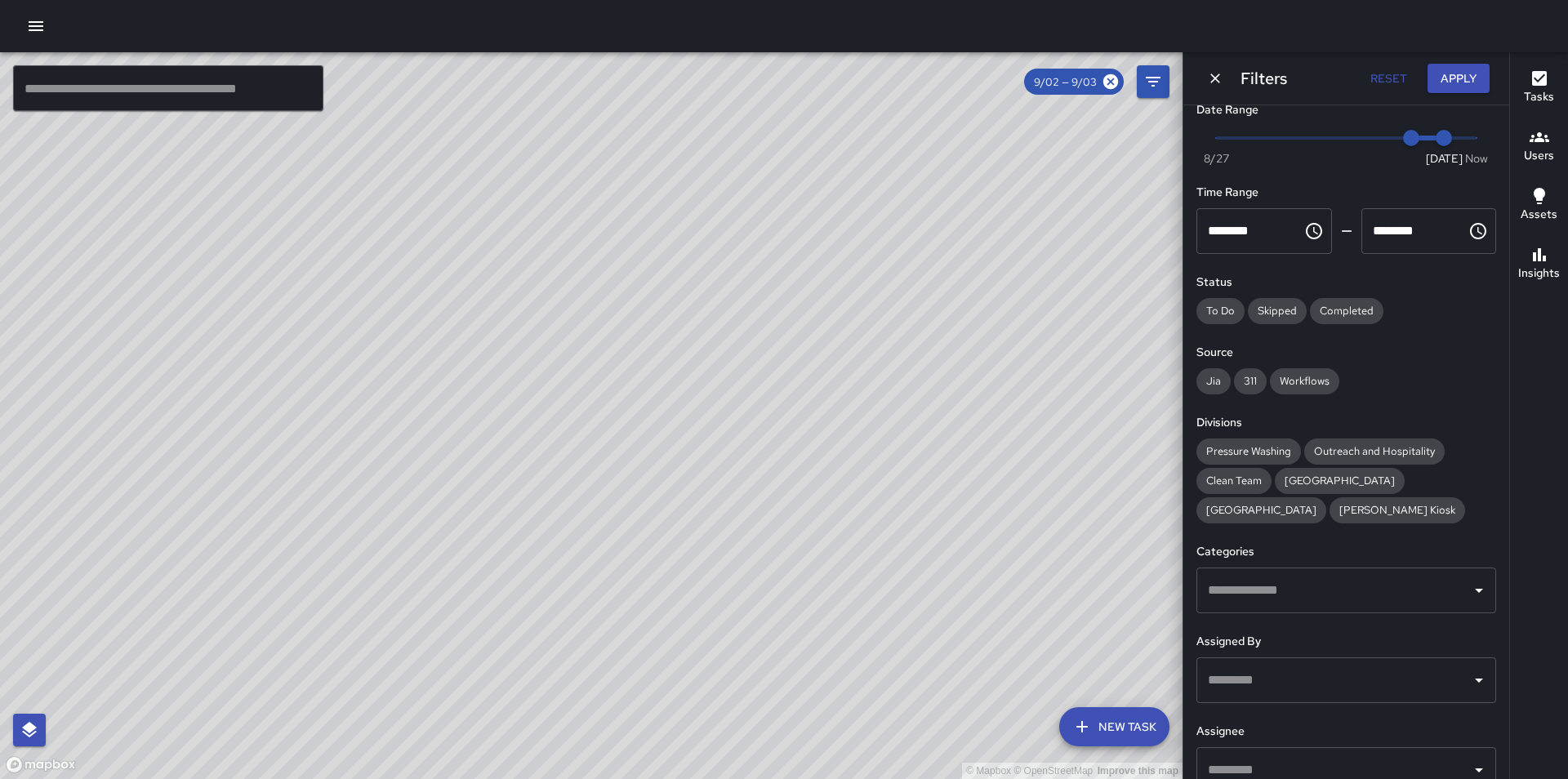
click at [1299, 768] on input "text" at bounding box center [1334, 770] width 260 height 31
type input "*********"
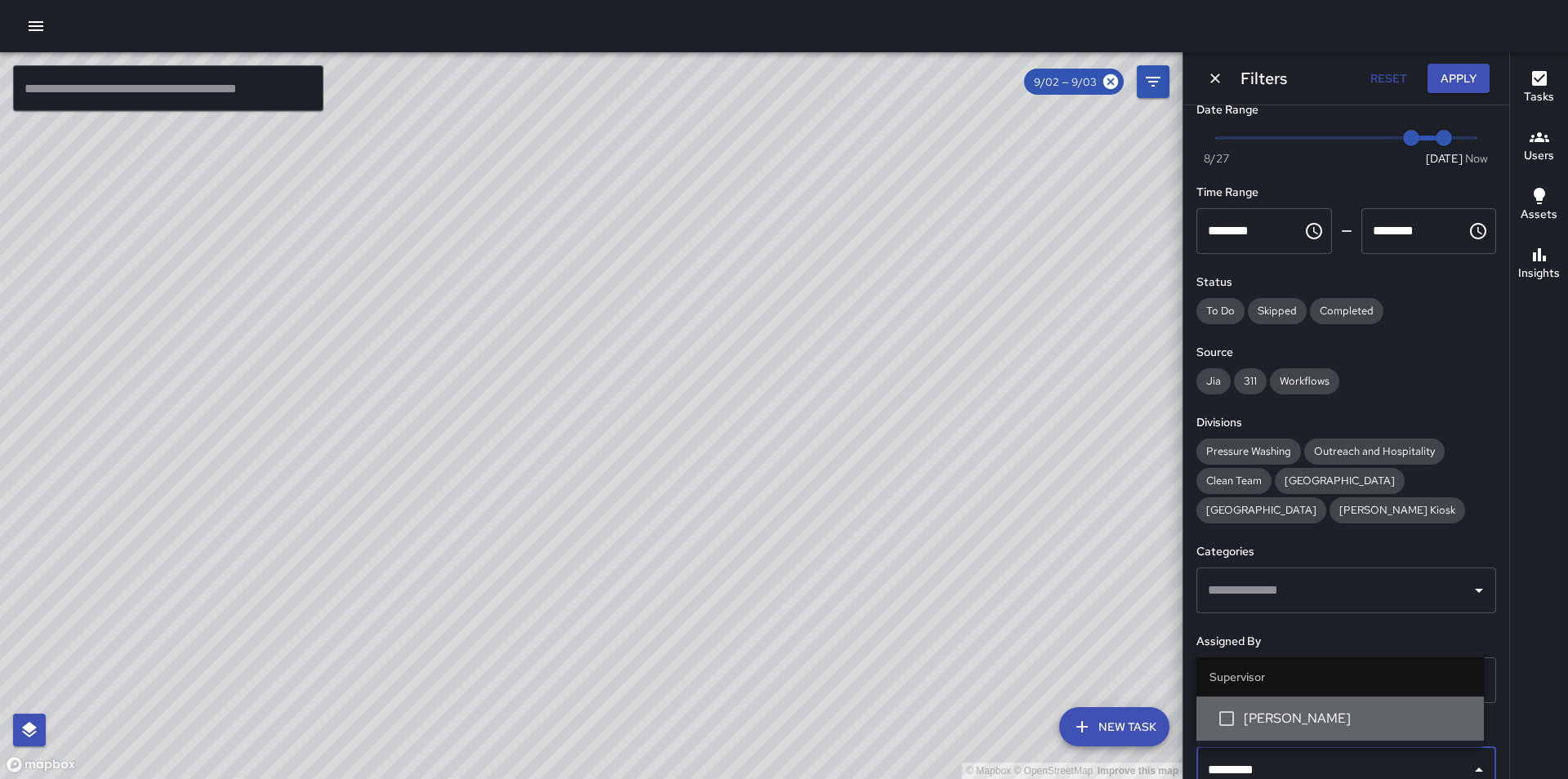
click at [1306, 724] on span "[PERSON_NAME]" at bounding box center [1357, 718] width 227 height 20
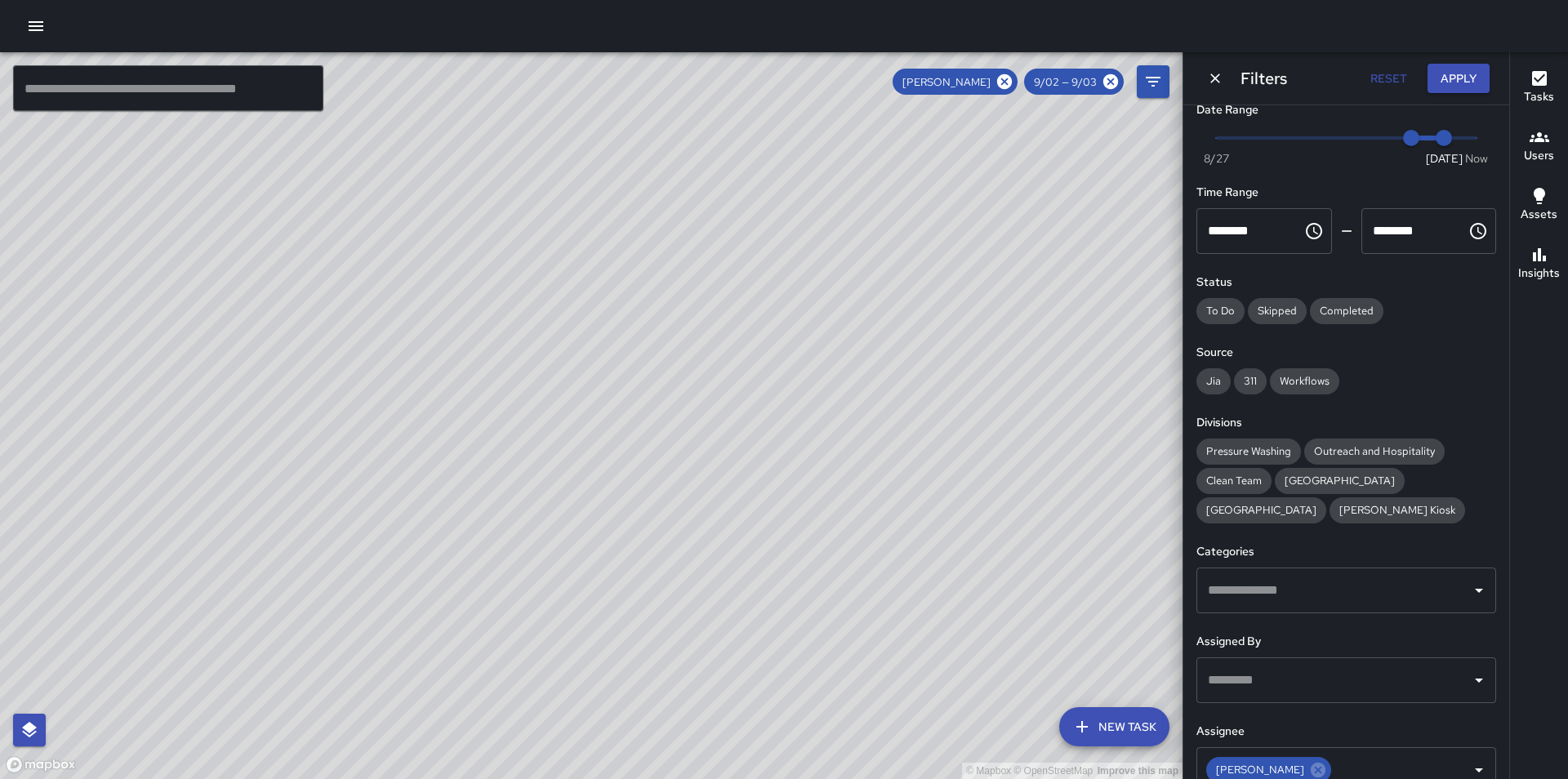
drag, startPoint x: 627, startPoint y: 496, endPoint x: 699, endPoint y: 423, distance: 102.5
click at [699, 423] on div "© Mapbox © OpenStreetMap Improve this map" at bounding box center [591, 416] width 1183 height 727
click at [1460, 73] on button "Apply" at bounding box center [1459, 79] width 62 height 30
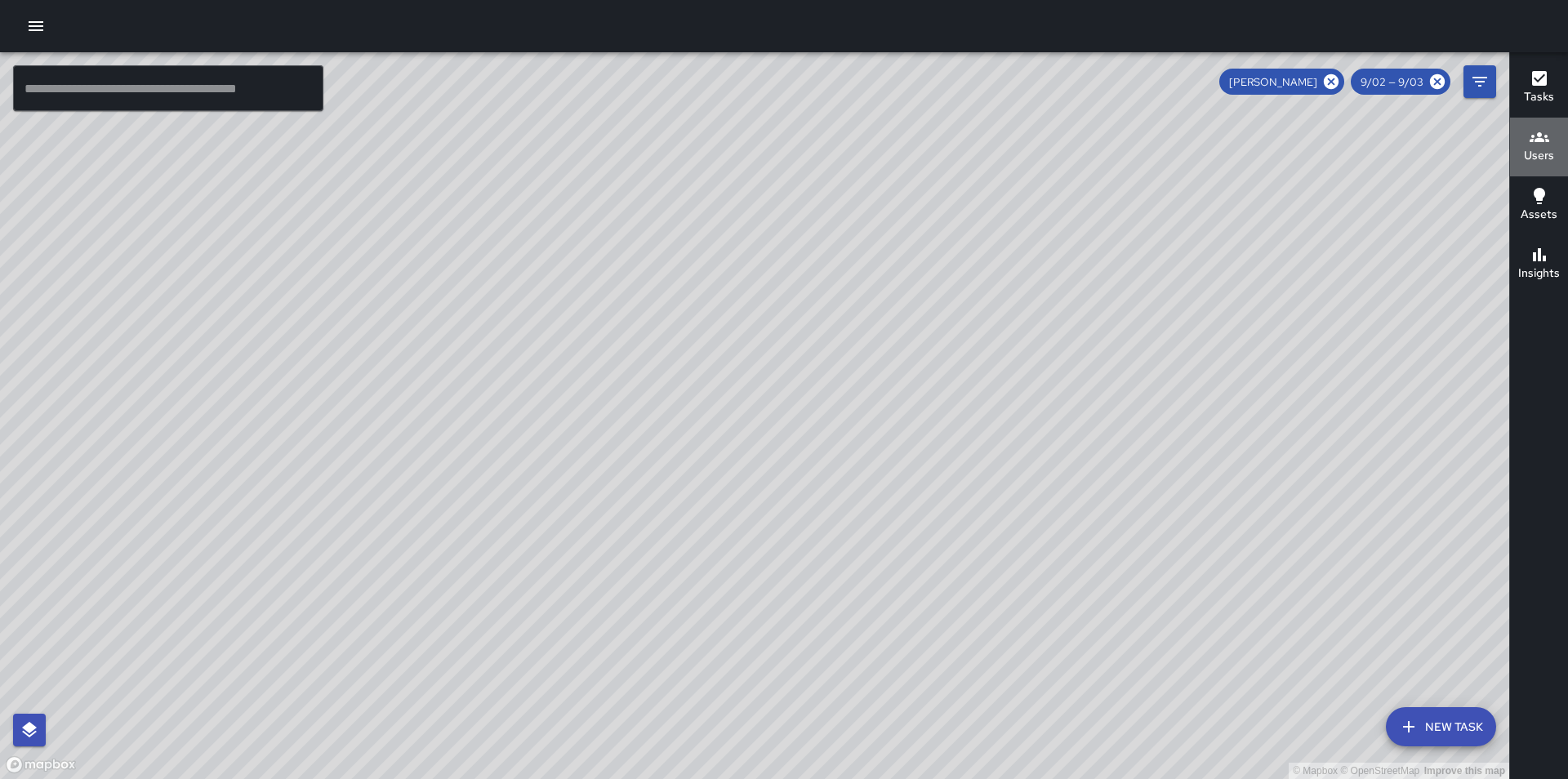
click at [1543, 132] on icon "button" at bounding box center [1540, 137] width 20 height 20
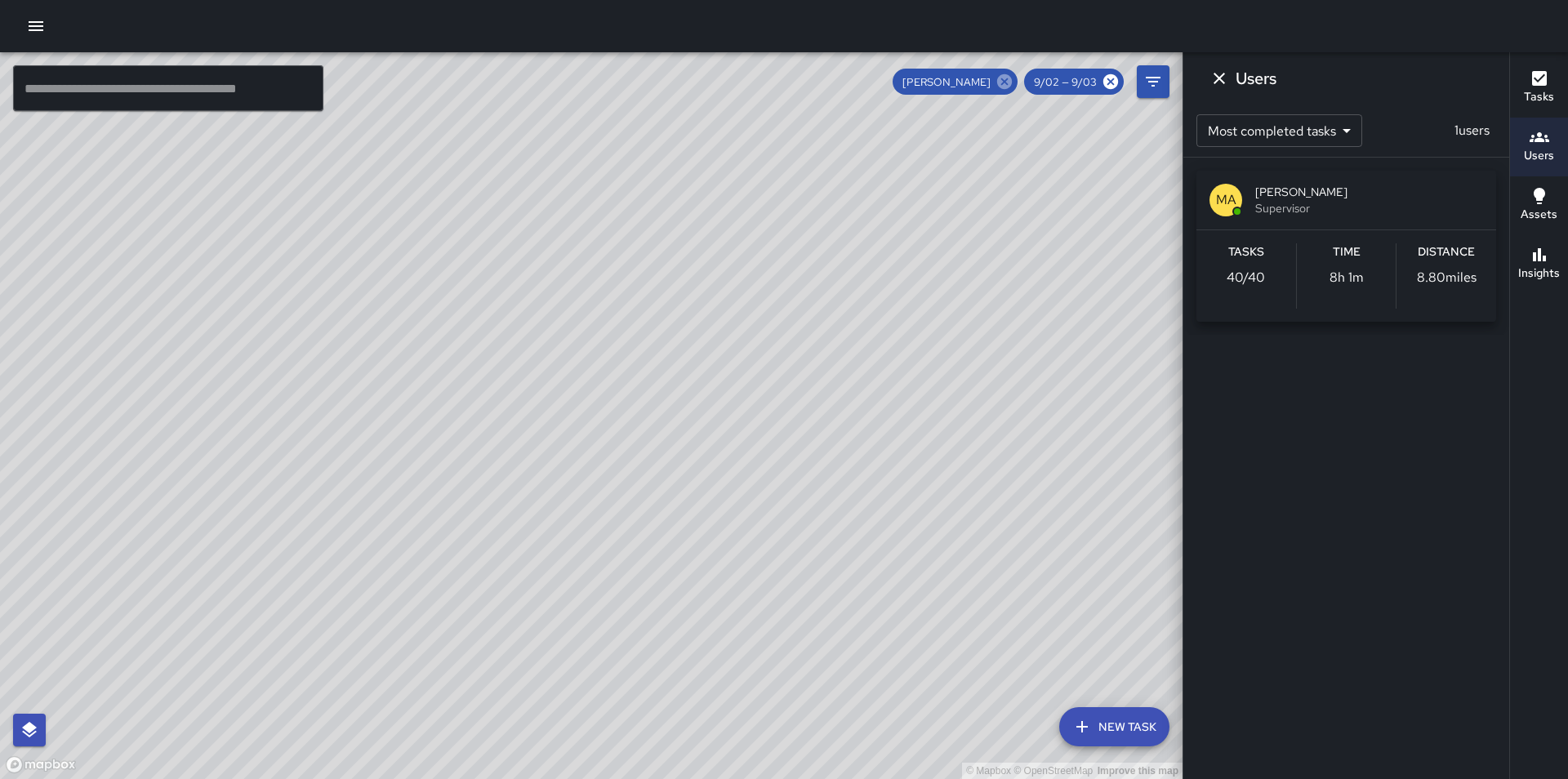
click at [1006, 79] on icon at bounding box center [1005, 82] width 18 height 18
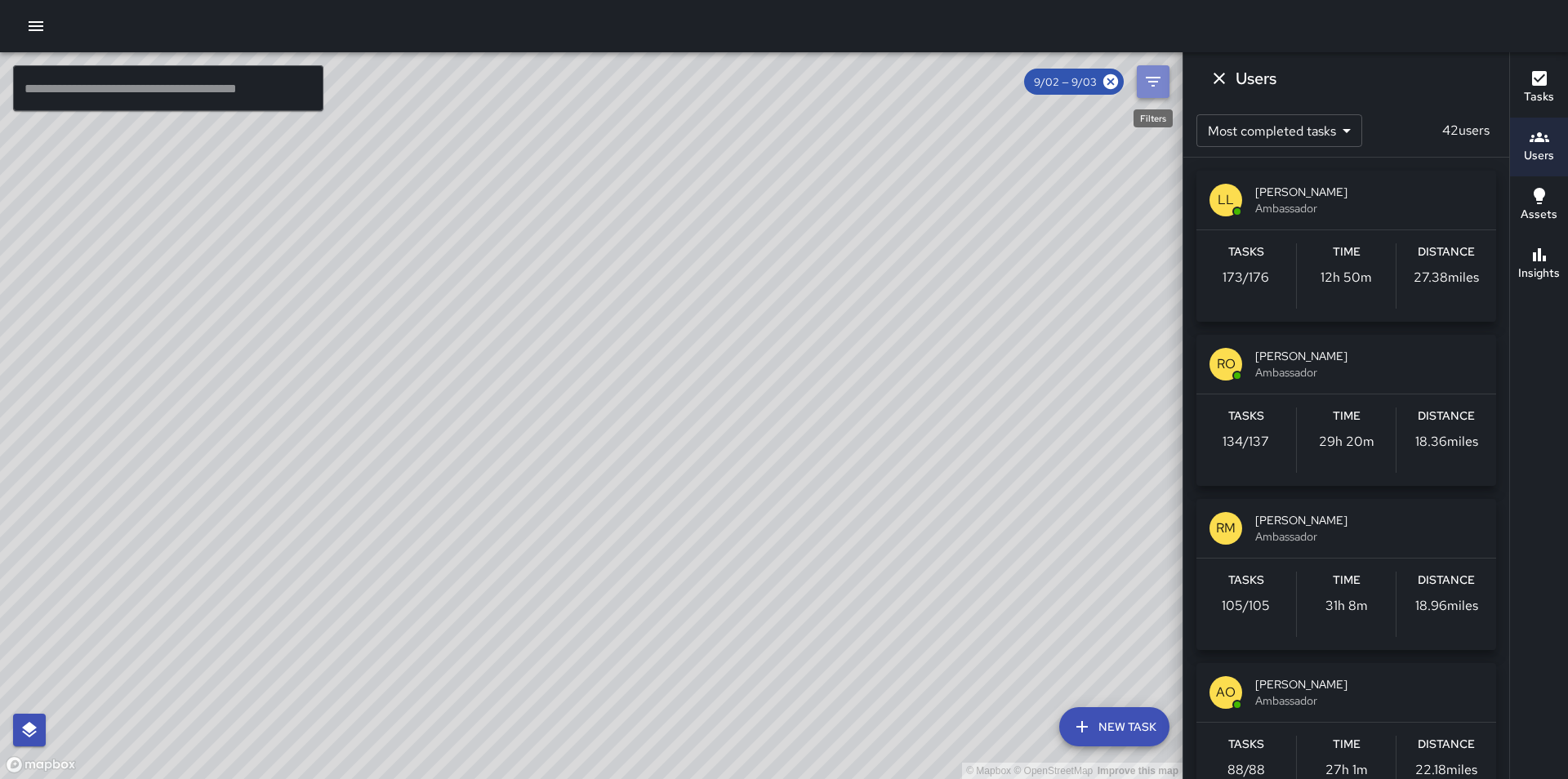
click at [1162, 87] on icon "Filters" at bounding box center [1153, 82] width 20 height 20
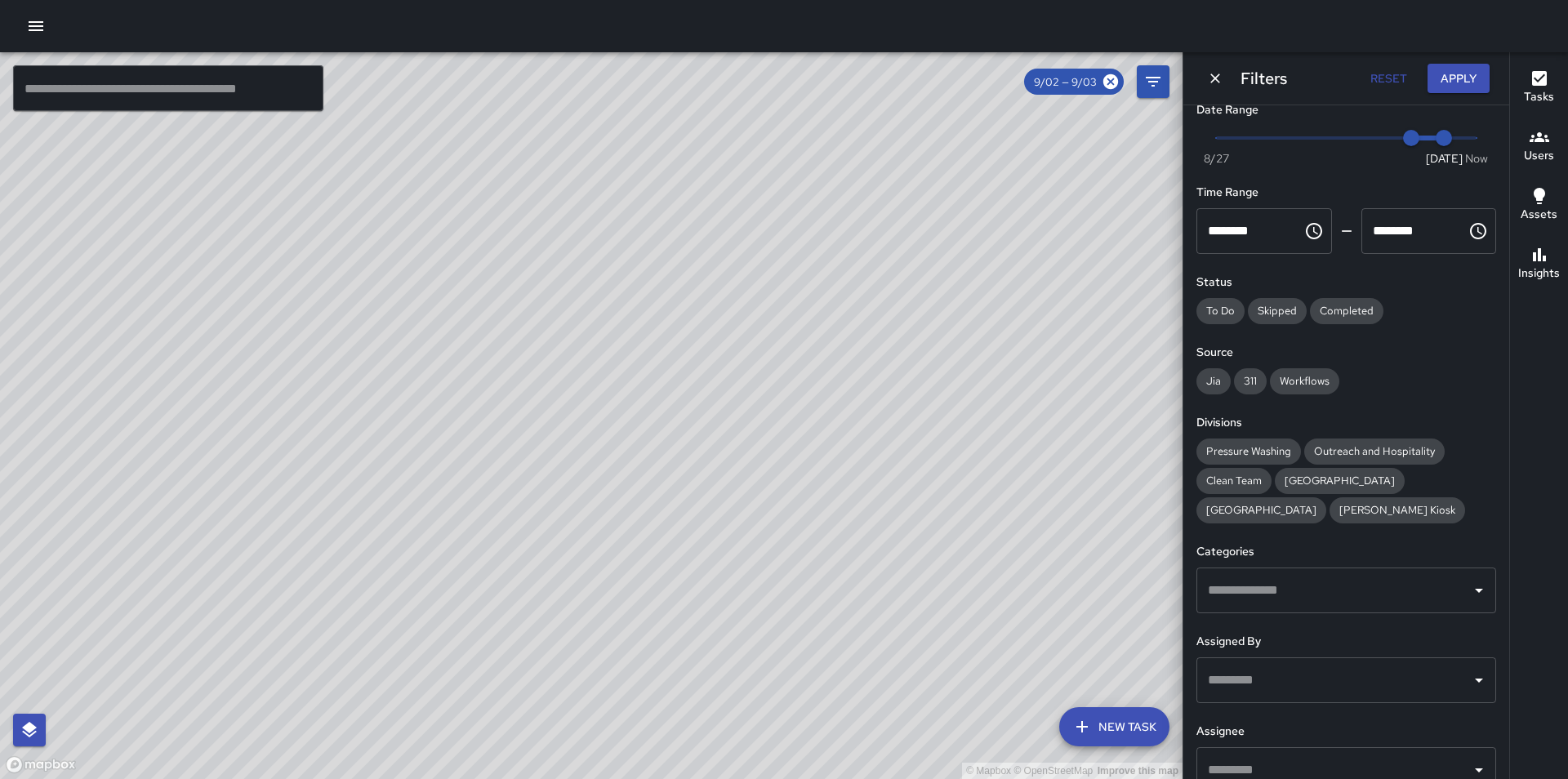
click at [1289, 762] on input "text" at bounding box center [1334, 770] width 260 height 31
type input "******"
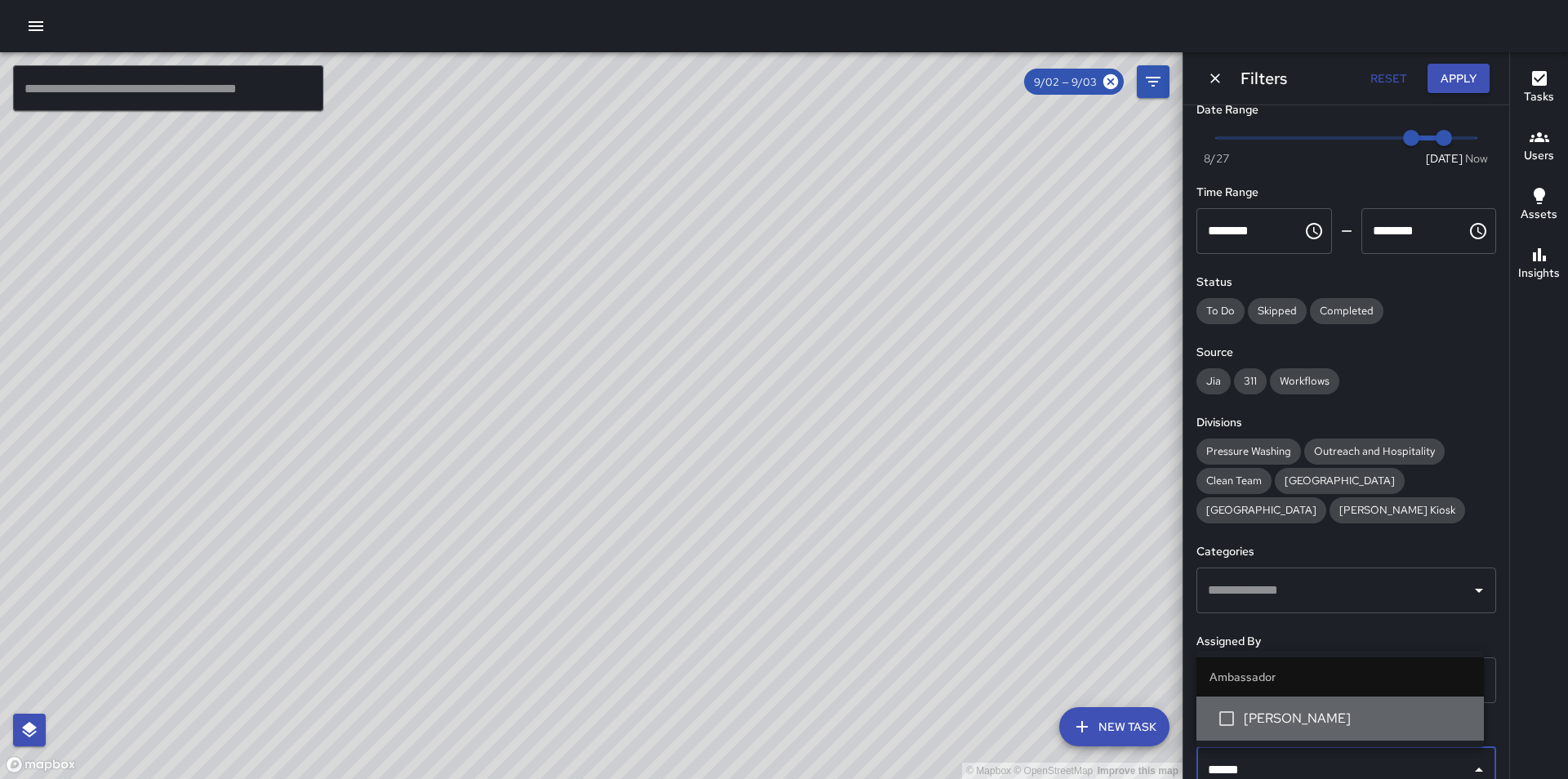
click at [1317, 718] on span "[PERSON_NAME]" at bounding box center [1357, 718] width 227 height 20
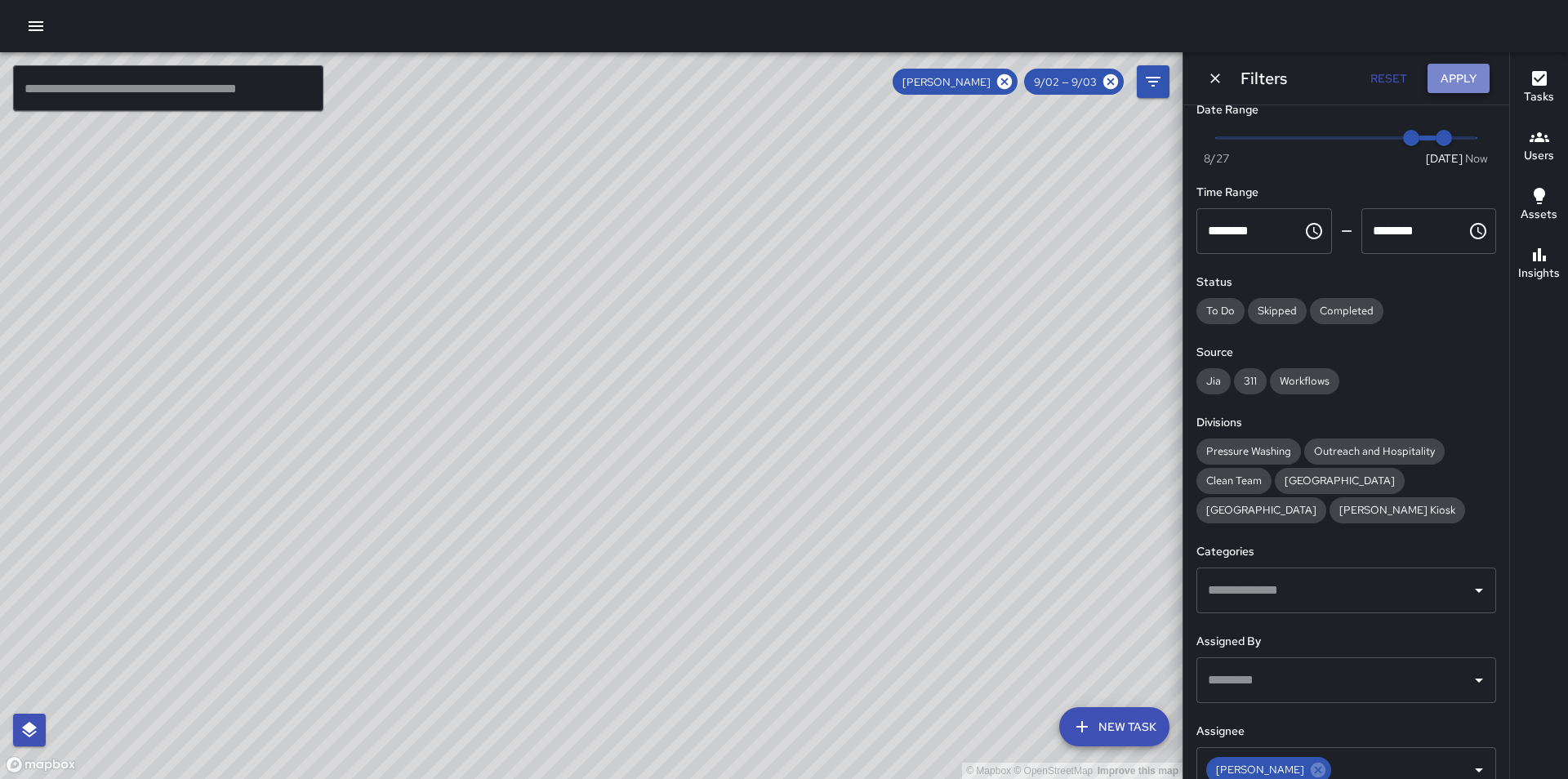
click at [1459, 74] on button "Apply" at bounding box center [1459, 79] width 62 height 30
